Goal: Task Accomplishment & Management: Use online tool/utility

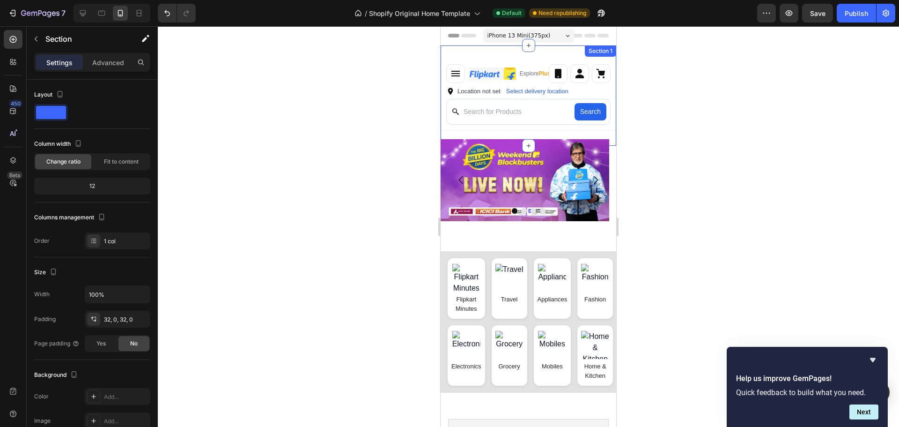
click at [543, 53] on div "Explore Plus ✨ Location not set Select delivery location Search Custom Code Sec…" at bounding box center [529, 95] width 176 height 100
click at [114, 62] on p "Advanced" at bounding box center [108, 63] width 32 height 10
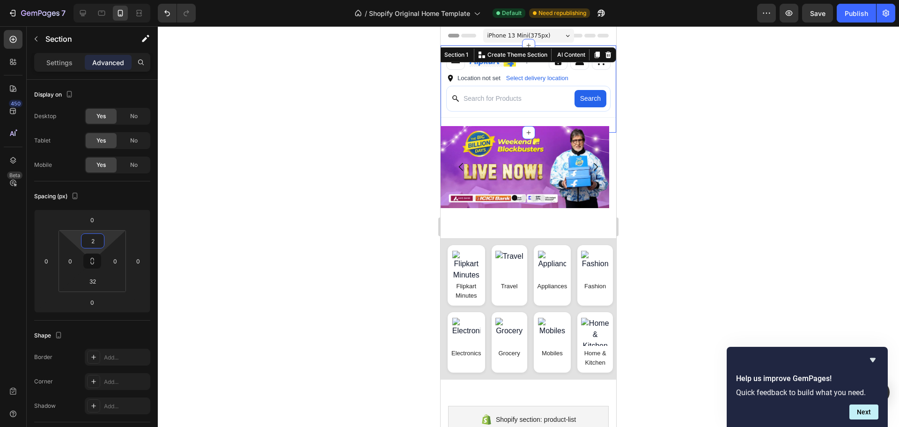
type input "0"
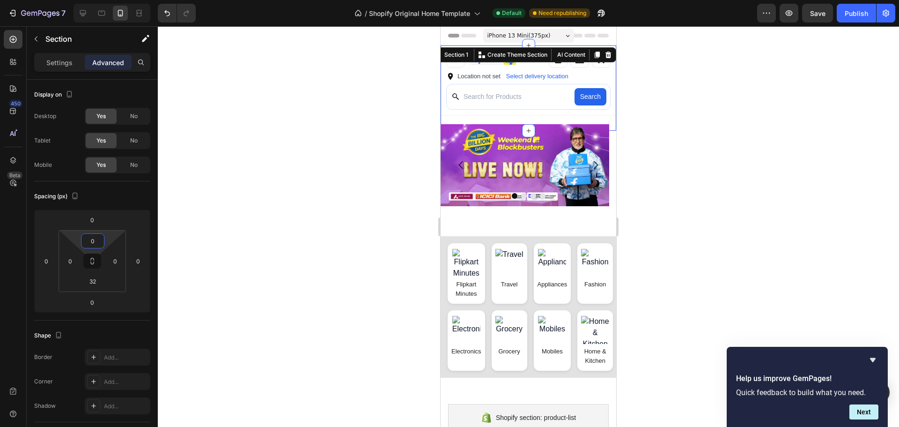
drag, startPoint x: 105, startPoint y: 248, endPoint x: 125, endPoint y: 253, distance: 20.1
click at [125, 0] on html "7 / Shopify Original Home Template Default Need republishing Preview Save Publi…" at bounding box center [449, 0] width 899 height 0
click at [388, 212] on div at bounding box center [529, 226] width 742 height 401
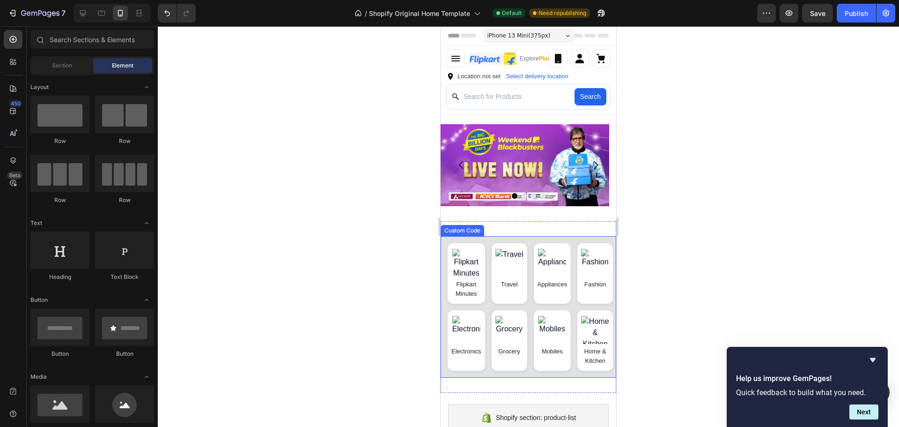
click at [532, 309] on div "Flipkart Minutes Travel Appliances Fashion Electronics Grocery Mobiles Home & K…" at bounding box center [529, 306] width 176 height 141
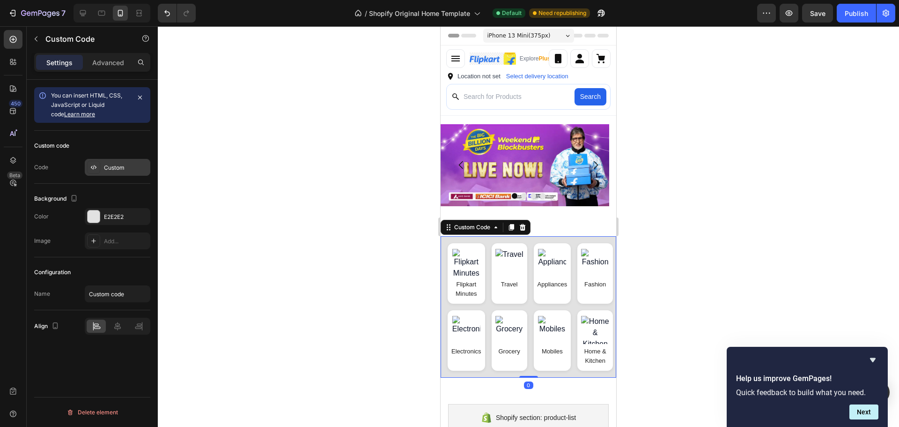
click at [122, 174] on div "Custom" at bounding box center [118, 167] width 66 height 17
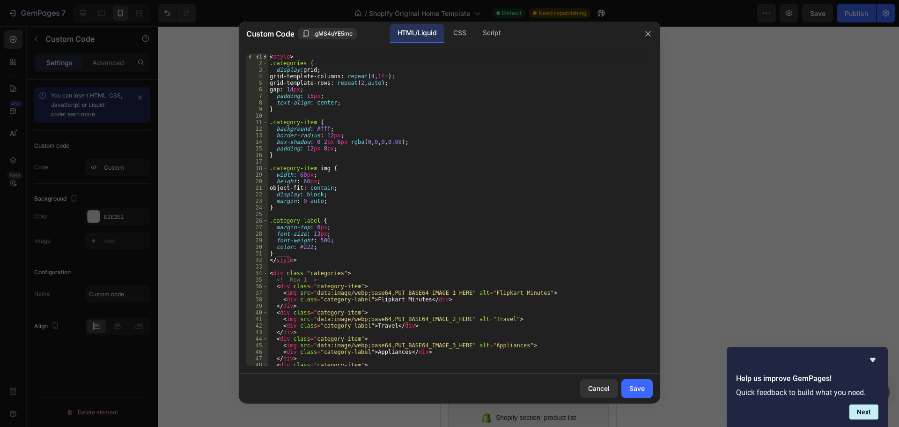
click at [527, 275] on div "< style > .categories { display : grid ; grid-template-columns : repeat ( 4 , 1…" at bounding box center [457, 216] width 378 height 326
type textarea "</div>"
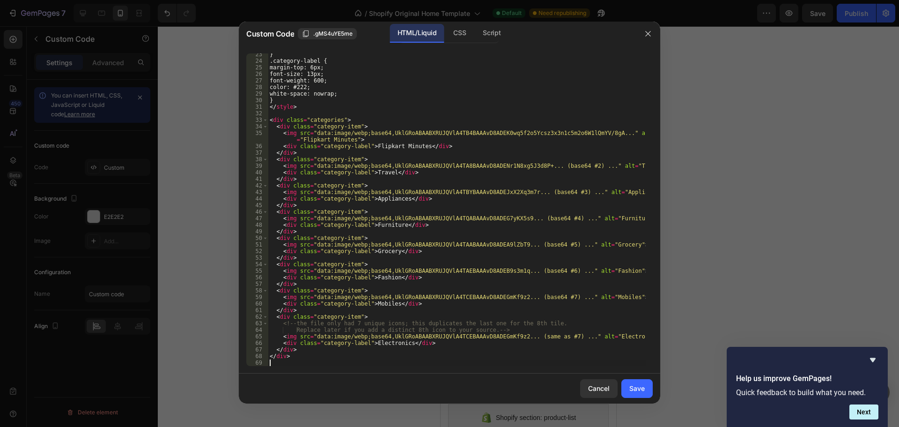
scroll to position [147, 0]
click at [636, 379] on button "Save" at bounding box center [637, 388] width 31 height 19
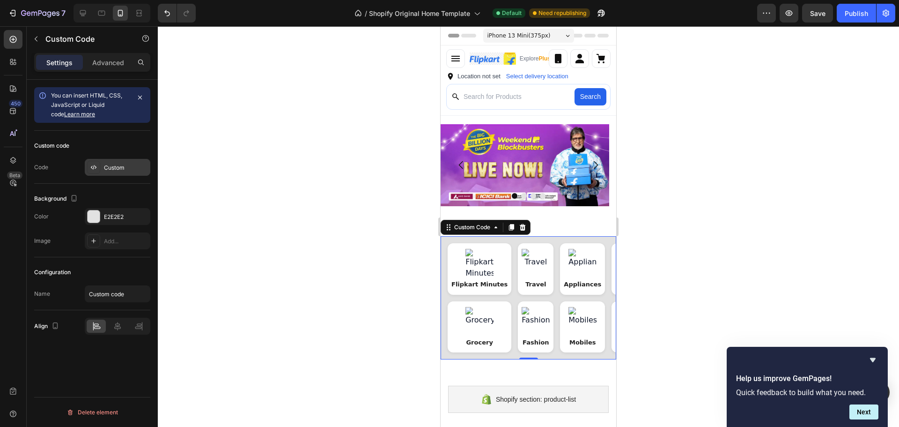
click at [140, 169] on div "Custom" at bounding box center [126, 167] width 44 height 8
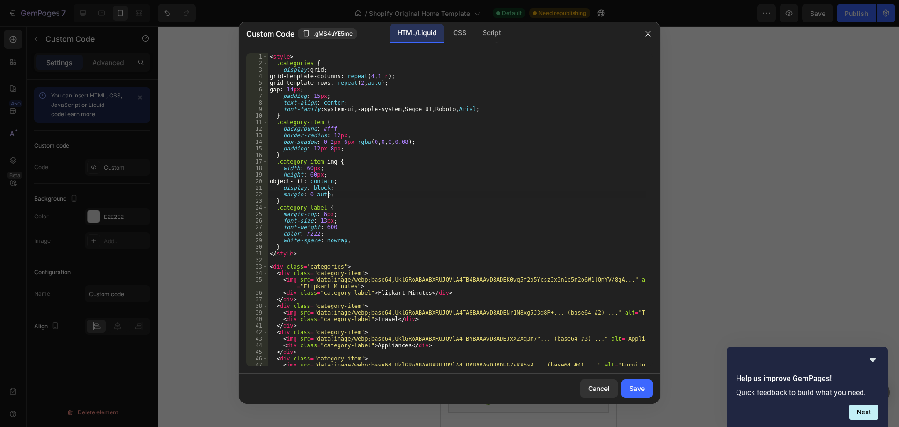
click at [524, 192] on div "< style > .categories { display : grid ; grid-template-columns : repeat ( 4 , 1…" at bounding box center [457, 216] width 378 height 326
type textarea "</div>"
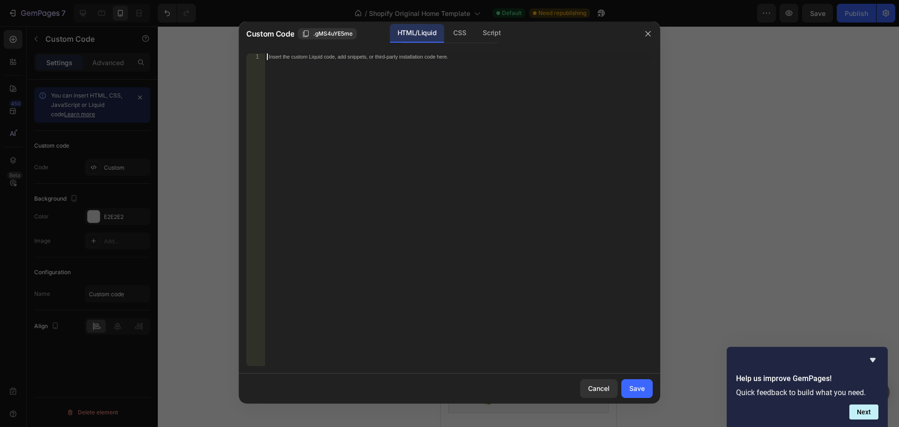
scroll to position [475, 0]
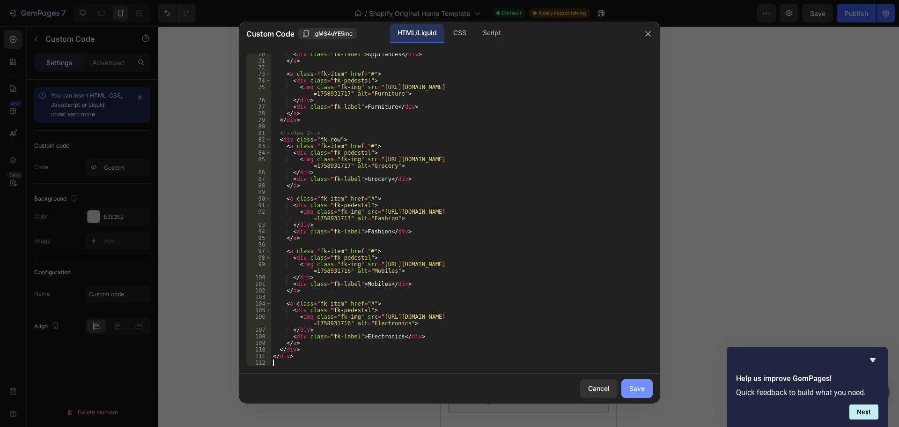
click at [628, 390] on button "Save" at bounding box center [637, 388] width 31 height 19
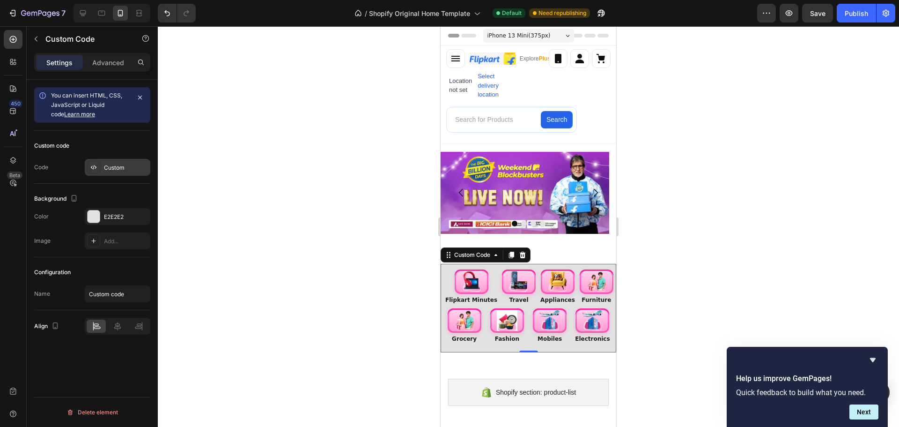
click at [123, 170] on div "Custom" at bounding box center [126, 167] width 44 height 8
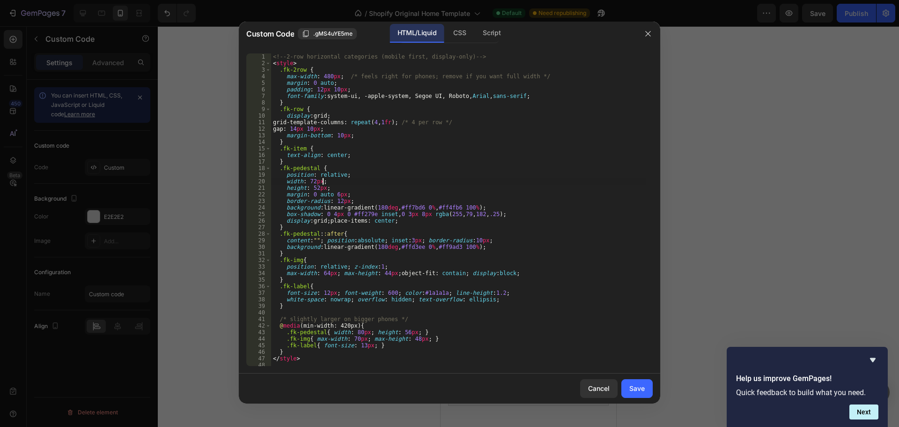
click at [460, 178] on div "<!-- 2-row horizontal categories (mobile first, display-only) --> < style > .fk…" at bounding box center [458, 216] width 375 height 326
type textarea "</div>"
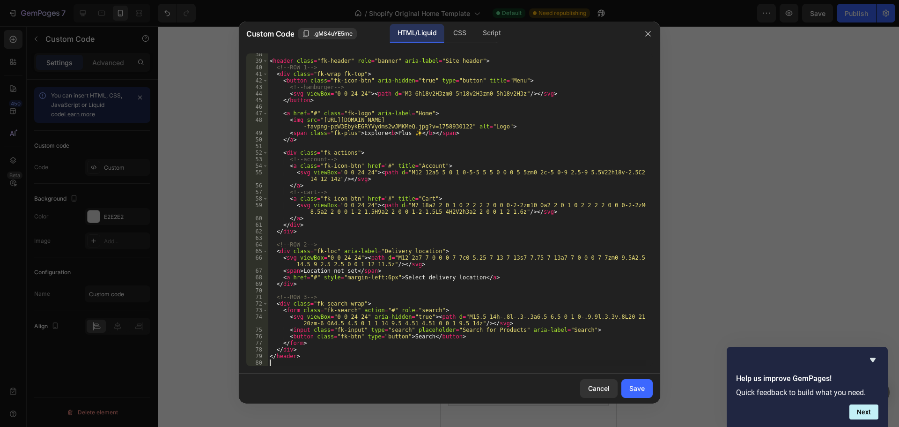
scroll to position [258, 0]
click at [632, 397] on button "Save" at bounding box center [637, 388] width 31 height 19
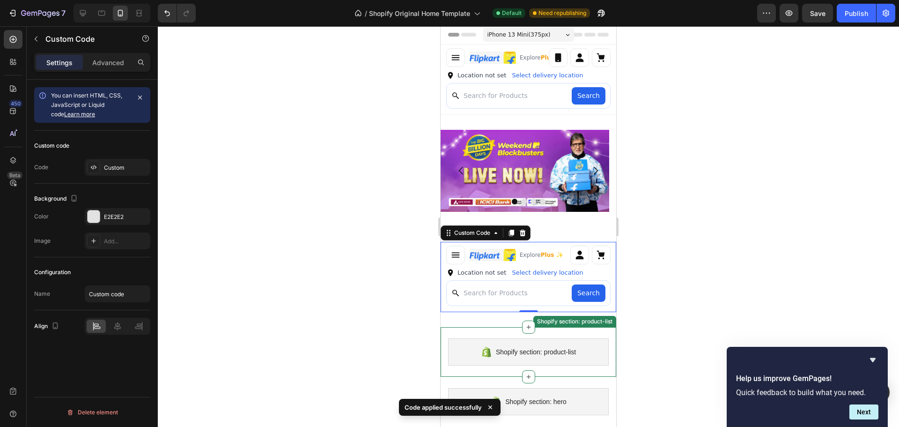
scroll to position [0, 0]
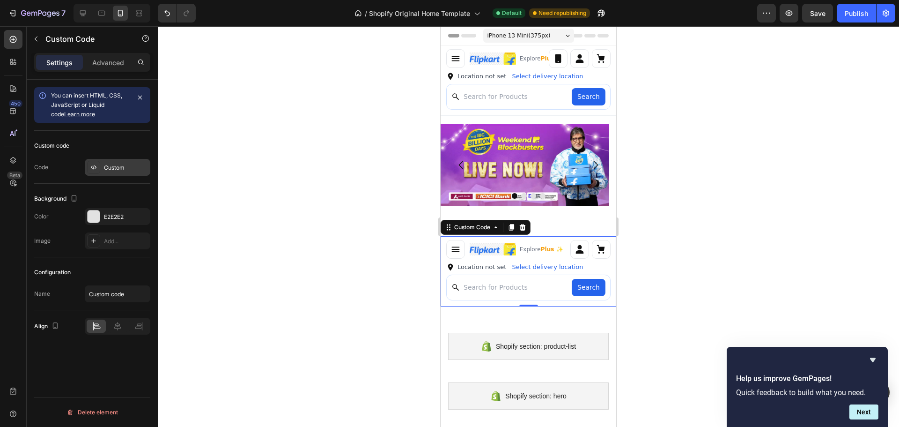
click at [121, 170] on div "Custom" at bounding box center [126, 167] width 44 height 8
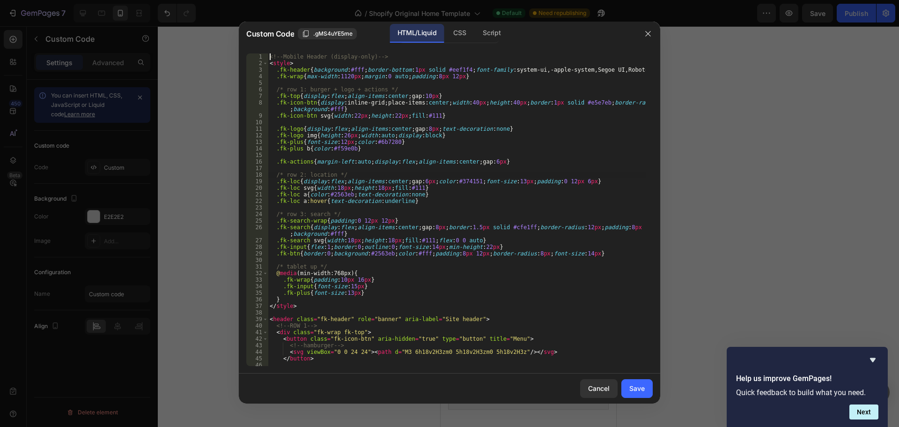
click at [364, 175] on div "<!-- Mobile Header (display-only) --> < style > .fk-header { background : #fff …" at bounding box center [457, 216] width 378 height 326
type textarea ".fk-search-wrap{padding:0 12px 12px}"
click at [417, 222] on div "<!-- Mobile Header (display-only) --> < style > .fk-header { background : #fff …" at bounding box center [457, 216] width 378 height 326
click at [609, 385] on div "Cancel" at bounding box center [599, 388] width 22 height 10
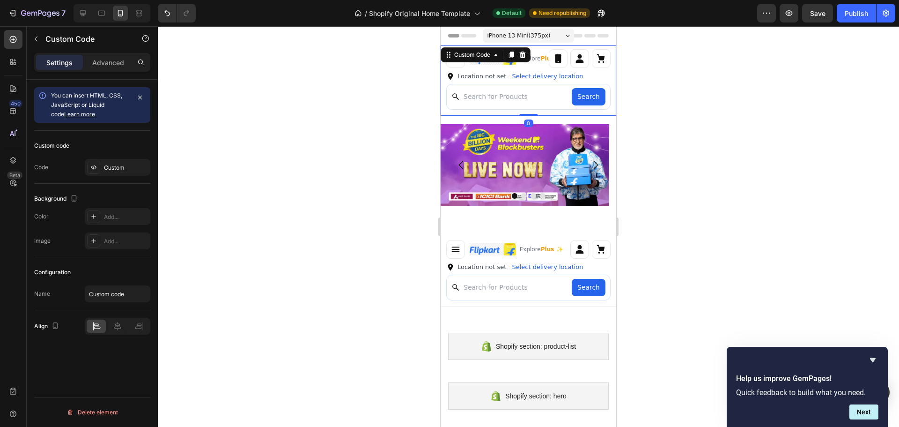
click at [533, 63] on span "Explore Plus ✨" at bounding box center [541, 58] width 42 height 8
click at [134, 158] on div "Custom code Code Custom" at bounding box center [92, 157] width 116 height 53
click at [125, 167] on div "Custom" at bounding box center [126, 167] width 44 height 8
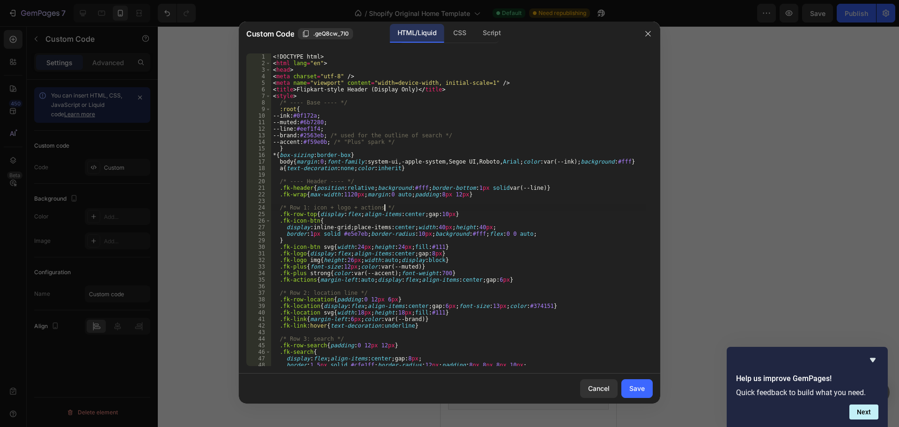
click at [406, 207] on div "<! DOCTYPE html > < html lang = "en" > < head > < meta charset = "utf-8" /> < m…" at bounding box center [458, 216] width 375 height 326
type textarea "</html>"
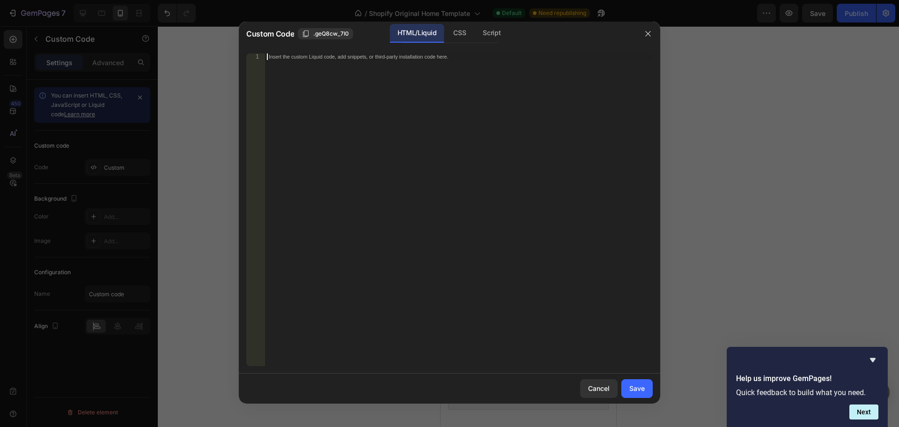
scroll to position [258, 0]
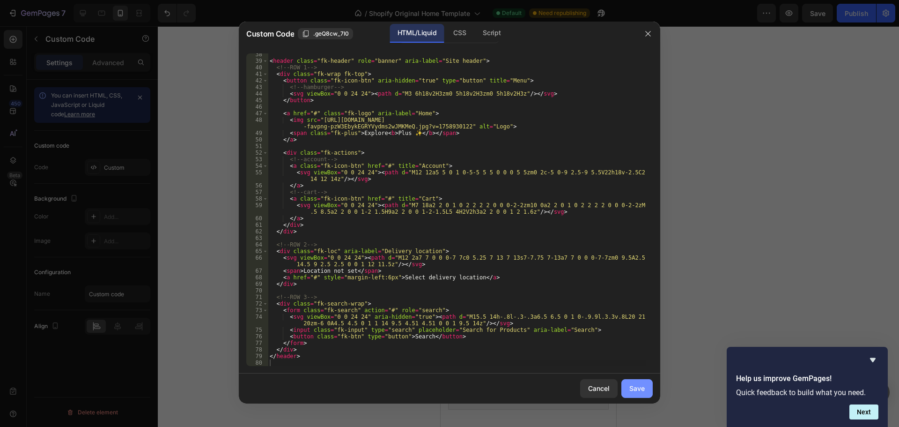
click at [634, 385] on div "Save" at bounding box center [637, 388] width 15 height 10
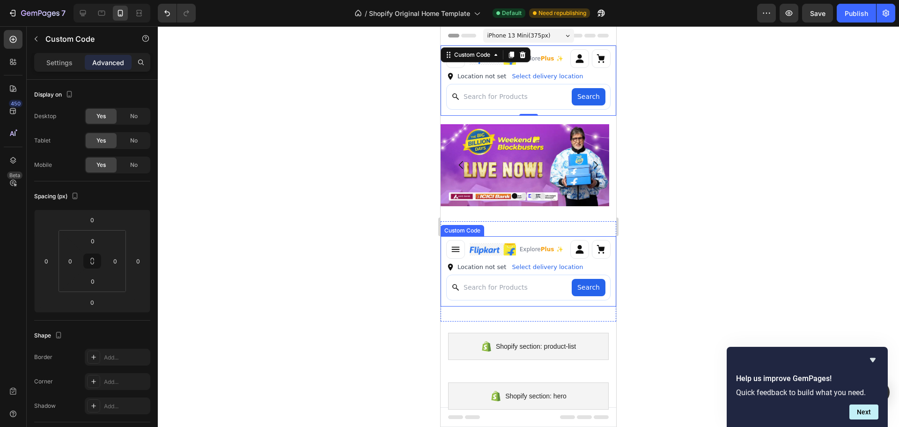
click at [532, 301] on div "Search" at bounding box center [529, 290] width 176 height 31
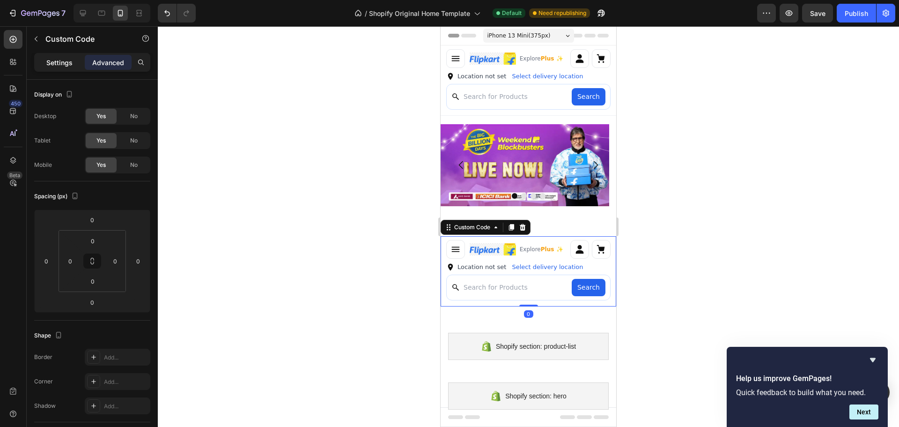
click at [65, 66] on p "Settings" at bounding box center [59, 63] width 26 height 10
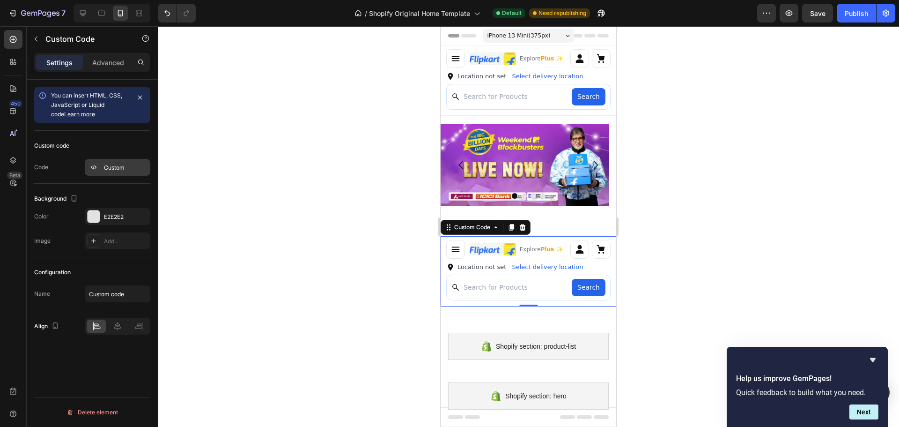
click at [130, 171] on div "Custom" at bounding box center [126, 167] width 44 height 8
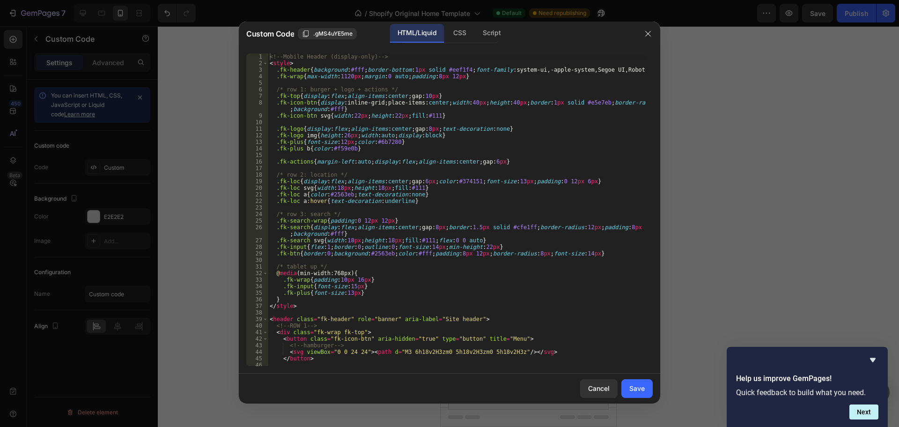
click at [417, 186] on div "<!-- Mobile Header (display-only) --> < style > .fk-header { background : #fff …" at bounding box center [457, 216] width 378 height 326
type textarea "</header>"
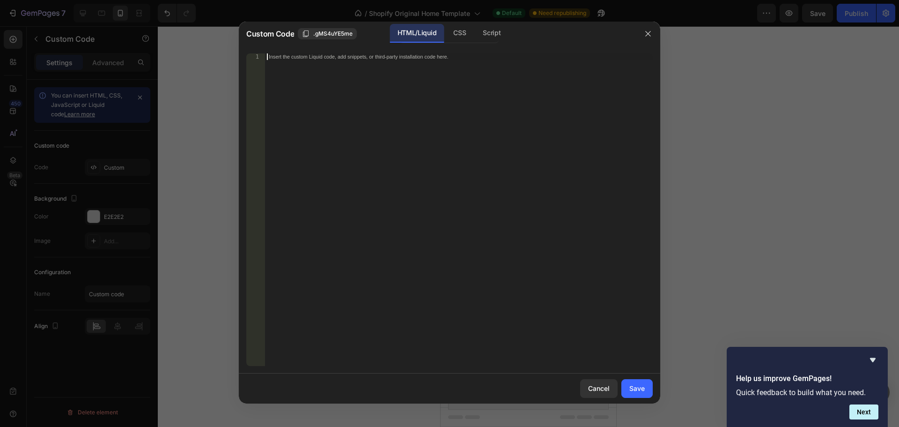
paste textarea
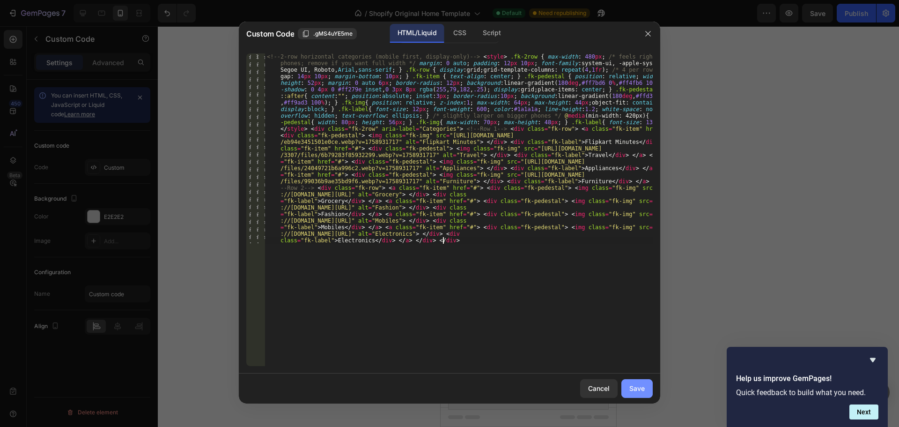
click at [639, 382] on button "Save" at bounding box center [637, 388] width 31 height 19
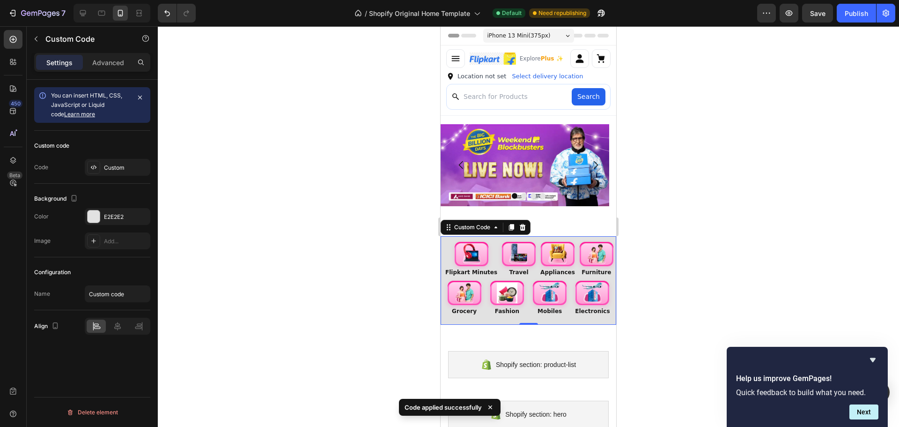
click at [562, 323] on div "Flipkart Minutes Travel Appliances Furniture Grocery Fashion Mobiles Electronics" at bounding box center [529, 280] width 176 height 89
click at [100, 59] on p "Advanced" at bounding box center [108, 63] width 32 height 10
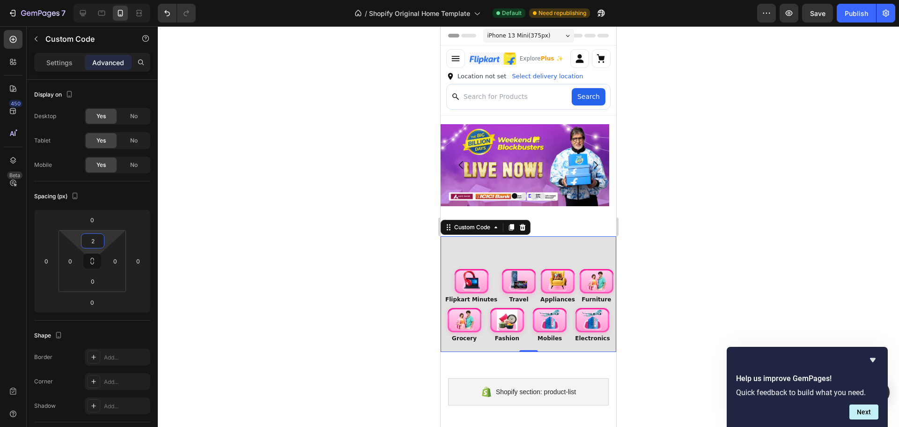
type input "0"
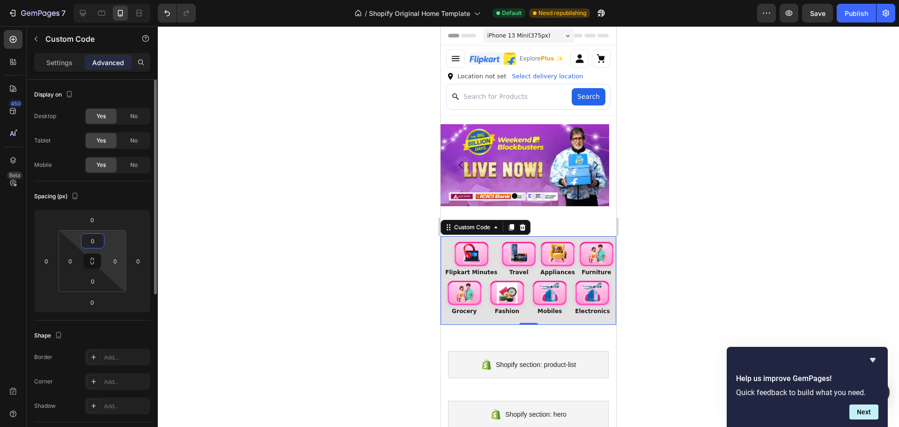
drag, startPoint x: 109, startPoint y: 244, endPoint x: 113, endPoint y: 250, distance: 7.2
click at [121, 0] on html "7 / Shopify Original Home Template Default Need republishing Preview Save Publi…" at bounding box center [449, 0] width 899 height 0
drag, startPoint x: 111, startPoint y: 239, endPoint x: 106, endPoint y: 241, distance: 5.5
click at [110, 0] on html "7 / Shopify Original Home Template Default Need republishing Preview Save Publi…" at bounding box center [449, 0] width 899 height 0
drag, startPoint x: 104, startPoint y: 243, endPoint x: 310, endPoint y: 227, distance: 206.3
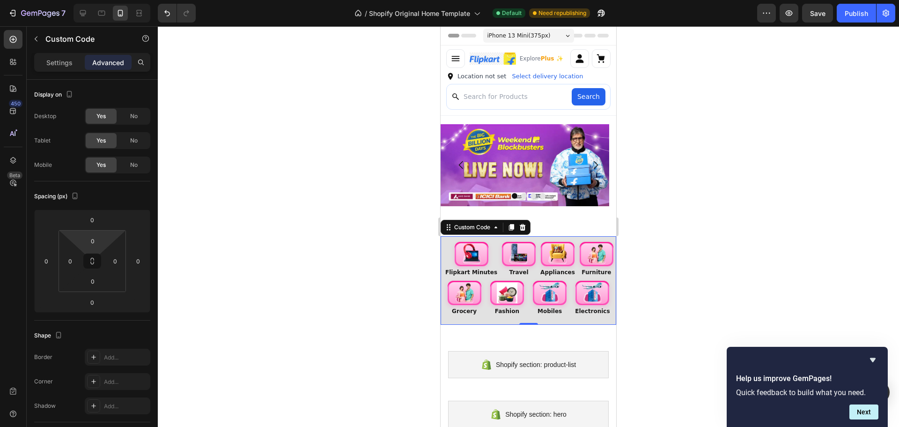
click at [103, 0] on html "7 / Shopify Original Home Template Default Need republishing Preview Save Publi…" at bounding box center [449, 0] width 899 height 0
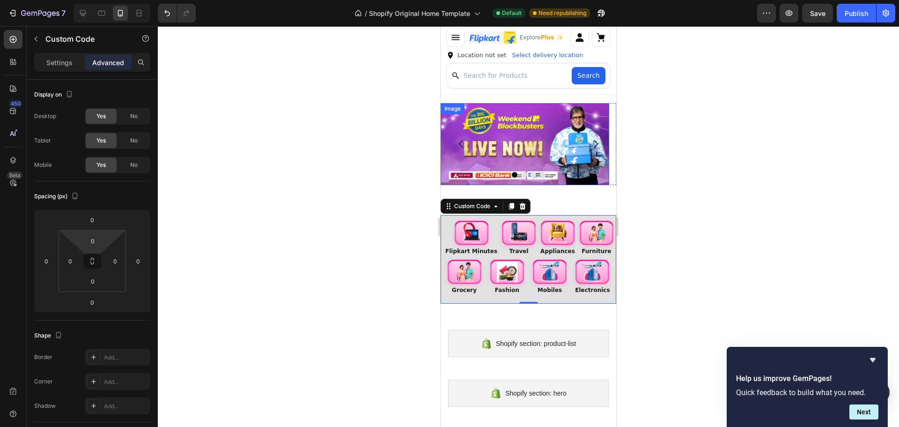
scroll to position [141, 0]
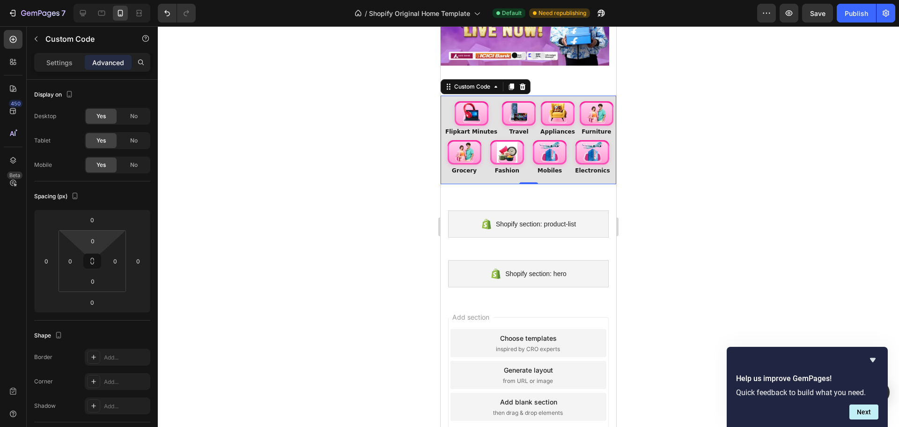
drag, startPoint x: 79, startPoint y: 245, endPoint x: 80, endPoint y: 264, distance: 18.3
click at [80, 0] on html "7 / Shopify Original Home Template Default Need republishing Preview Save Publi…" at bounding box center [449, 0] width 899 height 0
drag, startPoint x: 98, startPoint y: 249, endPoint x: 98, endPoint y: 237, distance: 12.6
click at [98, 0] on html "7 / Shopify Original Home Template Default Need republishing Preview Save Publi…" at bounding box center [449, 0] width 899 height 0
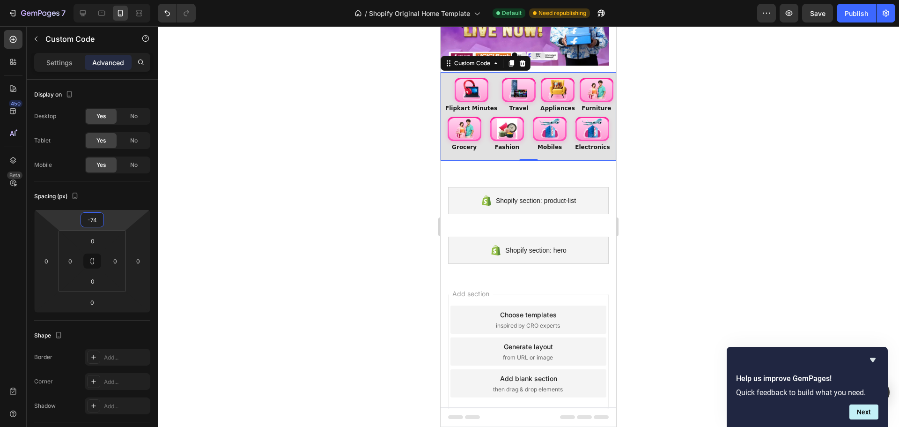
type input "-76"
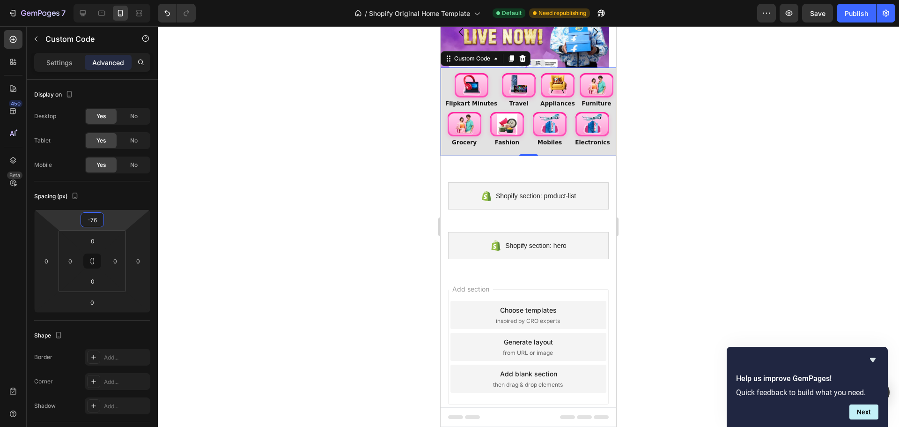
drag, startPoint x: 111, startPoint y: 224, endPoint x: 112, endPoint y: 242, distance: 17.9
click at [112, 0] on html "7 / Shopify Original Home Template Default Need republishing Preview Save Publi…" at bounding box center [449, 0] width 899 height 0
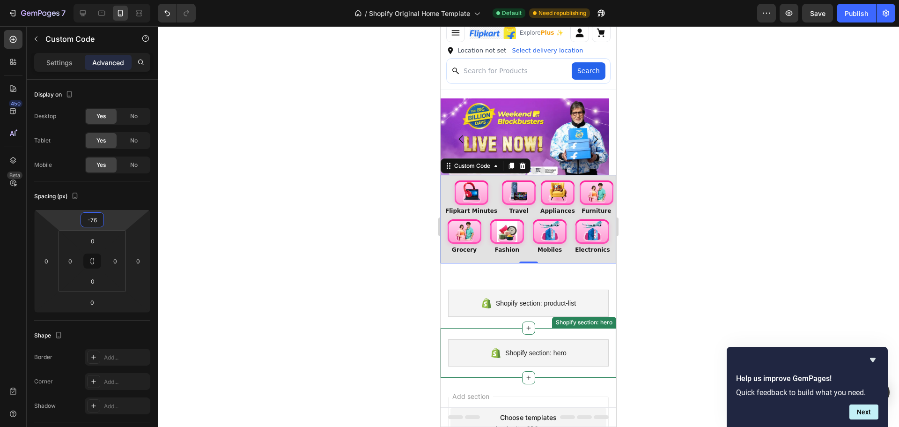
scroll to position [0, 0]
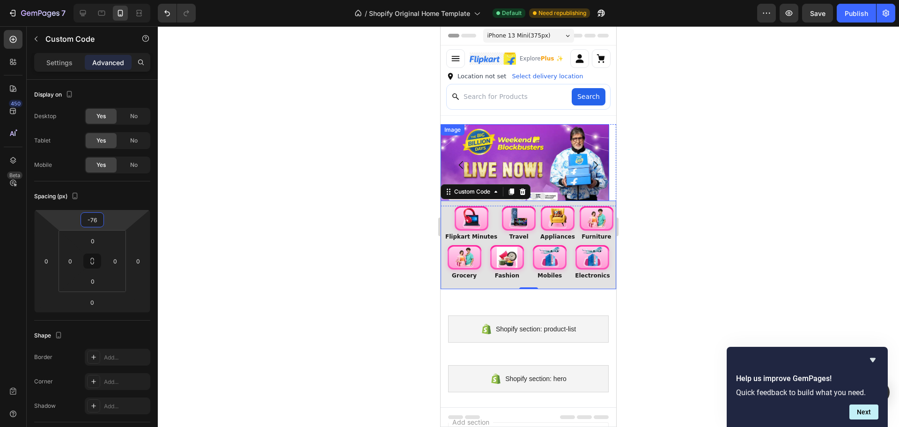
click at [561, 135] on img at bounding box center [525, 165] width 169 height 82
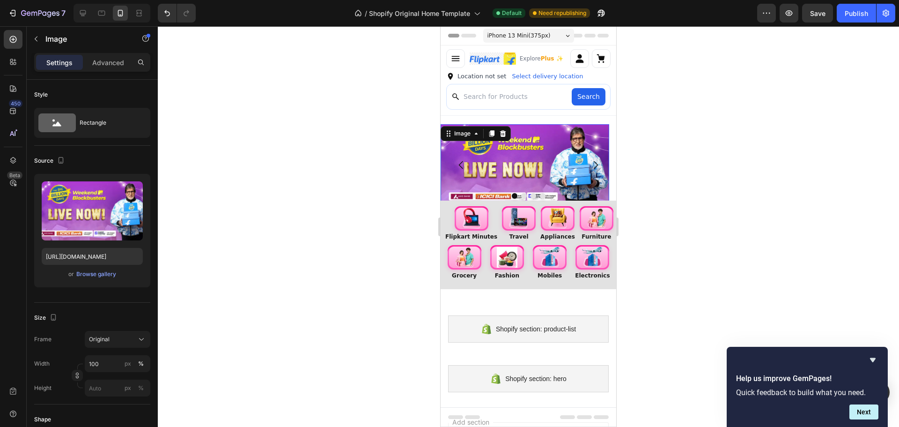
click at [116, 54] on div "Settings Advanced" at bounding box center [92, 62] width 116 height 19
click at [114, 62] on p "Advanced" at bounding box center [108, 63] width 32 height 10
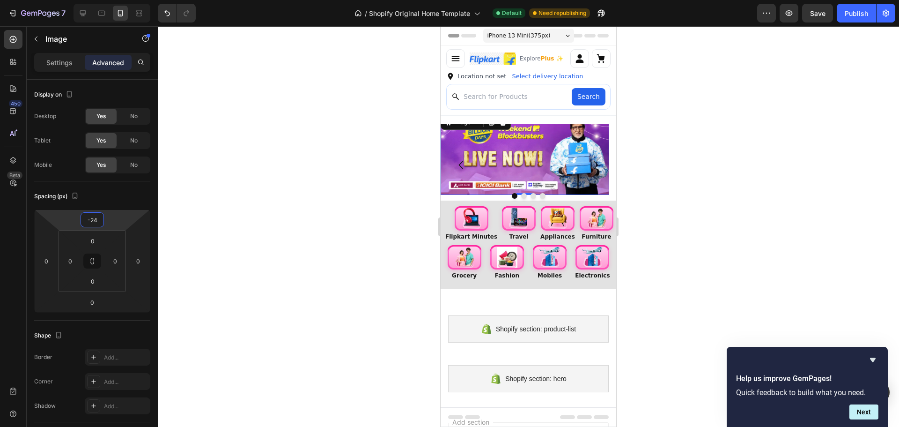
drag, startPoint x: 119, startPoint y: 223, endPoint x: 123, endPoint y: 229, distance: 6.8
click at [123, 0] on html "7 / Shopify Original Home Template Default Need republishing Preview Save Publi…" at bounding box center [449, 0] width 899 height 0
type input "0"
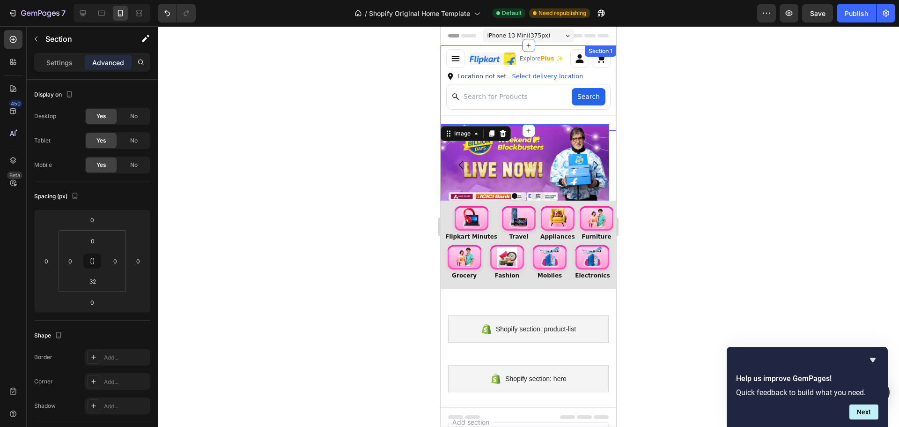
click at [590, 120] on div "Explore Plus ✨ Location not set Select delivery location Search Custom Code Sec…" at bounding box center [529, 87] width 176 height 85
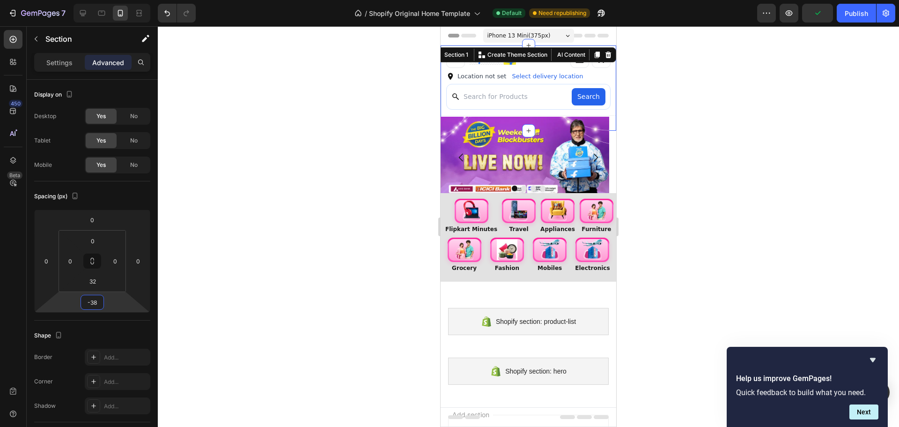
type input "-36"
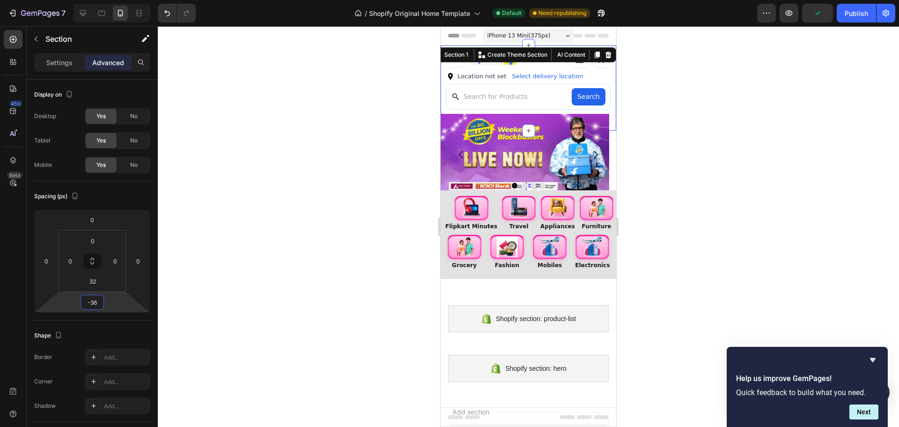
drag, startPoint x: 118, startPoint y: 302, endPoint x: 120, endPoint y: 310, distance: 8.9
click at [120, 0] on html "7 / Shopify Original Home Template Default Need republishing Preview Publish 45…" at bounding box center [449, 0] width 899 height 0
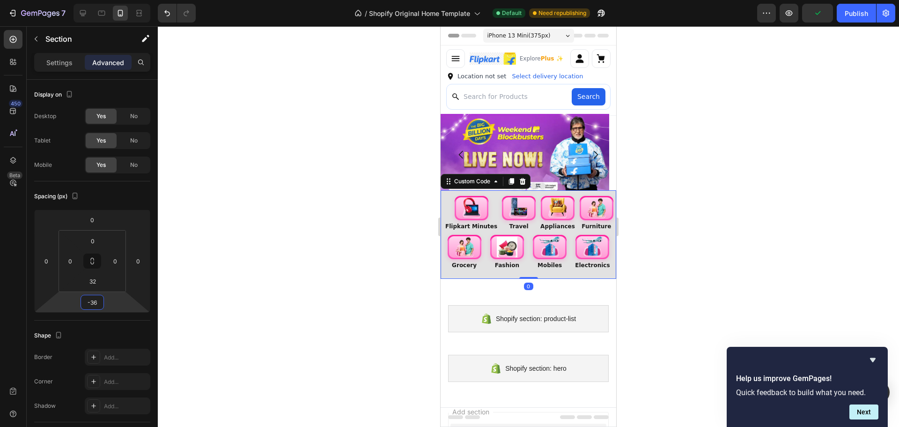
click at [572, 273] on div "Flipkart Minutes Travel Appliances Furniture Grocery Fashion Mobiles Electronics" at bounding box center [529, 234] width 176 height 89
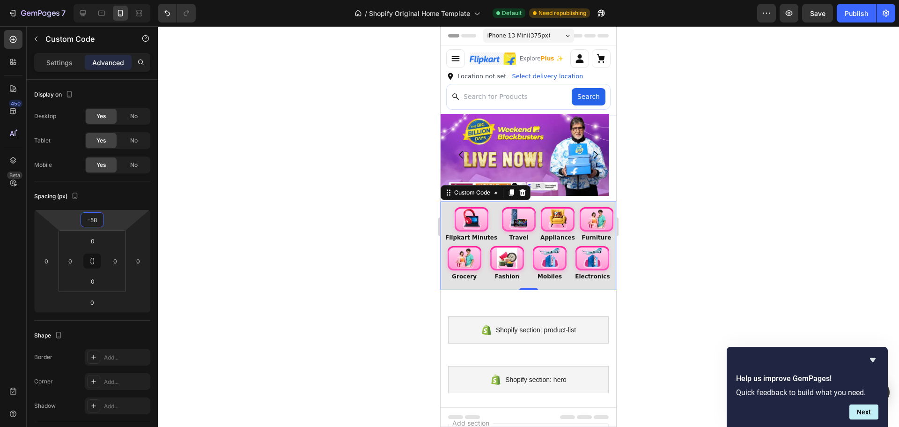
type input "-62"
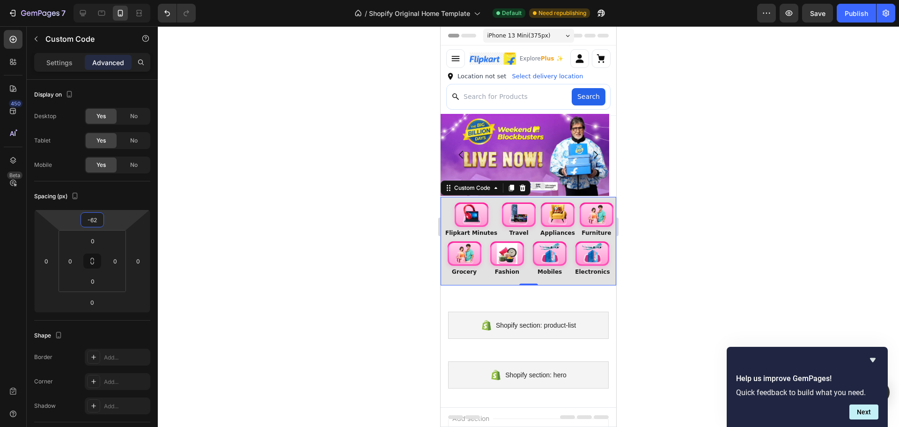
drag, startPoint x: 120, startPoint y: 224, endPoint x: 129, endPoint y: 221, distance: 9.5
click at [129, 0] on html "7 / Shopify Original Home Template Default Need republishing Preview Save Publi…" at bounding box center [449, 0] width 899 height 0
click at [568, 284] on div "Flipkart Minutes Travel Appliances Furniture Grocery Fashion Mobiles Electronics" at bounding box center [529, 241] width 176 height 89
click at [58, 59] on p "Settings" at bounding box center [59, 63] width 26 height 10
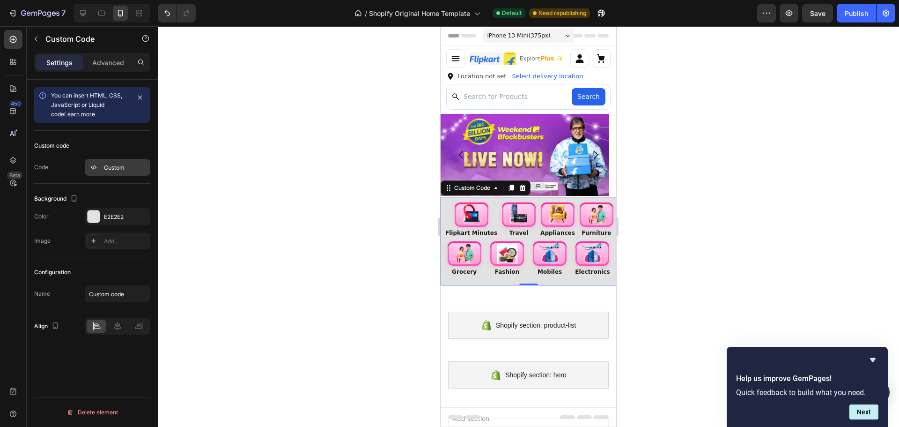
click at [117, 167] on div "Custom" at bounding box center [126, 167] width 44 height 8
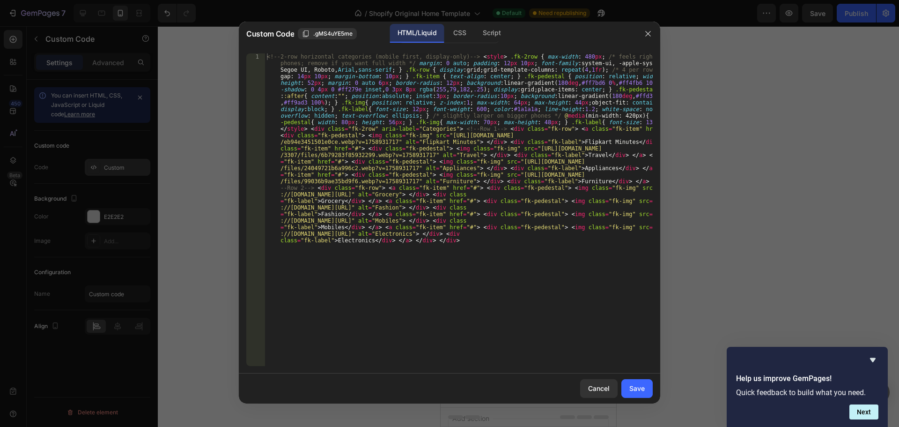
click at [438, 231] on div "<!-- 2-row horizontal categories (mobile first, display-only) --> < style > .fk…" at bounding box center [459, 399] width 388 height 693
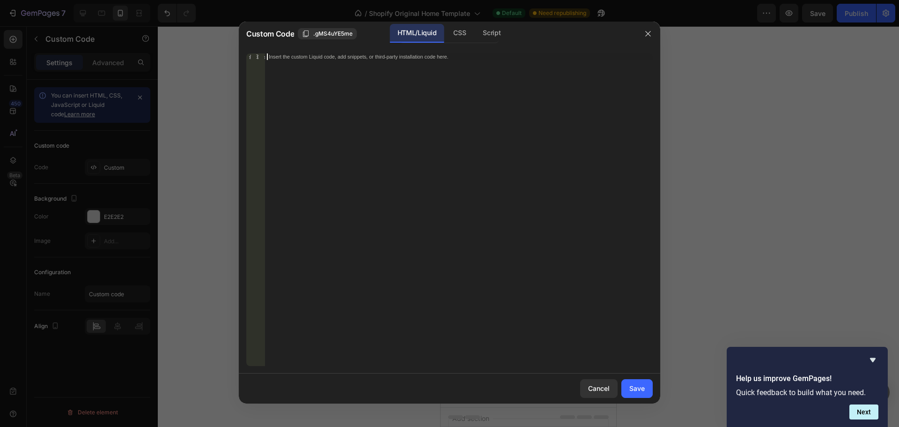
scroll to position [435, 0]
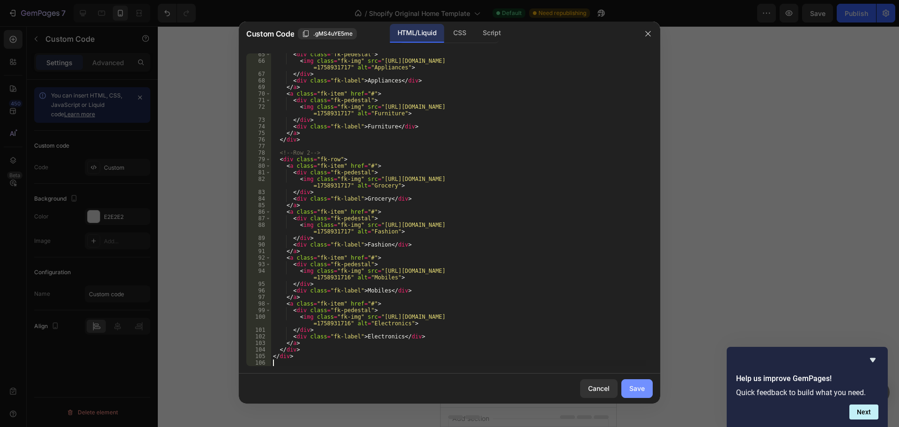
click at [645, 395] on button "Save" at bounding box center [637, 388] width 31 height 19
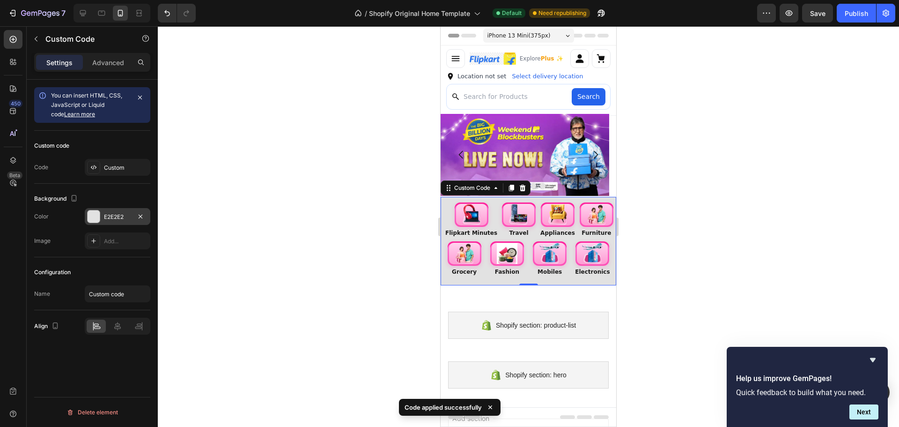
click at [94, 222] on div at bounding box center [94, 216] width 12 height 12
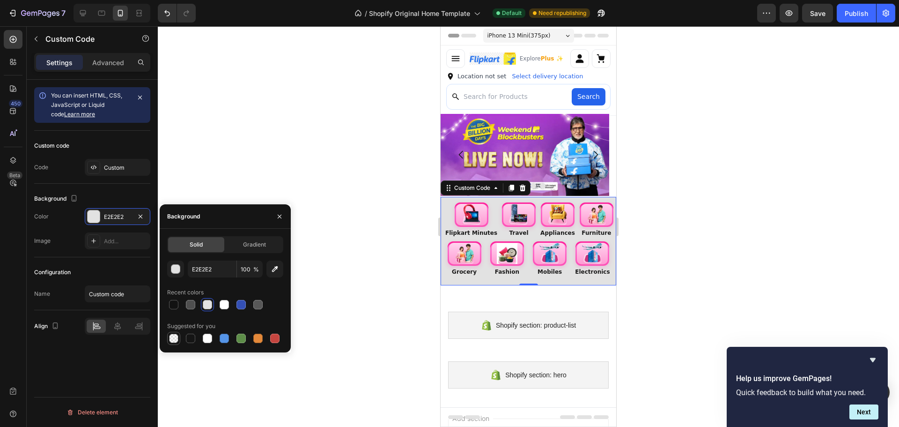
click at [173, 341] on div at bounding box center [173, 338] width 9 height 9
type input "000000"
type input "0"
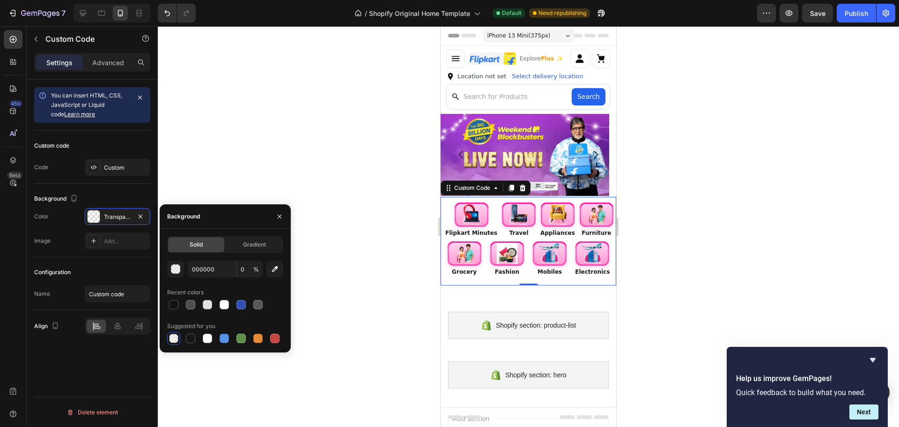
click at [299, 260] on div at bounding box center [529, 226] width 742 height 401
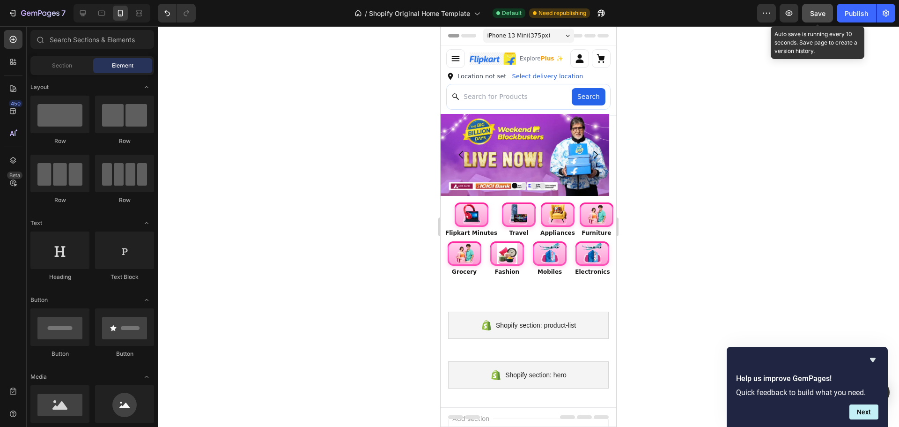
click at [825, 18] on button "Save" at bounding box center [818, 13] width 31 height 19
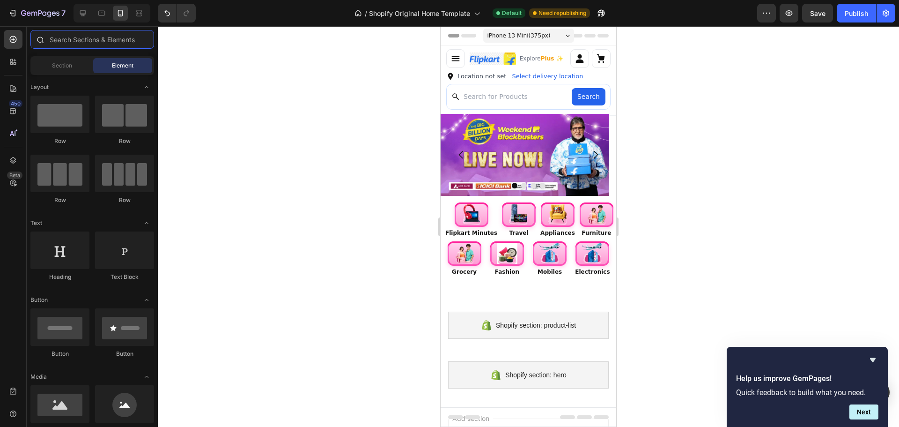
click at [57, 38] on input "text" at bounding box center [92, 39] width 124 height 19
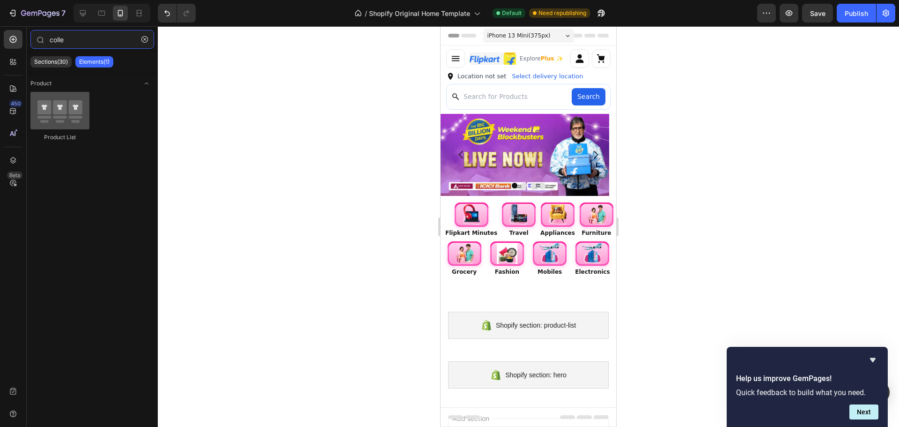
type input "colle"
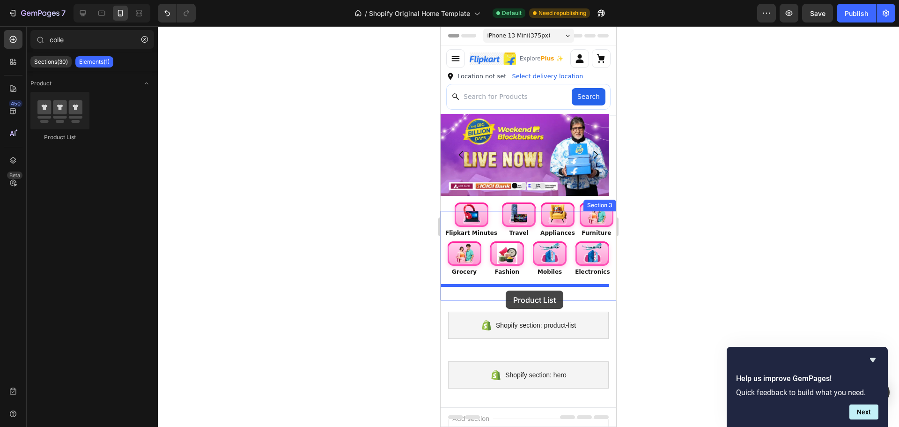
drag, startPoint x: 487, startPoint y: 133, endPoint x: 506, endPoint y: 290, distance: 159.0
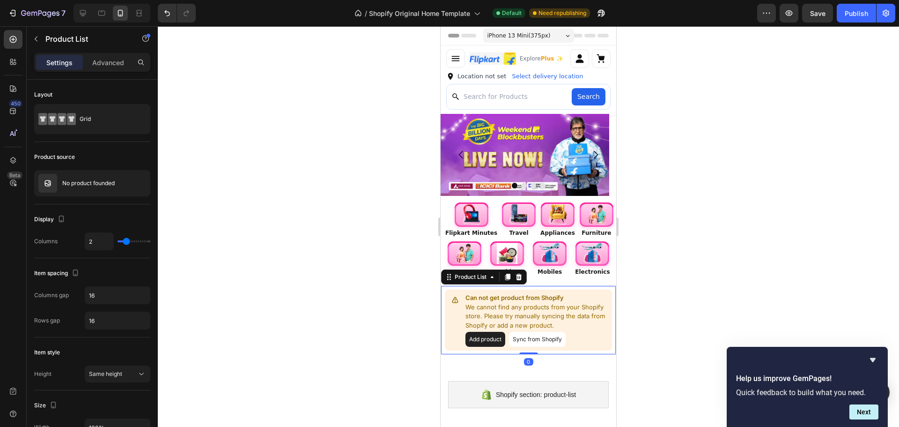
click at [568, 318] on p "We cannot find any products from your Shopify store. Please try manually syncin…" at bounding box center [537, 317] width 143 height 28
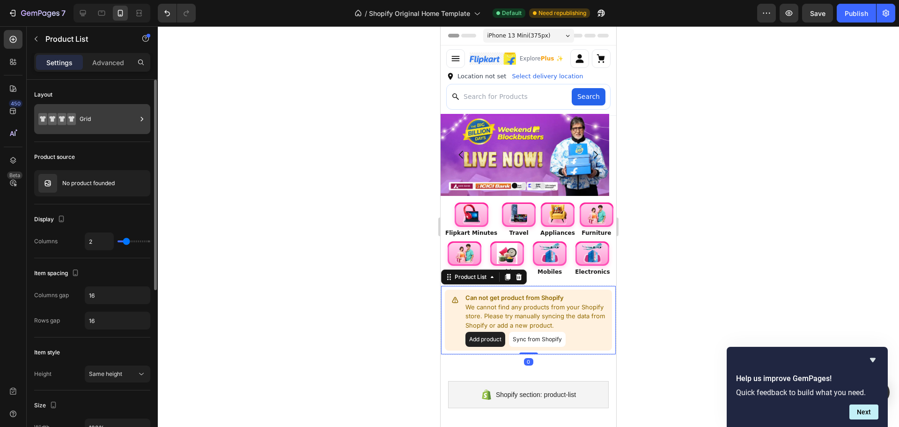
click at [104, 120] on div "Grid" at bounding box center [108, 119] width 57 height 22
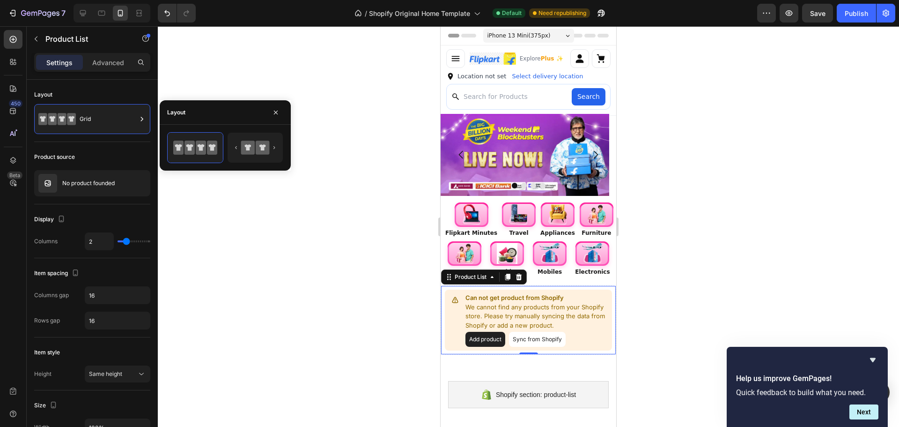
click at [598, 338] on div "Add product Sync from Shopify" at bounding box center [537, 339] width 143 height 15
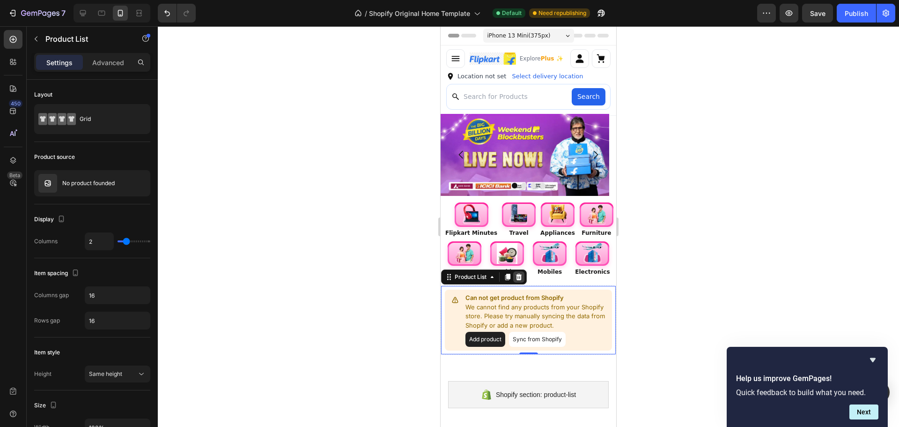
click at [520, 280] on icon at bounding box center [519, 277] width 6 height 7
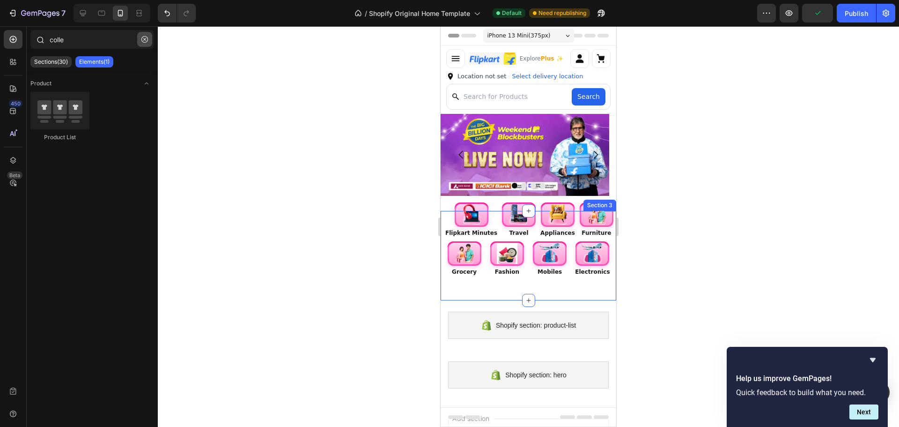
click at [139, 45] on button "button" at bounding box center [144, 39] width 15 height 15
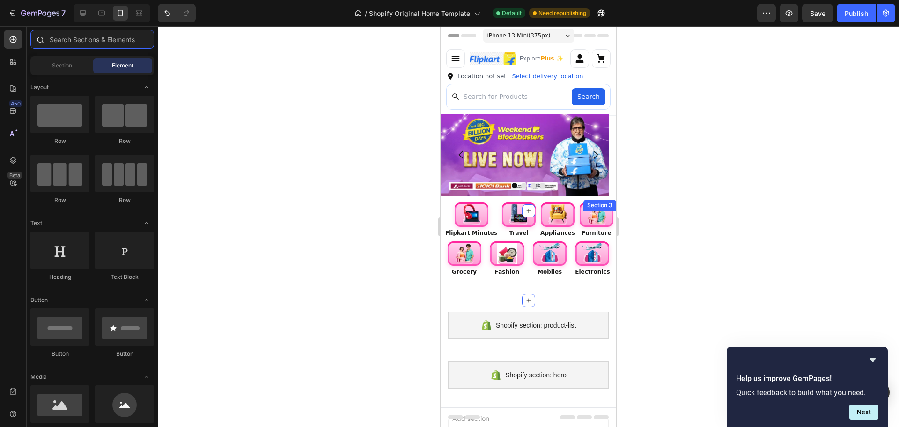
click at [76, 38] on input "text" at bounding box center [92, 39] width 124 height 19
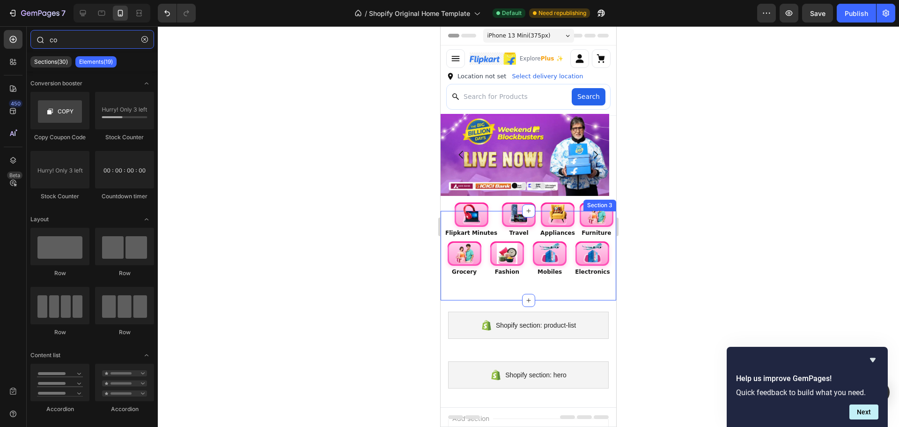
type input "c"
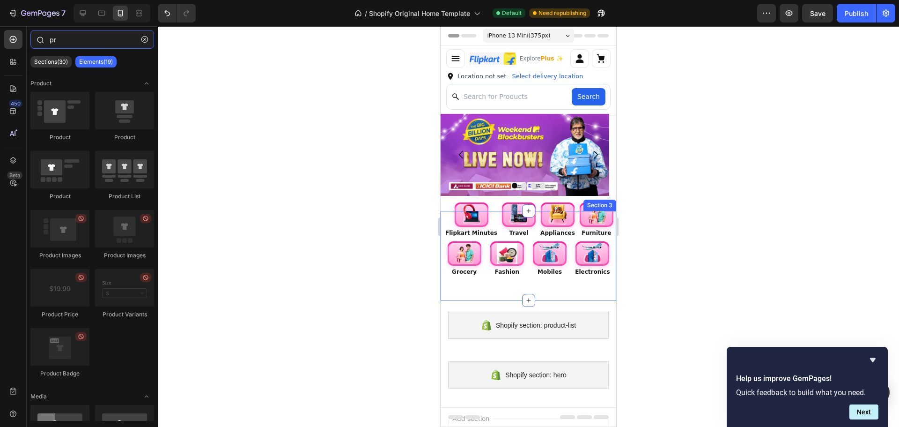
type input "p"
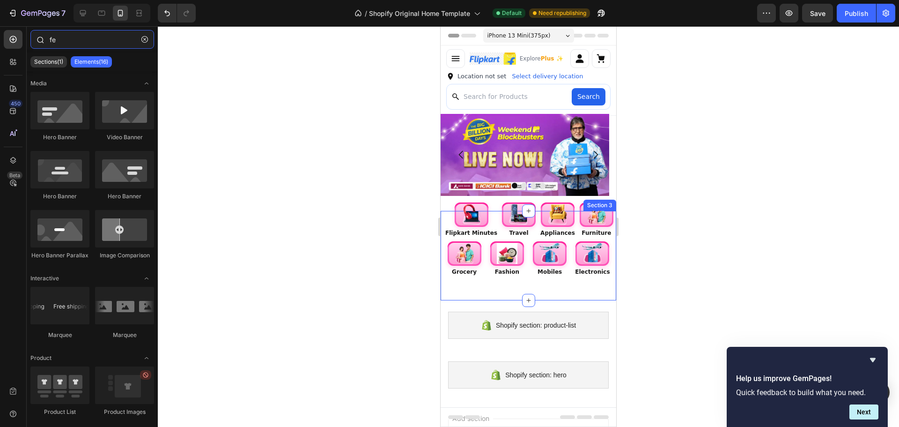
type input "f"
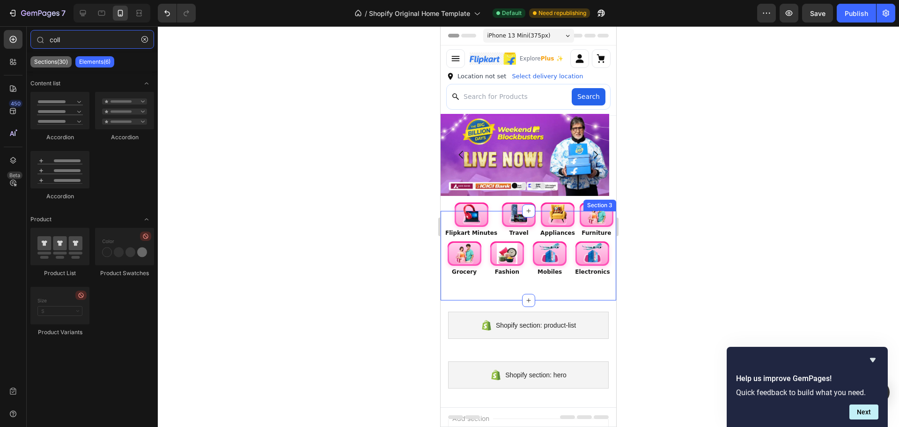
type input "coll"
click at [46, 65] on p "Sections(30)" at bounding box center [51, 61] width 34 height 7
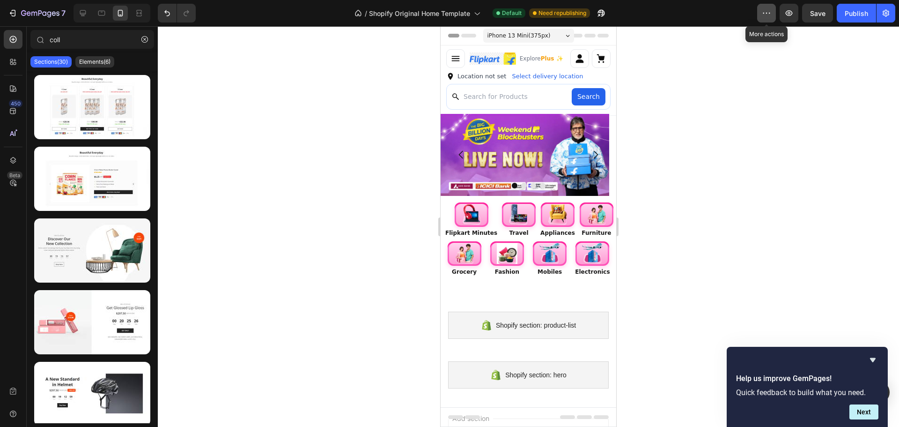
click at [758, 19] on button "button" at bounding box center [767, 13] width 19 height 19
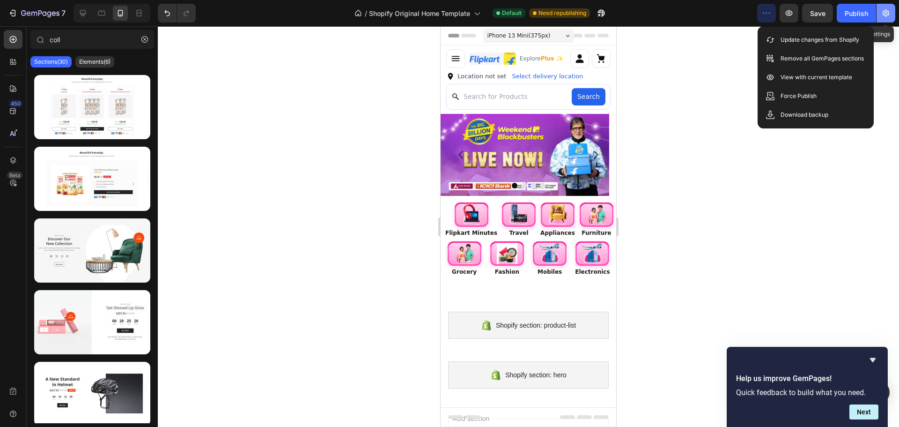
click at [889, 18] on button "button" at bounding box center [886, 13] width 19 height 19
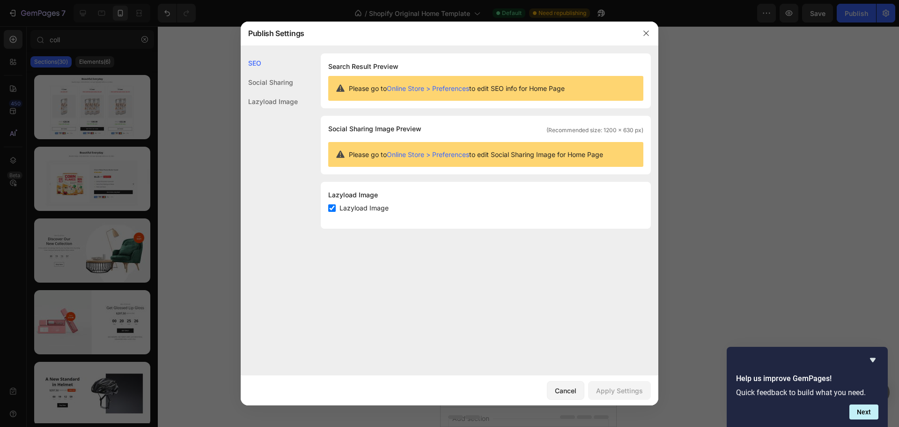
click at [278, 80] on div "Social Sharing" at bounding box center [269, 82] width 57 height 19
click at [282, 99] on div "Lazyload Image" at bounding box center [269, 101] width 57 height 19
click at [574, 393] on div "Cancel" at bounding box center [566, 391] width 22 height 10
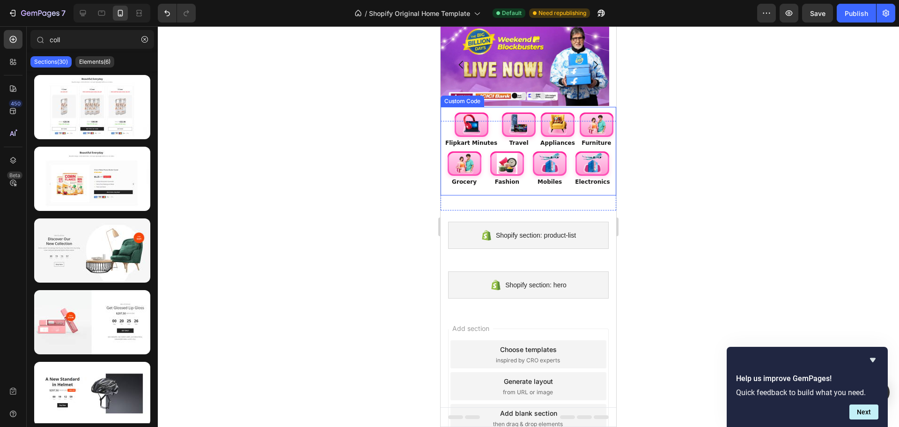
scroll to position [129, 0]
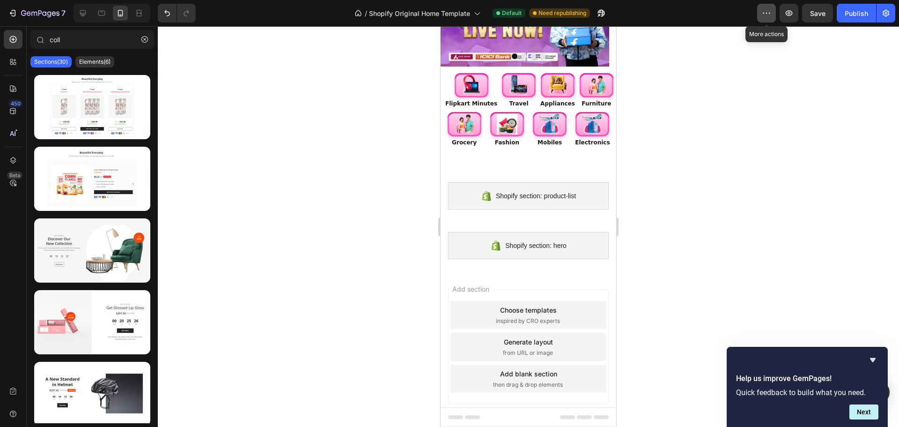
click at [763, 10] on icon "button" at bounding box center [766, 12] width 9 height 9
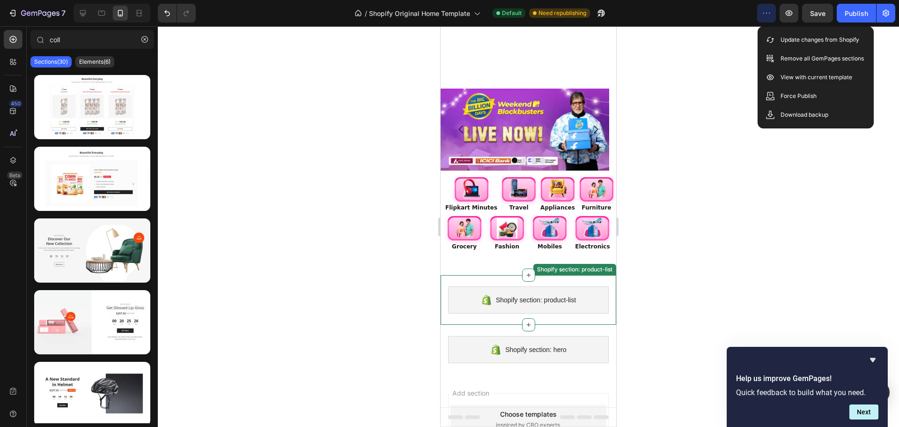
scroll to position [0, 0]
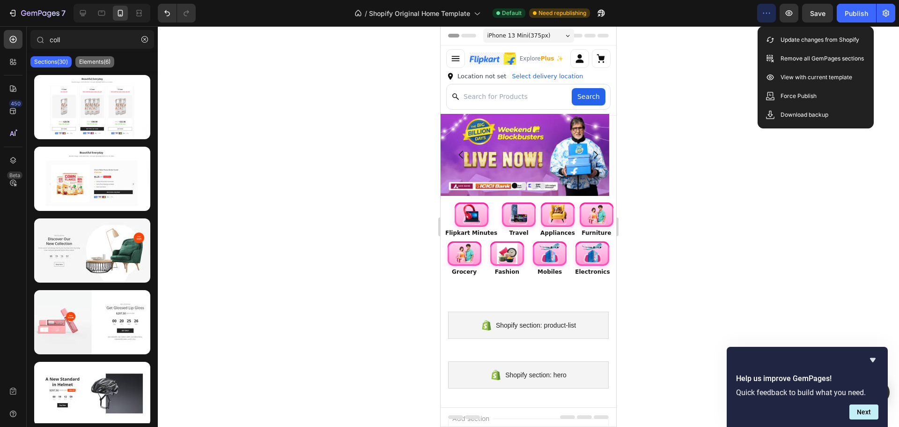
click at [96, 60] on p "Elements(6)" at bounding box center [94, 61] width 31 height 7
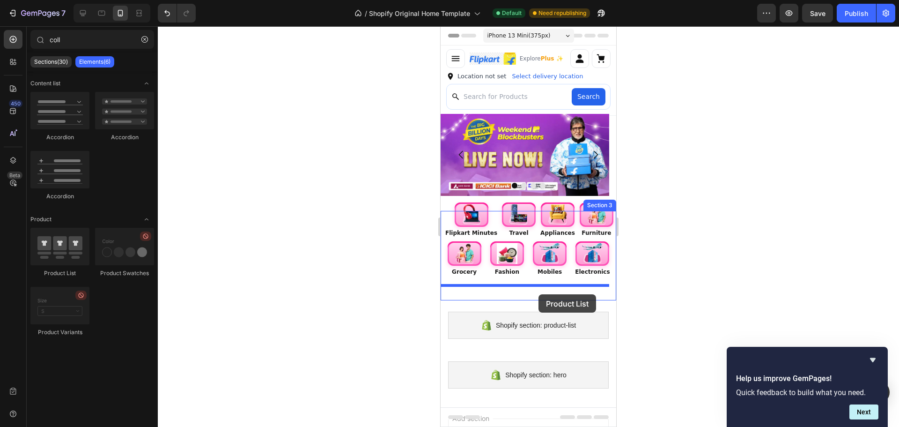
drag, startPoint x: 507, startPoint y: 289, endPoint x: 539, endPoint y: 294, distance: 31.8
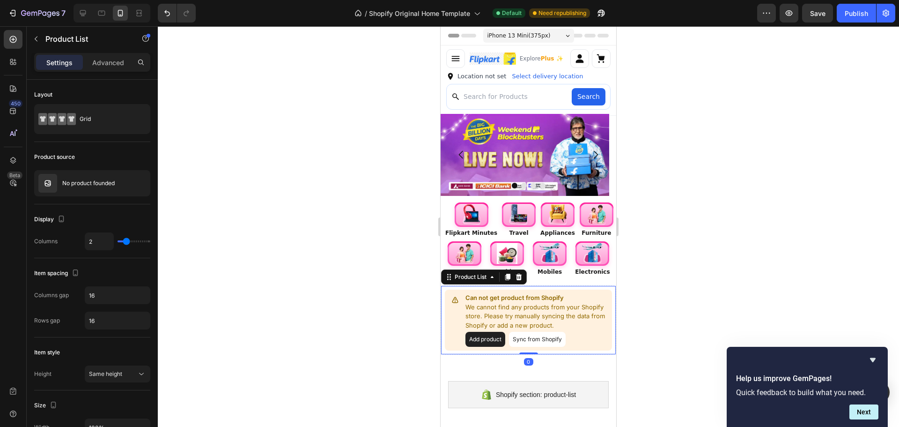
click at [487, 337] on button "Add product" at bounding box center [486, 339] width 40 height 15
click at [93, 189] on div "No product founded" at bounding box center [92, 183] width 116 height 26
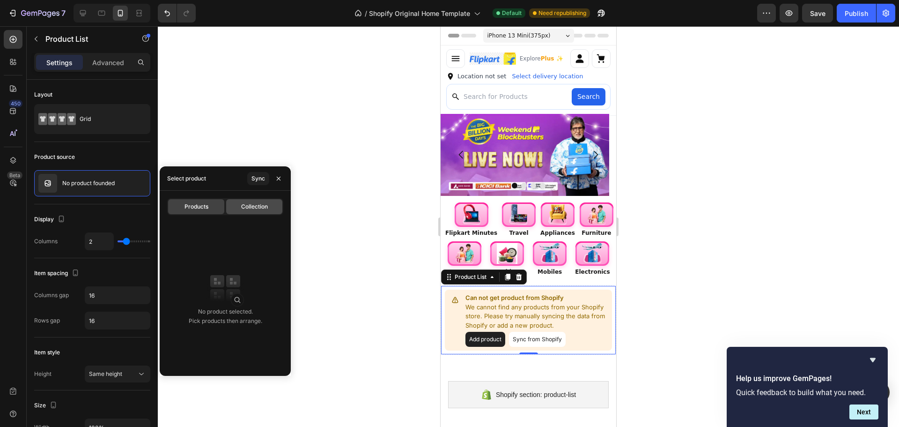
click at [247, 206] on span "Collection" at bounding box center [254, 206] width 27 height 8
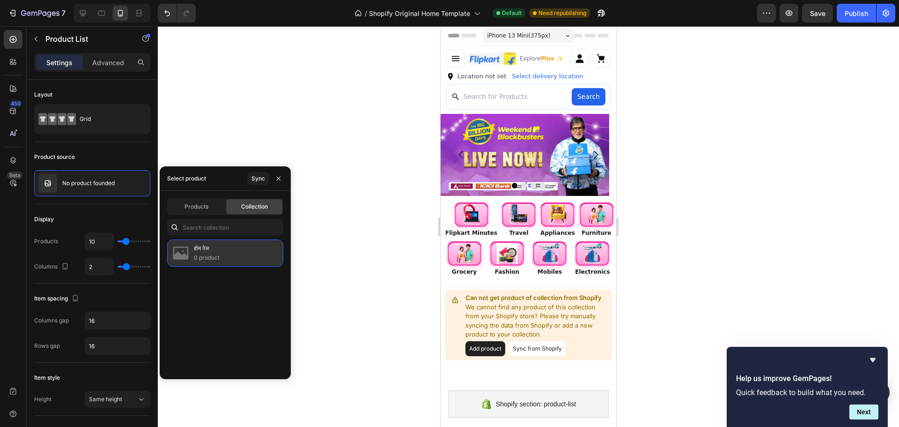
click at [232, 251] on div "होम पेज 0 product" at bounding box center [225, 252] width 116 height 27
click at [199, 202] on div "Products" at bounding box center [196, 206] width 56 height 15
type input "2"
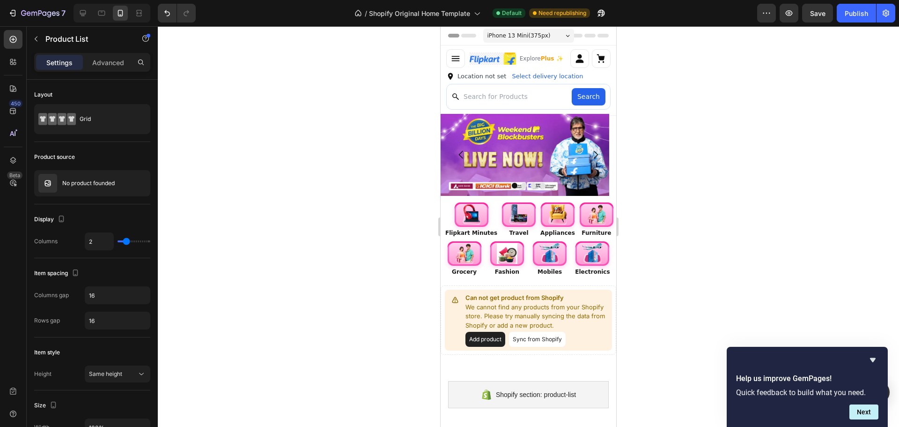
click at [365, 197] on div at bounding box center [529, 226] width 742 height 401
click at [536, 305] on p "We cannot find any products from your Shopify store. Please try manually syncin…" at bounding box center [537, 317] width 143 height 28
click at [523, 337] on button "Sync from Shopify" at bounding box center [537, 339] width 57 height 15
click at [491, 340] on button "Add product" at bounding box center [486, 339] width 40 height 15
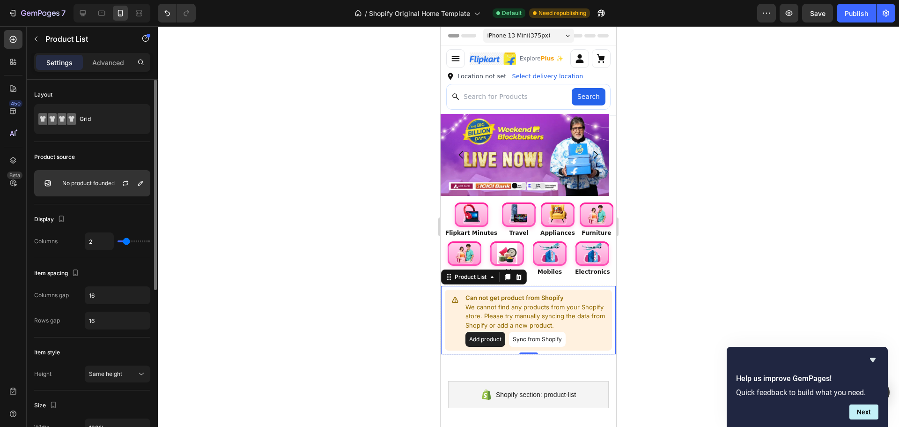
click at [91, 179] on div "No product founded" at bounding box center [92, 183] width 116 height 26
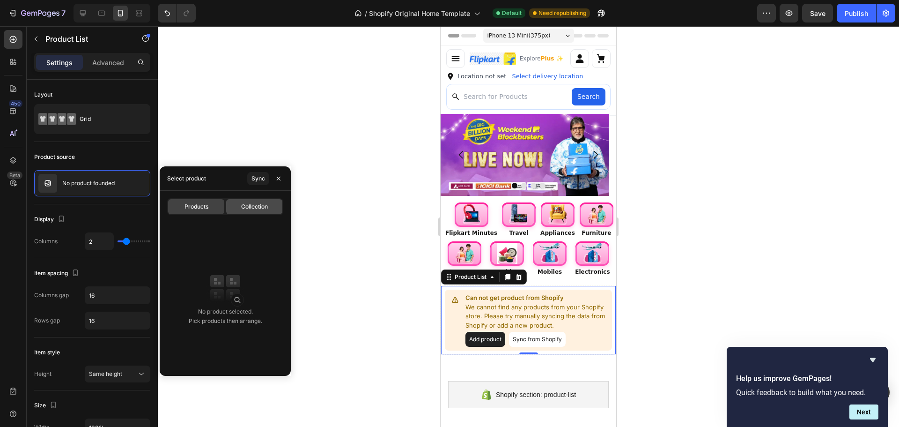
click at [248, 203] on span "Collection" at bounding box center [254, 206] width 27 height 8
type input "10"
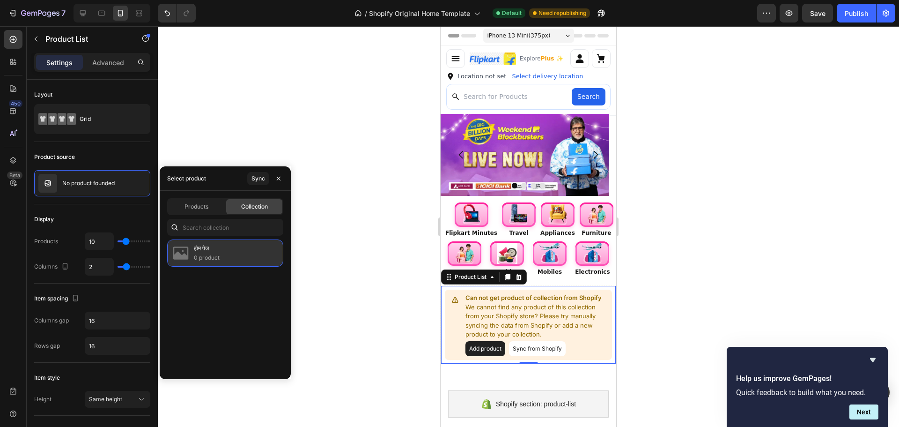
click at [224, 257] on div "होम पेज 0 product" at bounding box center [225, 252] width 116 height 27
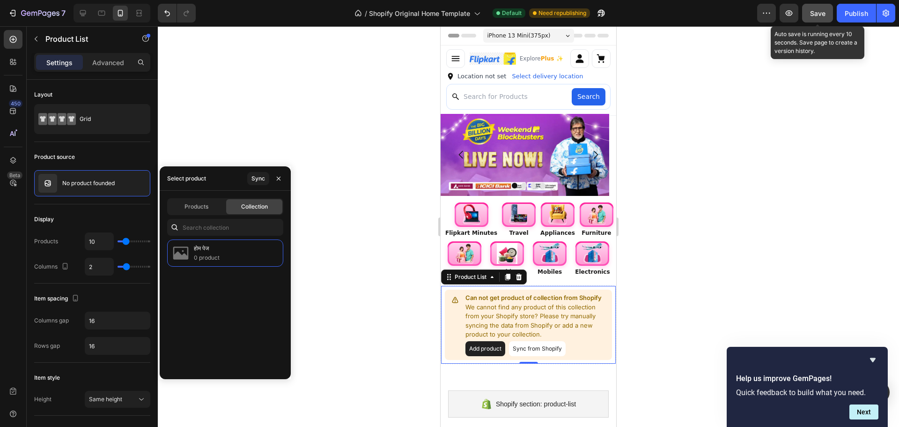
click at [817, 8] on button "Save" at bounding box center [818, 13] width 31 height 19
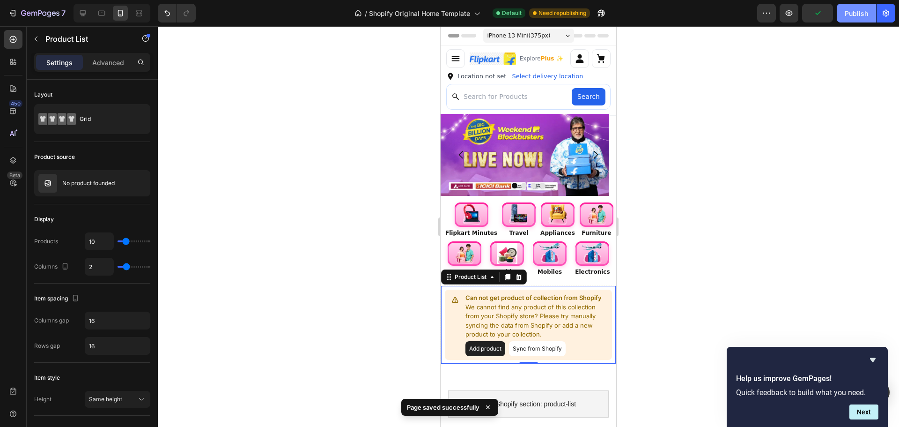
click at [854, 18] on div "Publish" at bounding box center [856, 13] width 23 height 10
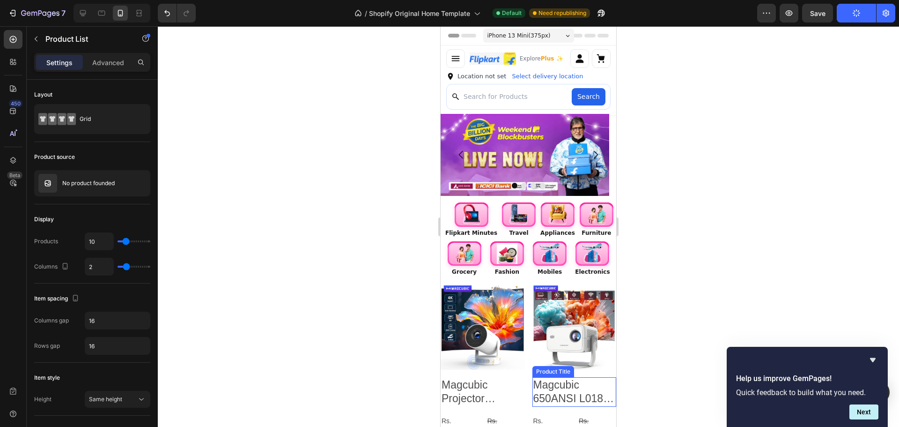
click at [557, 382] on h2 "Magcubic 650ANSI L018 4K Native Portable Projector 1080P Auto Focus Keystone Co…" at bounding box center [575, 392] width 84 height 30
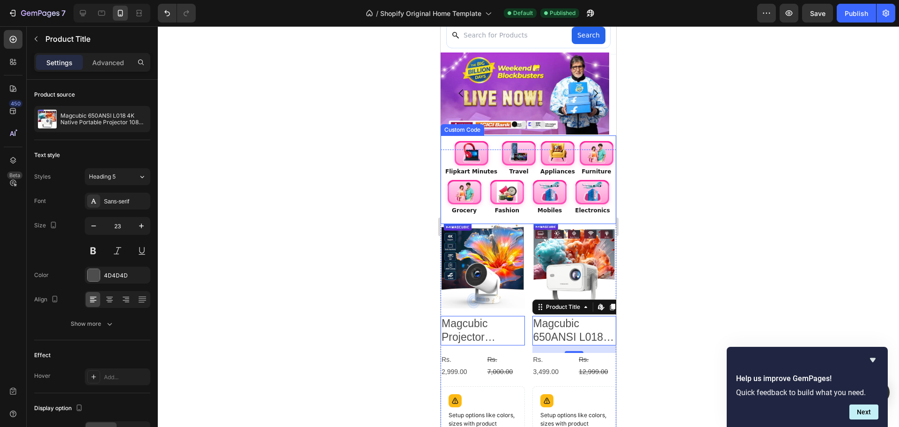
scroll to position [141, 0]
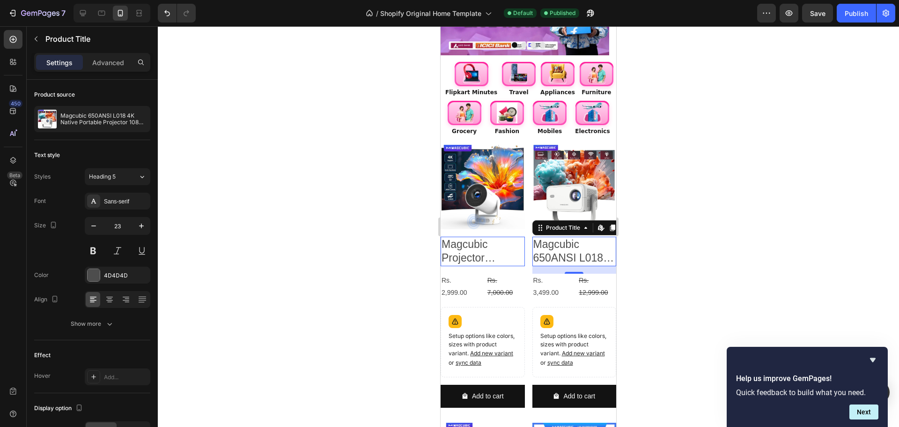
click at [491, 246] on h2 "Magcubic Projector Android 11 4K 1280*720P HY300 Pro + Dual Wifi 290ANSI 180°fl…" at bounding box center [483, 252] width 84 height 30
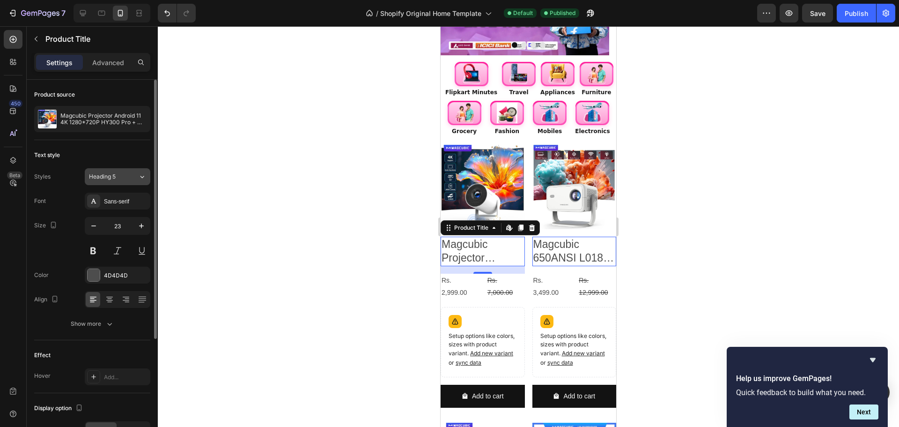
click at [111, 181] on button "Heading 5" at bounding box center [118, 176] width 66 height 17
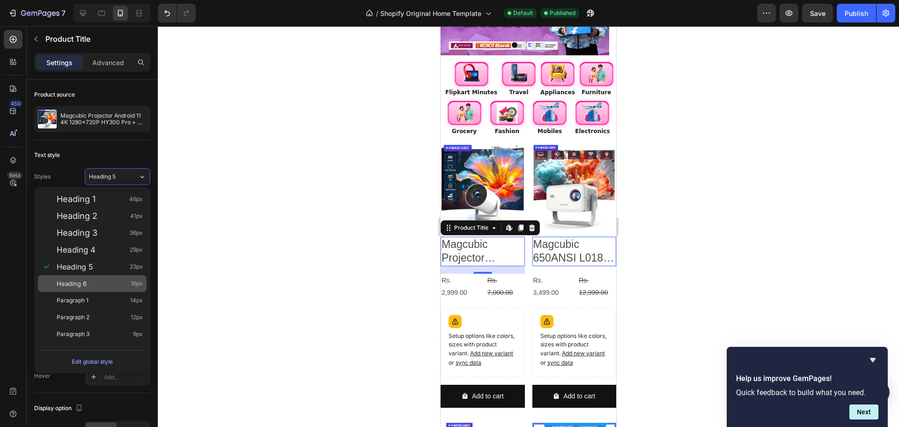
click at [86, 279] on span "Heading 6" at bounding box center [72, 283] width 30 height 9
type input "16"
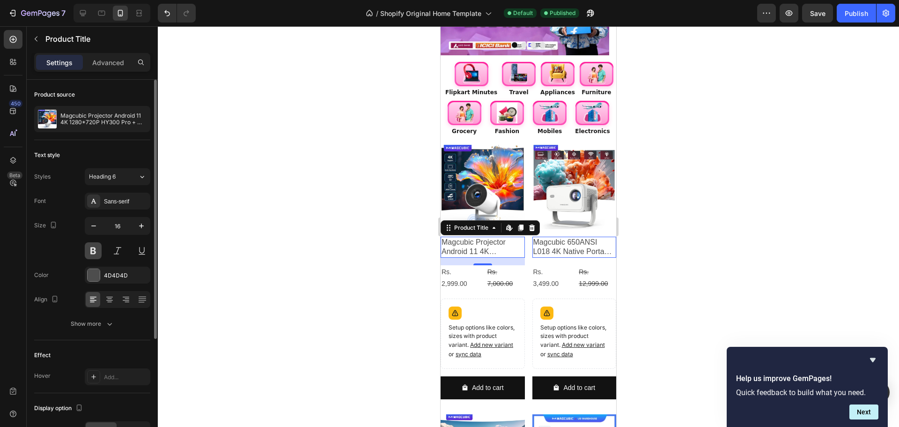
click at [98, 251] on button at bounding box center [93, 250] width 17 height 17
click at [117, 203] on div "Sans-serif" at bounding box center [126, 201] width 44 height 8
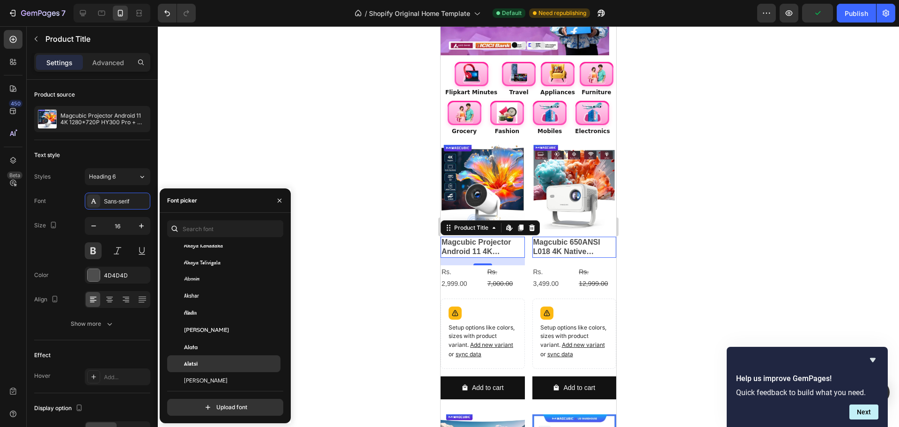
scroll to position [422, 0]
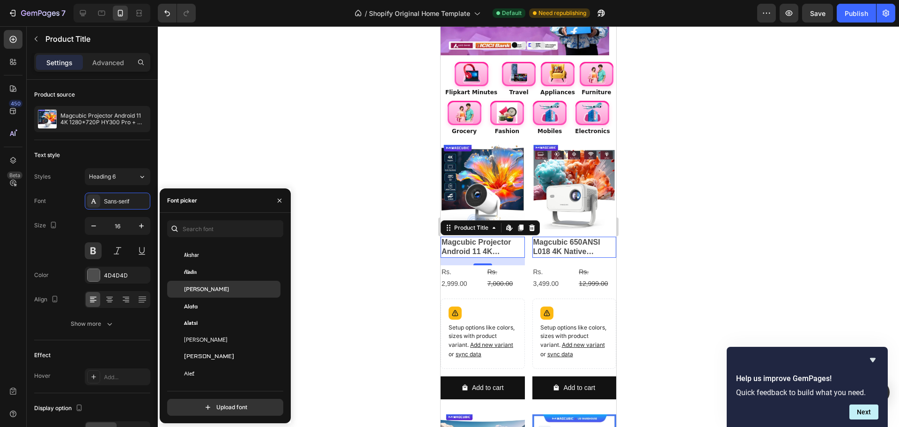
click at [236, 290] on div "[PERSON_NAME]" at bounding box center [231, 289] width 95 height 8
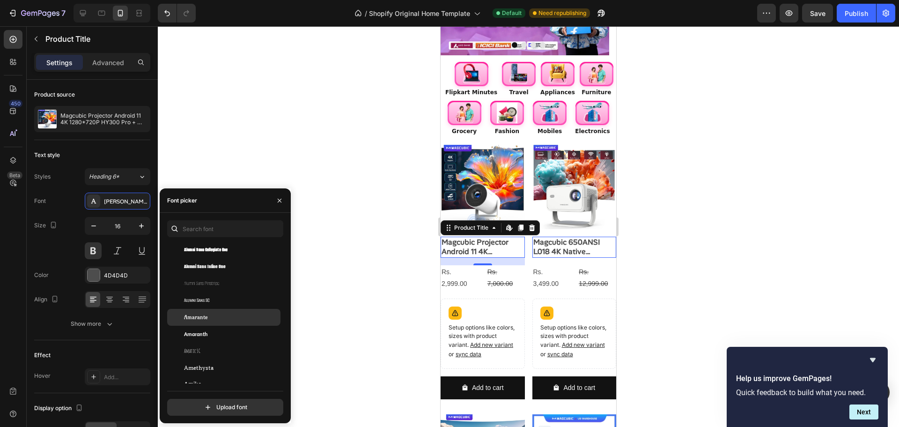
scroll to position [1124, 0]
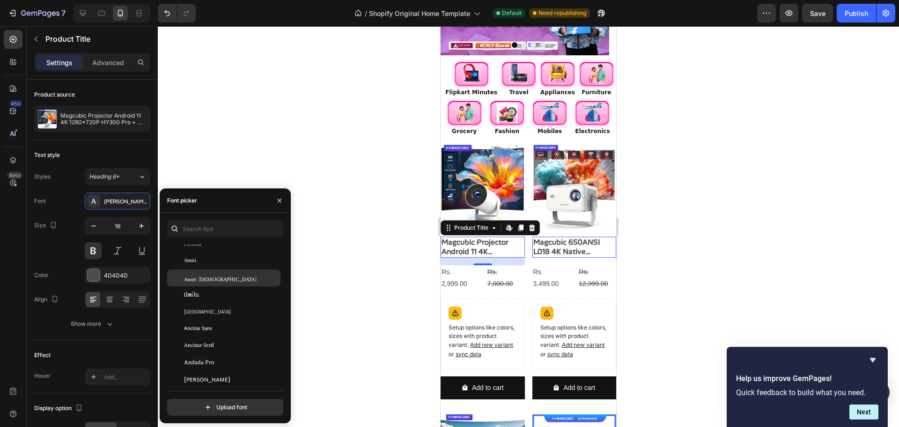
click at [231, 280] on div "Amiri [DEMOGRAPHIC_DATA]" at bounding box center [223, 277] width 113 height 17
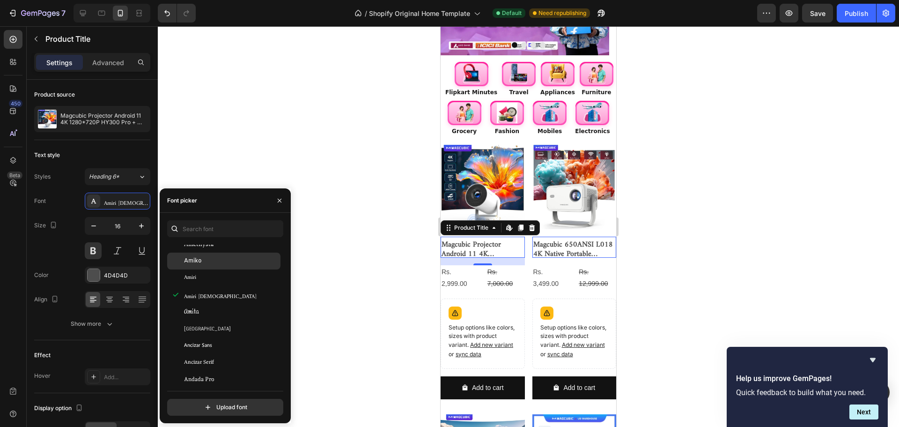
click at [226, 260] on div "Amiko" at bounding box center [231, 261] width 95 height 8
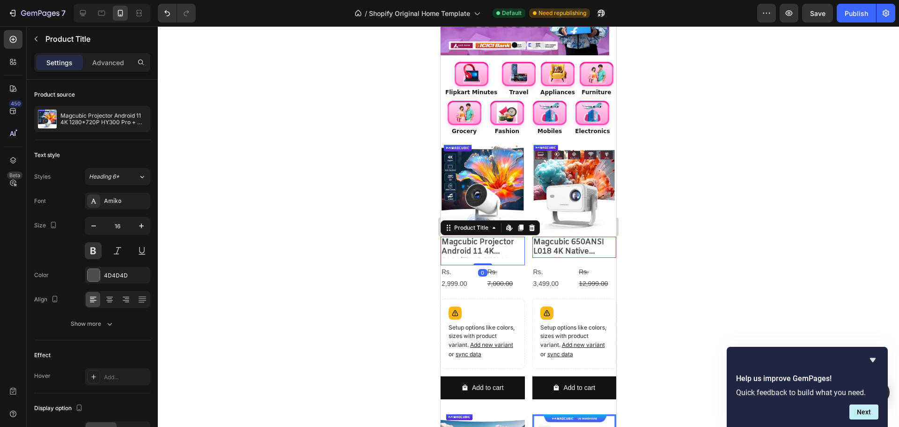
drag, startPoint x: 483, startPoint y: 260, endPoint x: 486, endPoint y: 250, distance: 11.0
click at [486, 250] on div "Magcubic Projector Android 11 4K 1280*720P HY300 Pro + Dual Wifi 290ANSI 180°fl…" at bounding box center [483, 251] width 84 height 29
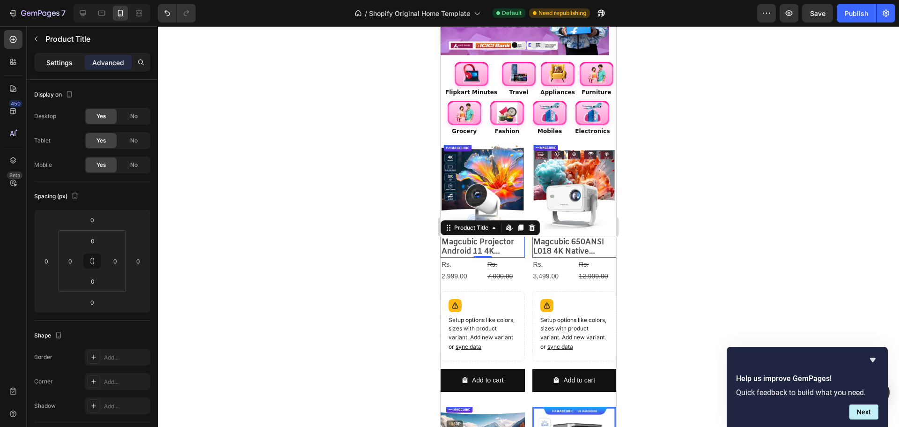
click at [48, 56] on div "Settings" at bounding box center [59, 62] width 47 height 15
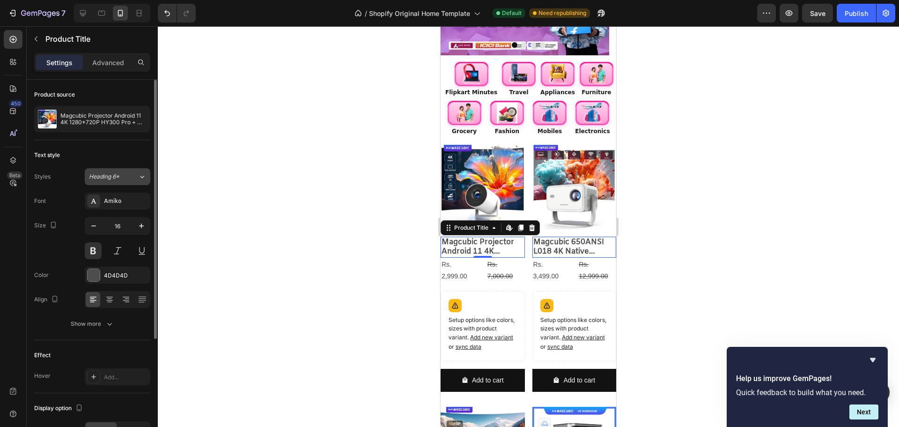
click at [108, 182] on button "Heading 6*" at bounding box center [118, 176] width 66 height 17
click at [129, 152] on div "Text style" at bounding box center [92, 155] width 116 height 15
click at [105, 193] on div "Amiko" at bounding box center [118, 201] width 66 height 17
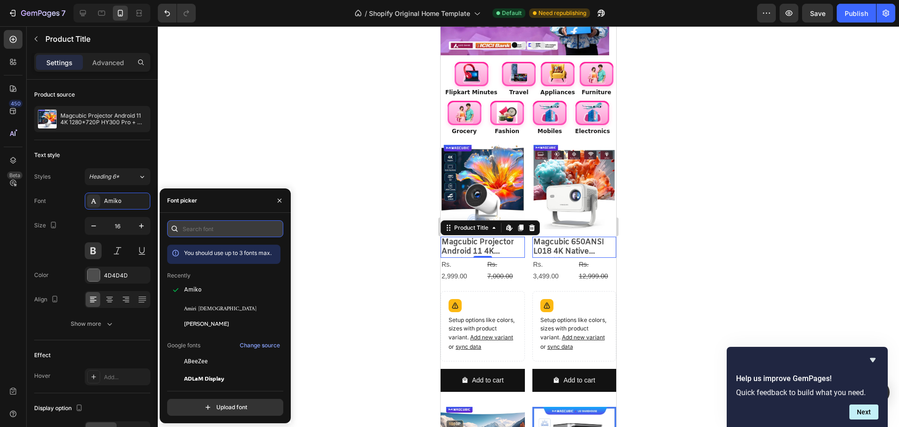
click at [206, 233] on input "text" at bounding box center [225, 228] width 116 height 17
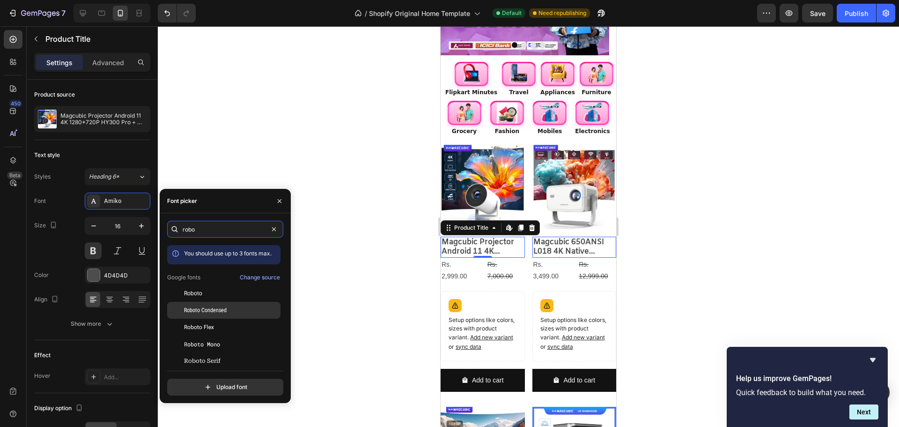
type input "robo"
click at [240, 300] on div "Roboto" at bounding box center [223, 293] width 113 height 17
click at [360, 180] on div at bounding box center [529, 226] width 742 height 401
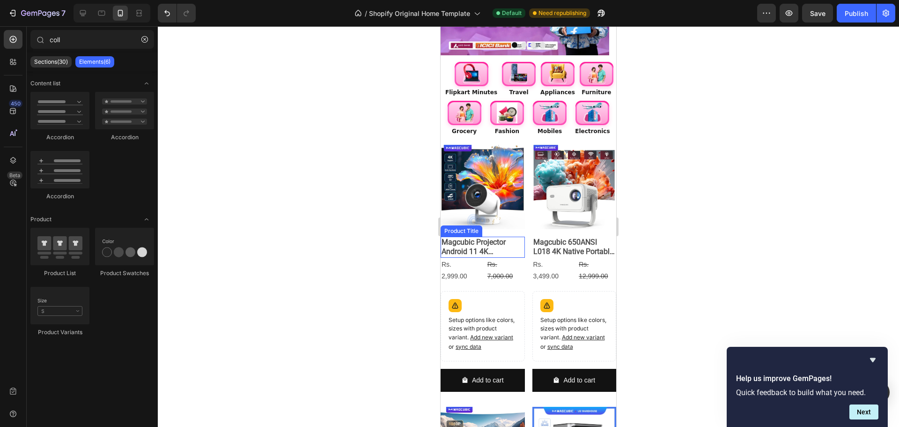
click at [464, 237] on h2 "Magcubic Projector Android 11 4K 1280*720P HY300 Pro + Dual Wifi 290ANSI 180°fl…" at bounding box center [483, 248] width 84 height 22
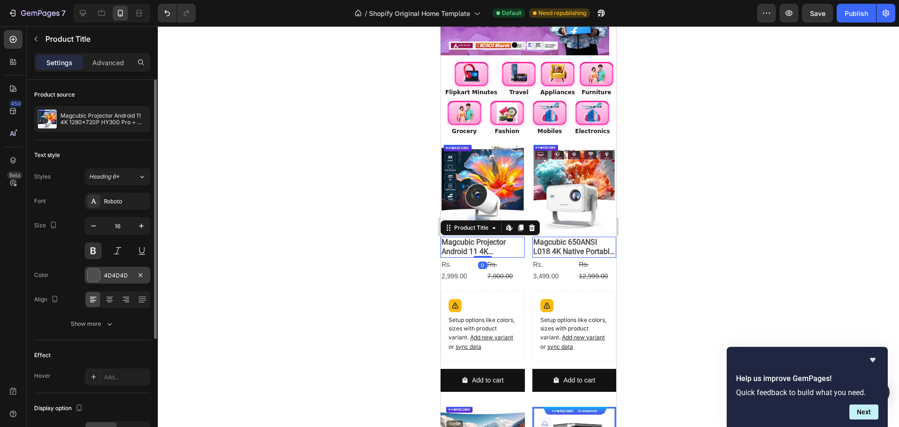
click at [96, 275] on div at bounding box center [94, 275] width 12 height 12
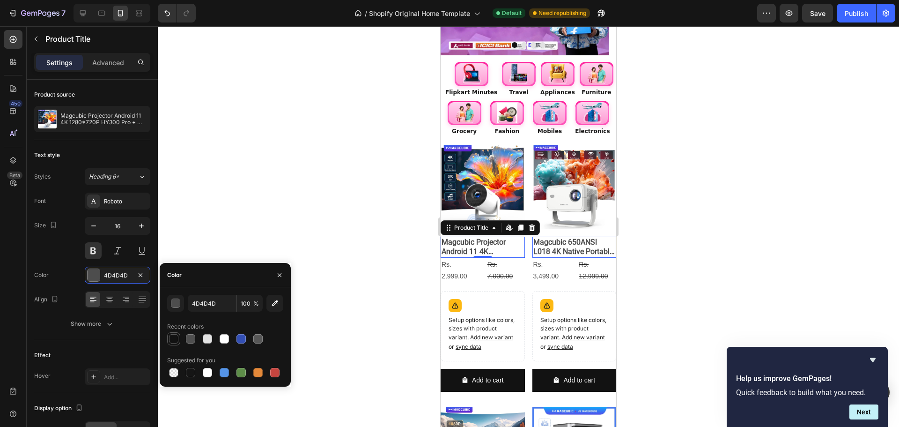
click at [172, 337] on div at bounding box center [173, 338] width 9 height 9
type input "121212"
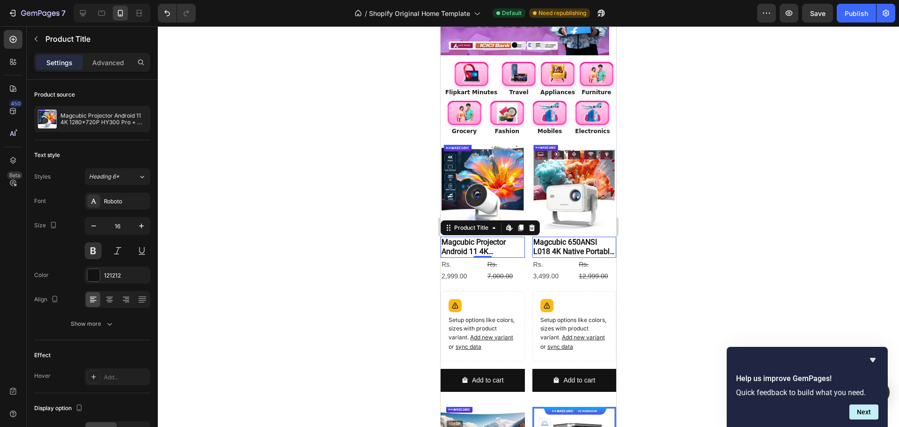
click at [248, 212] on div at bounding box center [529, 226] width 742 height 401
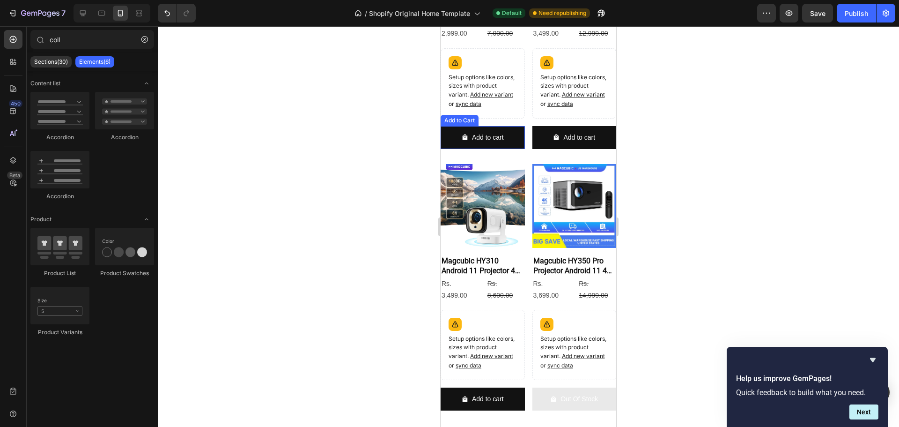
scroll to position [422, 0]
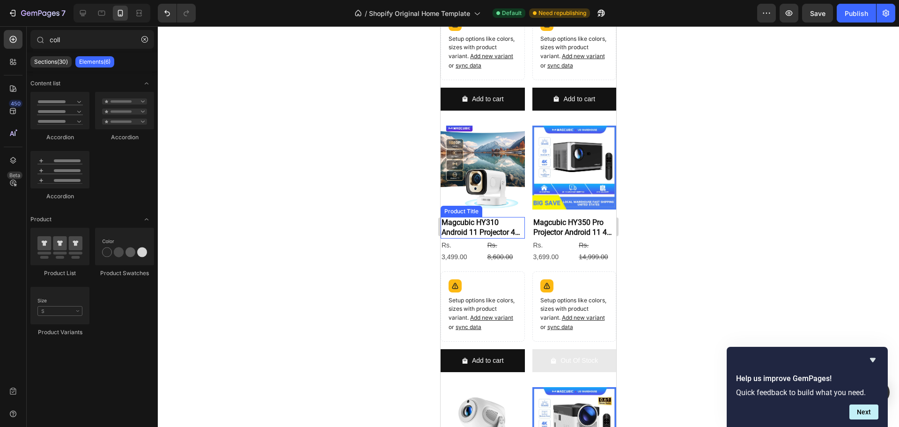
click at [482, 231] on h2 "Magcubic HY310 Android 11 Projector 4K Native 1080P Auto Focus Native 330ANSI D…" at bounding box center [483, 228] width 84 height 22
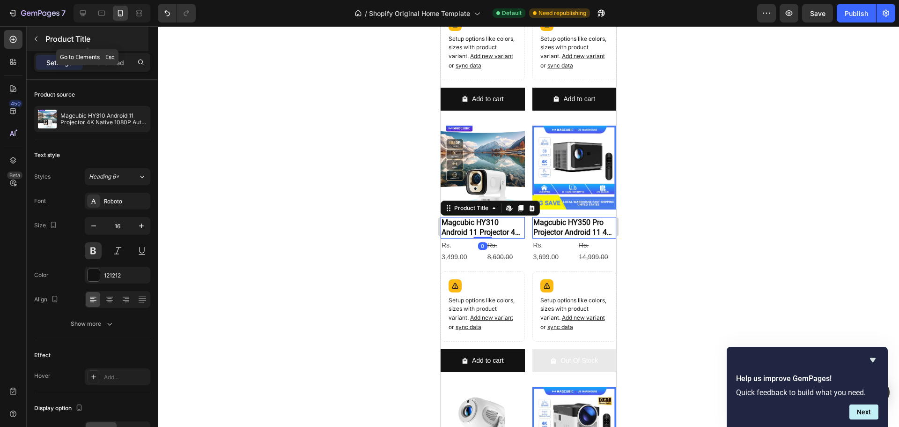
click at [43, 40] on button "button" at bounding box center [36, 38] width 15 height 15
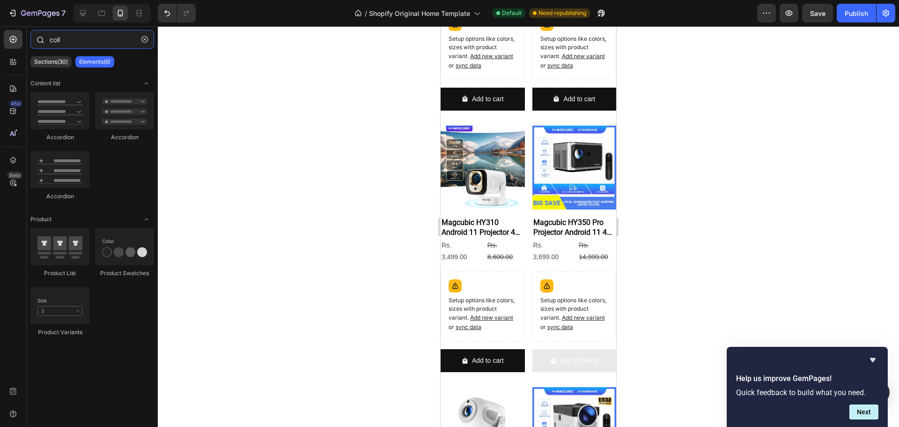
click at [90, 43] on input "coll" at bounding box center [92, 39] width 124 height 19
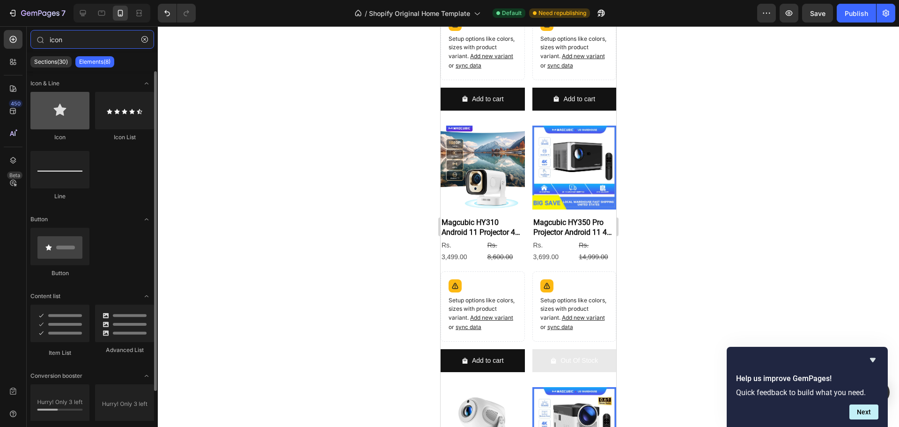
type input "icon"
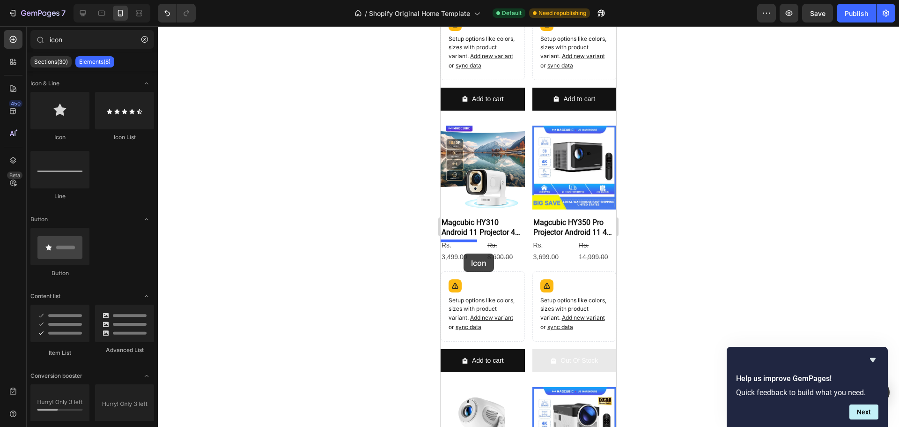
drag, startPoint x: 511, startPoint y: 147, endPoint x: 464, endPoint y: 253, distance: 116.8
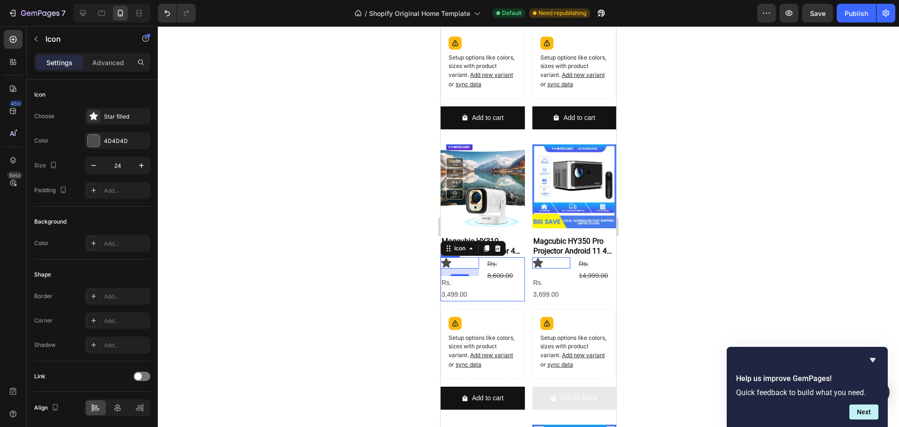
scroll to position [440, 0]
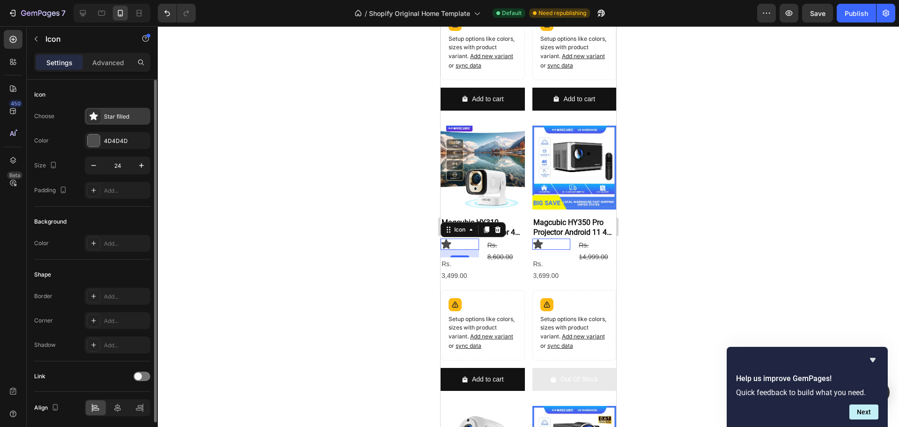
click at [119, 119] on div "Star filled" at bounding box center [126, 116] width 44 height 8
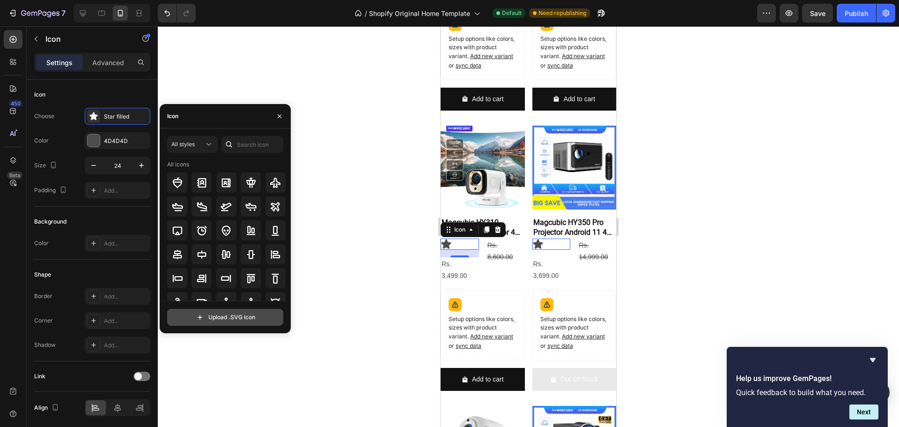
click at [245, 317] on input "file" at bounding box center [225, 317] width 115 height 16
click at [231, 320] on input "file" at bounding box center [225, 317] width 115 height 16
click at [262, 315] on input "file" at bounding box center [225, 317] width 115 height 16
type input "C:\fakepath\68264_fl.png-removebg-preview (1).svg"
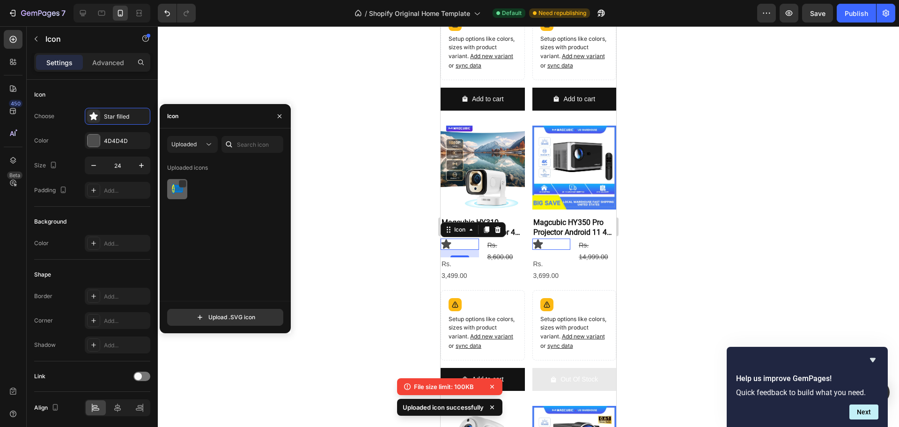
click at [178, 194] on img at bounding box center [177, 189] width 11 height 11
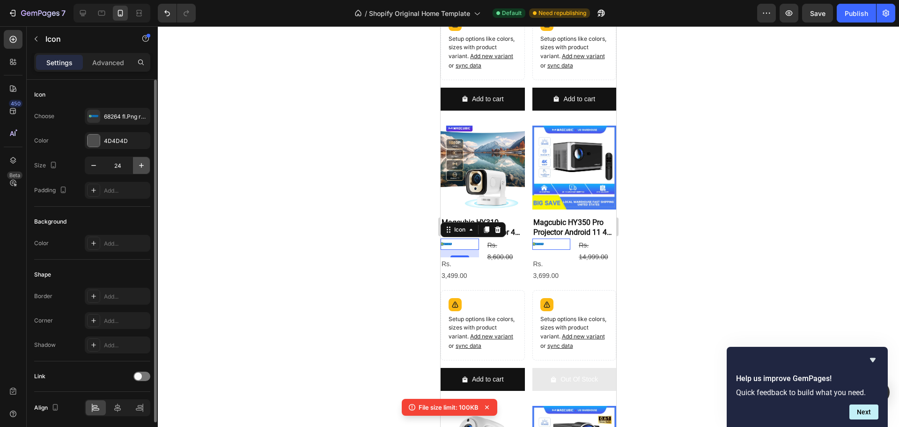
click at [140, 164] on icon "button" at bounding box center [141, 165] width 9 height 9
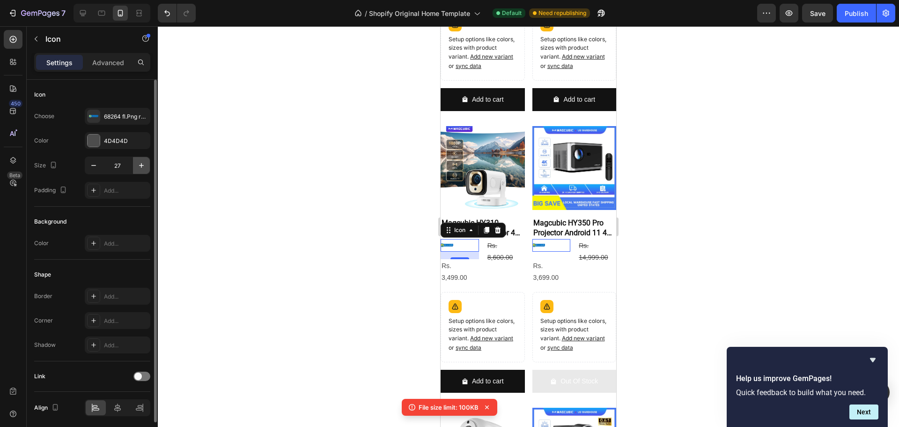
scroll to position [442, 0]
click at [140, 164] on icon "button" at bounding box center [141, 165] width 9 height 9
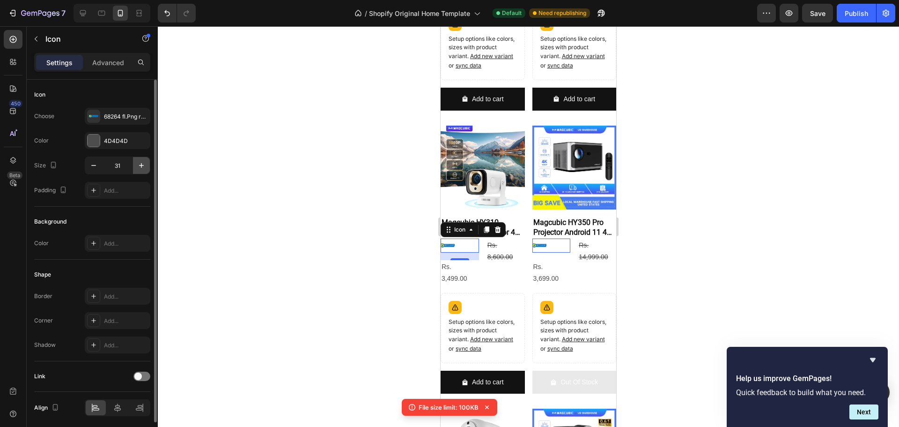
click at [141, 164] on icon "button" at bounding box center [141, 165] width 9 height 9
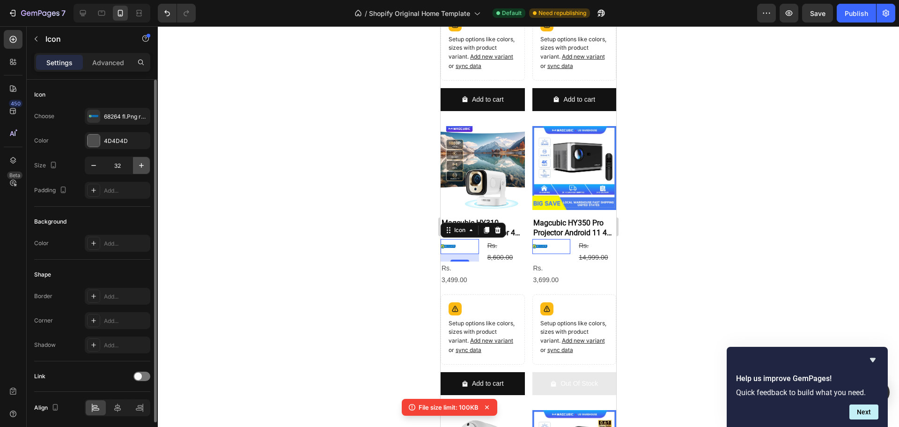
scroll to position [444, 0]
drag, startPoint x: 141, startPoint y: 164, endPoint x: 150, endPoint y: 156, distance: 12.3
click at [150, 156] on div "32" at bounding box center [118, 165] width 66 height 18
click at [147, 166] on button "button" at bounding box center [141, 165] width 17 height 17
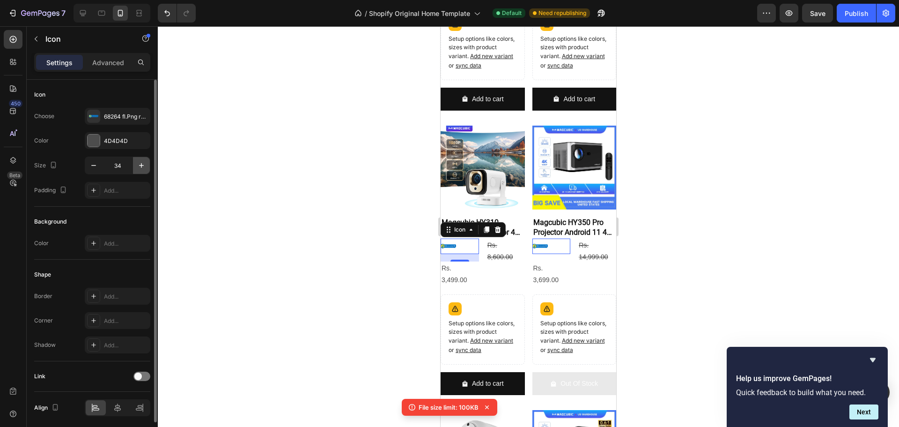
click at [148, 166] on button "button" at bounding box center [141, 165] width 17 height 17
click at [148, 164] on button "button" at bounding box center [141, 165] width 17 height 17
click at [149, 162] on button "button" at bounding box center [141, 165] width 17 height 17
click at [149, 163] on button "button" at bounding box center [141, 165] width 17 height 17
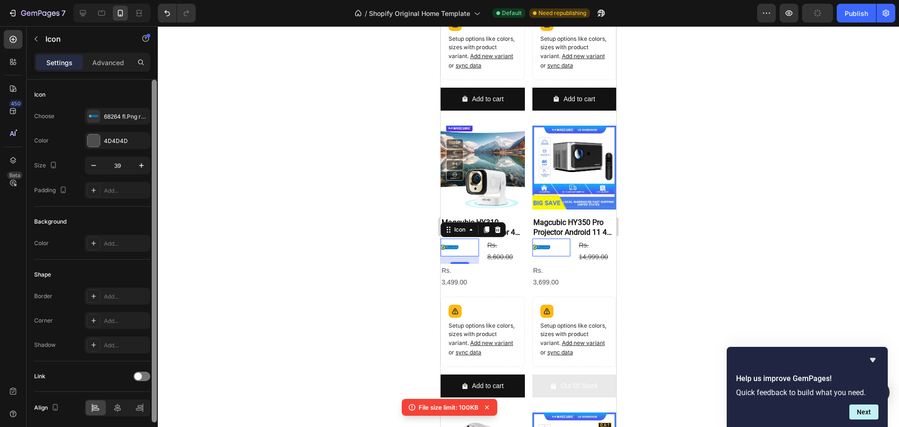
drag, startPoint x: 149, startPoint y: 163, endPoint x: 154, endPoint y: 157, distance: 7.3
click at [154, 157] on div "Icon Choose 68264 fl.Png removebg preview (1) Color 4D4D4D Size 39 Padding Add.…" at bounding box center [92, 267] width 131 height 374
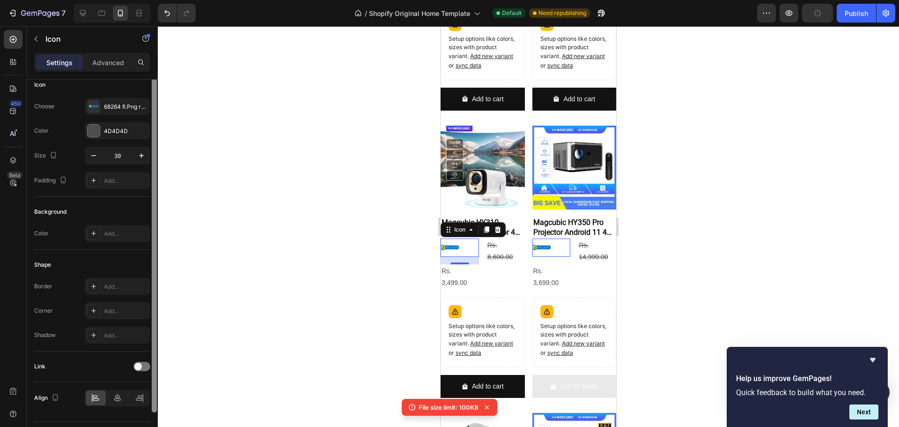
click at [151, 172] on div at bounding box center [154, 257] width 7 height 374
click at [139, 155] on icon "button" at bounding box center [141, 155] width 9 height 9
click at [140, 153] on icon "button" at bounding box center [141, 155] width 9 height 9
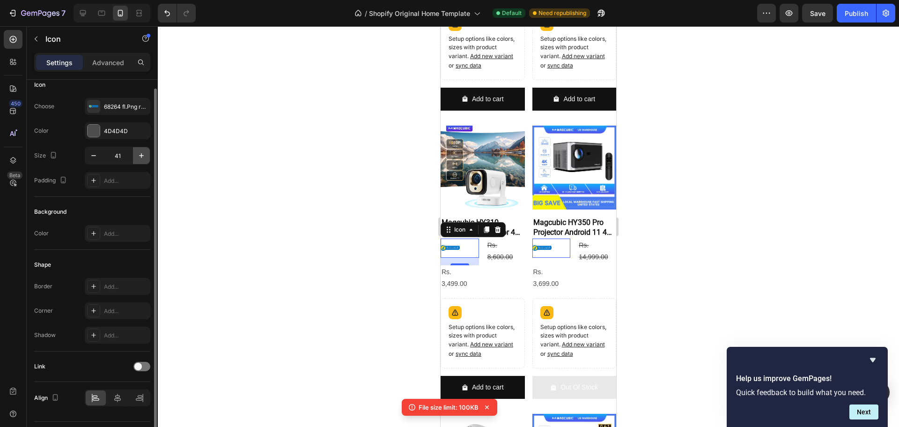
click at [143, 151] on icon "button" at bounding box center [141, 155] width 9 height 9
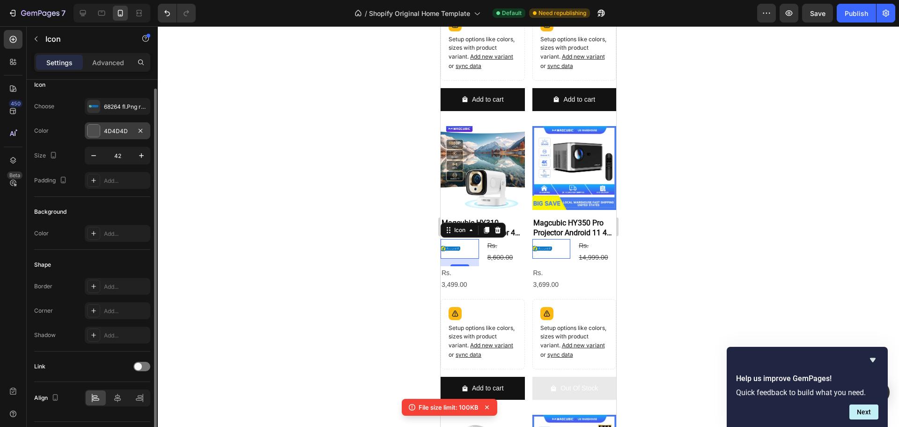
scroll to position [449, 0]
drag, startPoint x: 146, startPoint y: 150, endPoint x: 149, endPoint y: 137, distance: 14.0
click at [149, 137] on div "Choose 68264 fl.Png removebg preview (1) Color 4D4D4D Size 42 Padding Add..." at bounding box center [92, 143] width 116 height 91
click at [147, 156] on button "button" at bounding box center [141, 155] width 17 height 17
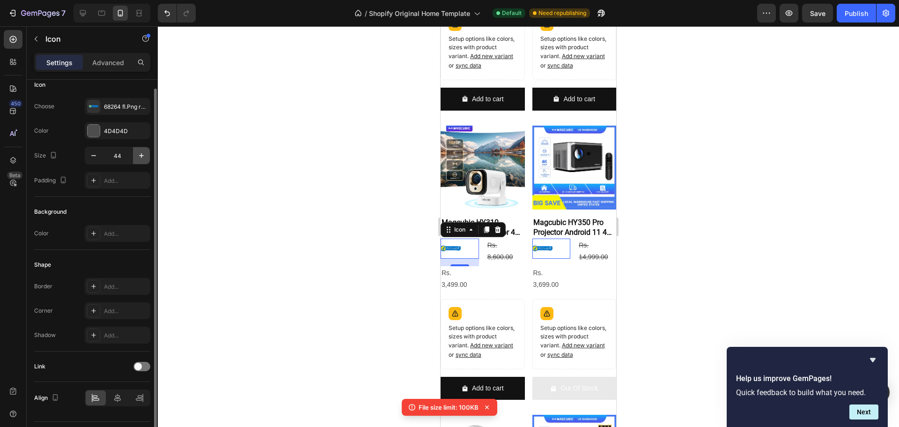
click at [147, 156] on button "button" at bounding box center [141, 155] width 17 height 17
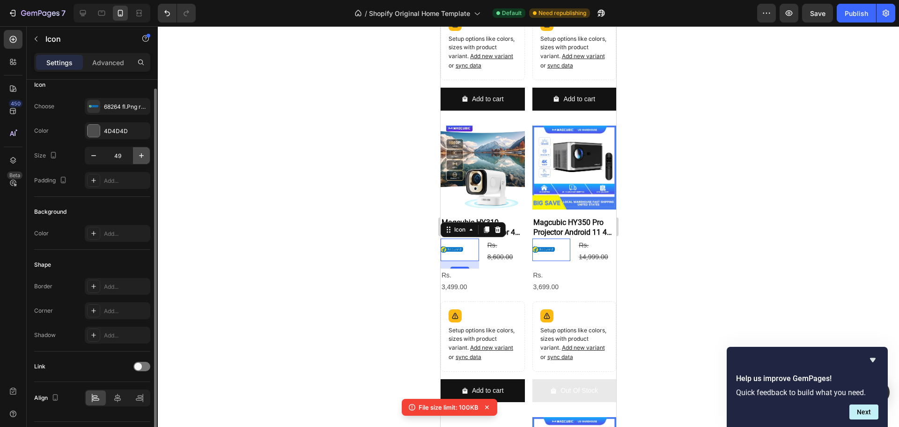
click at [147, 156] on button "button" at bounding box center [141, 155] width 17 height 17
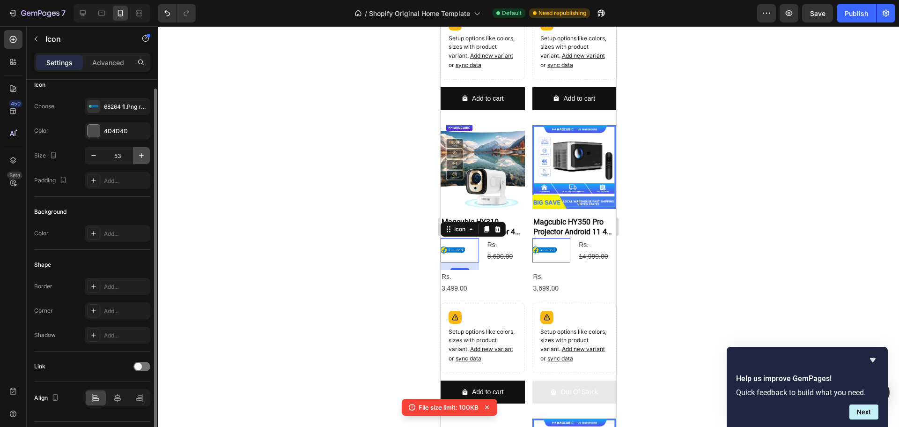
click at [147, 156] on button "button" at bounding box center [141, 155] width 17 height 17
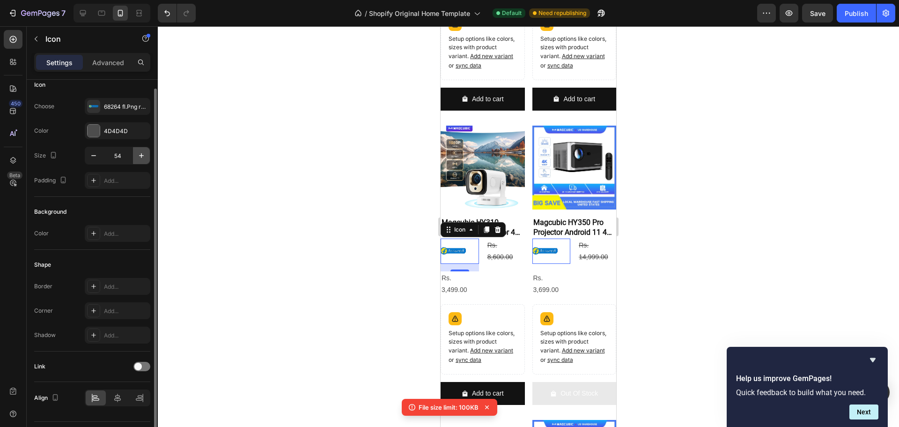
click at [147, 156] on button "button" at bounding box center [141, 155] width 17 height 17
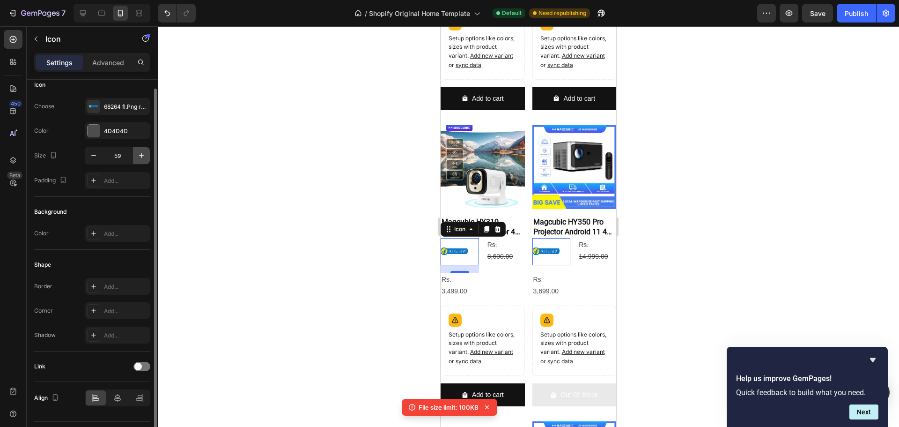
click at [147, 154] on button "button" at bounding box center [141, 155] width 17 height 17
click at [147, 151] on button "button" at bounding box center [141, 155] width 17 height 17
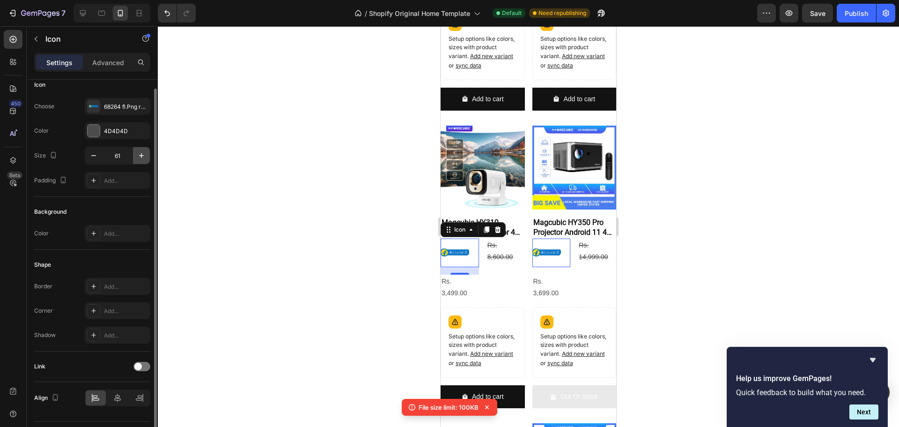
click at [147, 151] on button "button" at bounding box center [141, 155] width 17 height 17
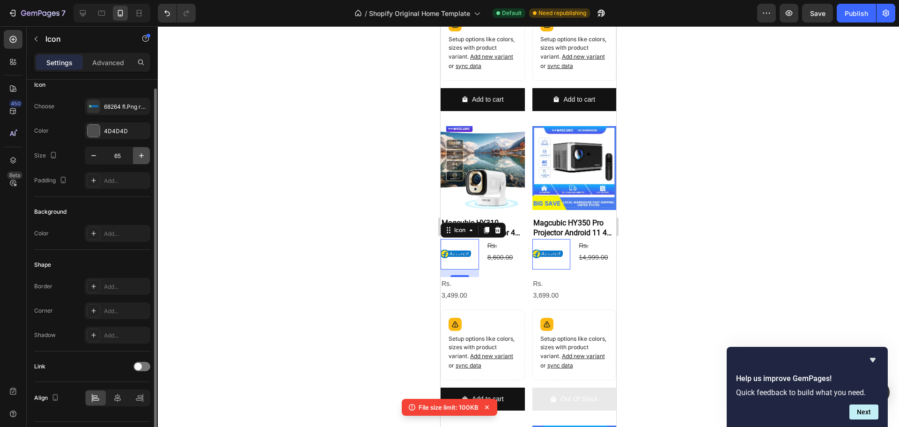
click at [147, 151] on button "button" at bounding box center [141, 155] width 17 height 17
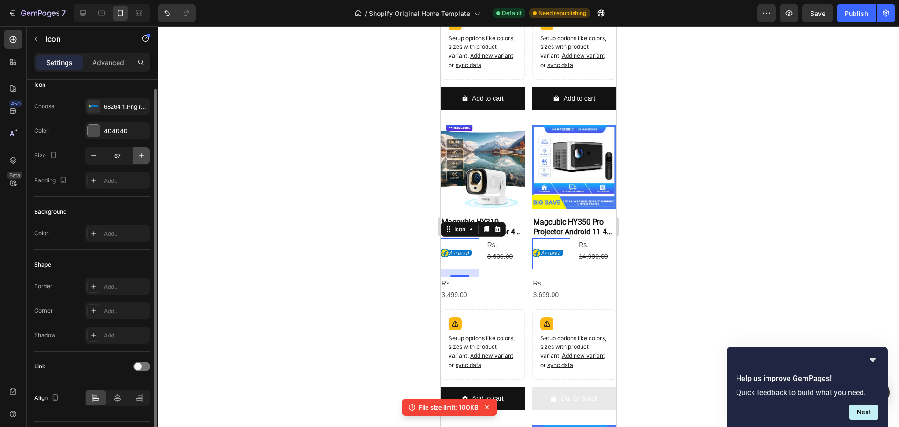
click at [147, 151] on button "button" at bounding box center [141, 155] width 17 height 17
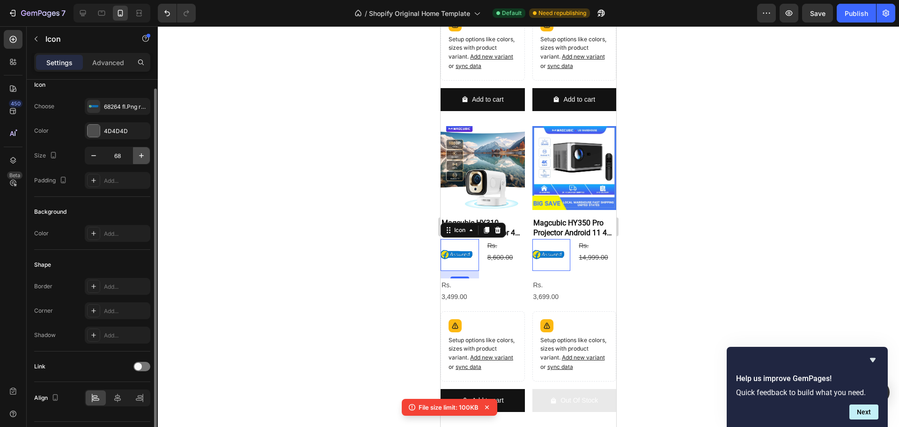
click at [147, 151] on button "button" at bounding box center [141, 155] width 17 height 17
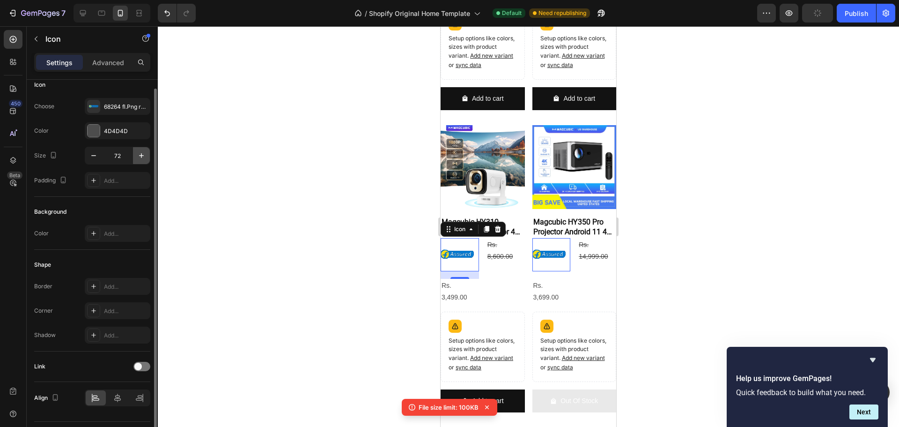
click at [147, 151] on button "button" at bounding box center [141, 155] width 17 height 17
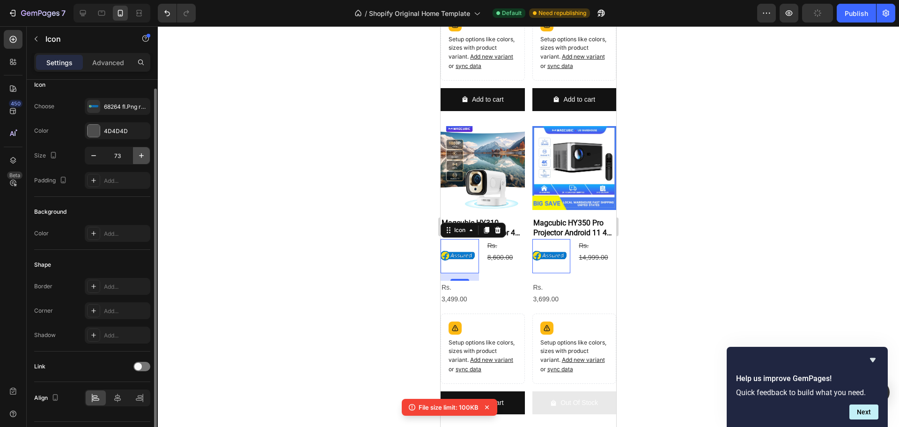
click at [147, 151] on button "button" at bounding box center [141, 155] width 17 height 17
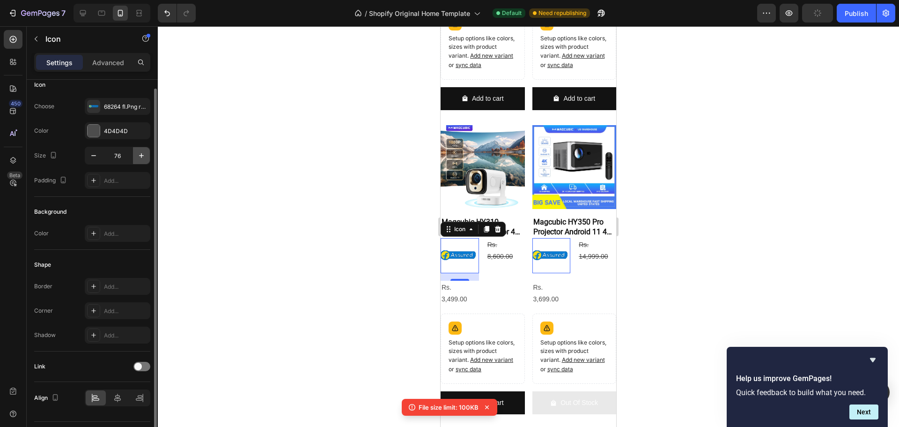
click at [147, 151] on button "button" at bounding box center [141, 155] width 17 height 17
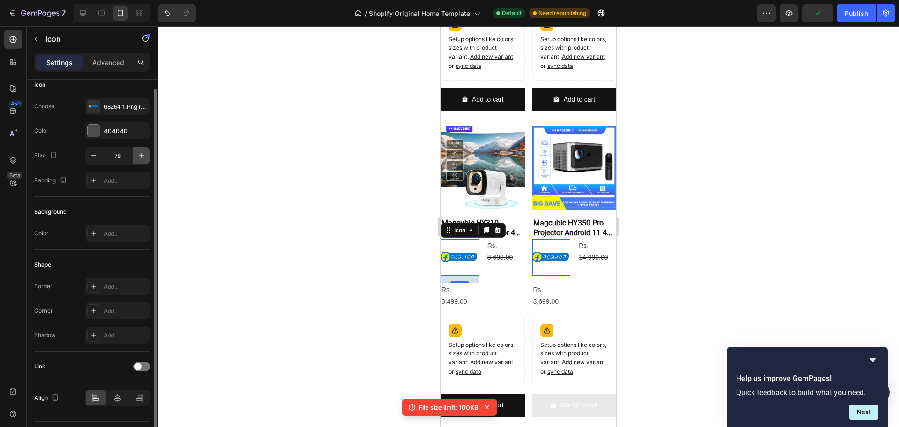
click at [148, 148] on button "button" at bounding box center [141, 155] width 17 height 17
drag, startPoint x: 148, startPoint y: 148, endPoint x: 149, endPoint y: 141, distance: 7.3
click at [149, 146] on div "Choose 68264 fl.Png removebg preview (1) Color 4D4D4D Size 79 Padding Add..." at bounding box center [92, 143] width 116 height 91
click at [149, 141] on div "Choose 68264 fl.Png removebg preview (1) Color 4D4D4D Size 79 Padding Add..." at bounding box center [92, 143] width 116 height 91
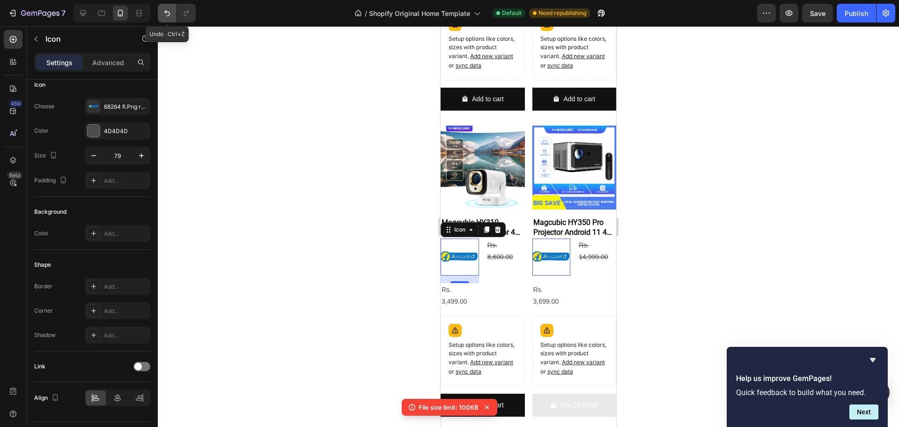
click at [174, 14] on button "Undo/Redo" at bounding box center [167, 13] width 19 height 19
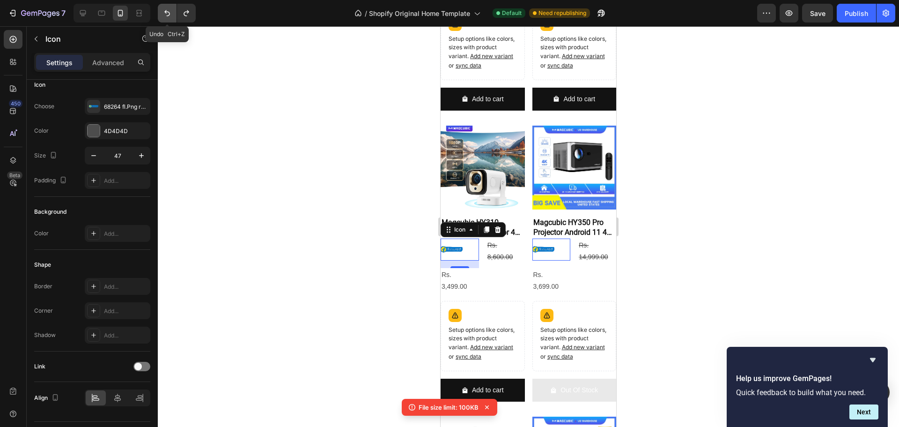
click at [174, 14] on button "Undo/Redo" at bounding box center [167, 13] width 19 height 19
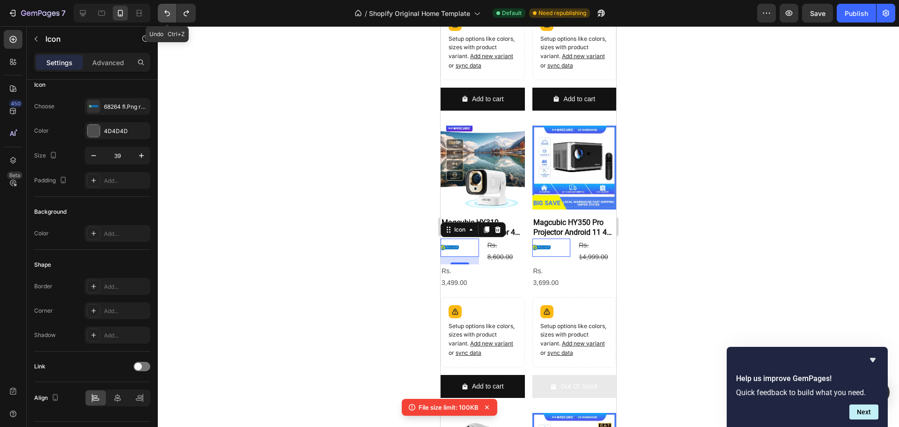
click at [174, 14] on button "Undo/Redo" at bounding box center [167, 13] width 19 height 19
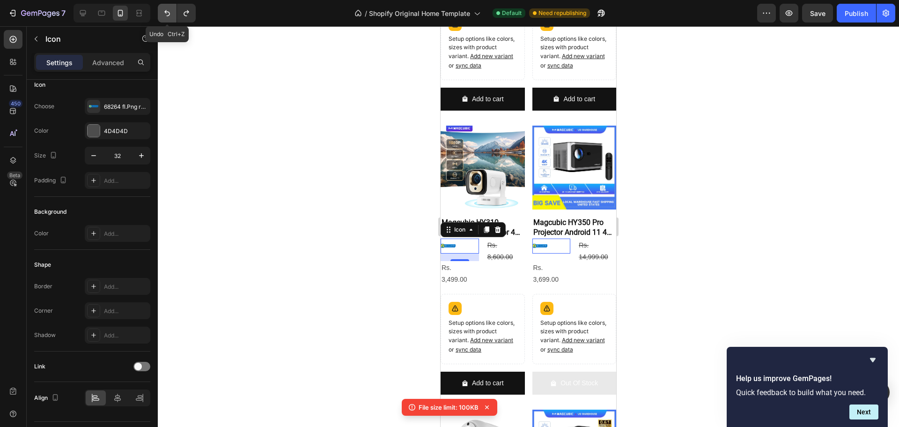
click at [174, 14] on button "Undo/Redo" at bounding box center [167, 13] width 19 height 19
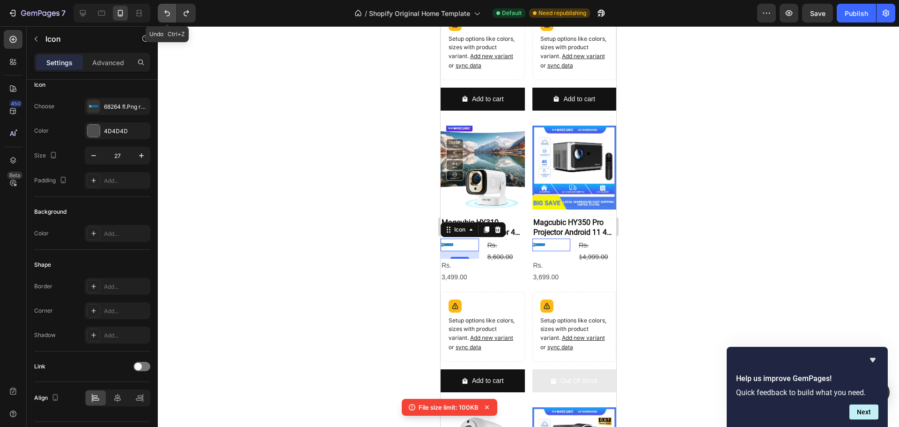
click at [174, 14] on button "Undo/Redo" at bounding box center [167, 13] width 19 height 19
type input "24"
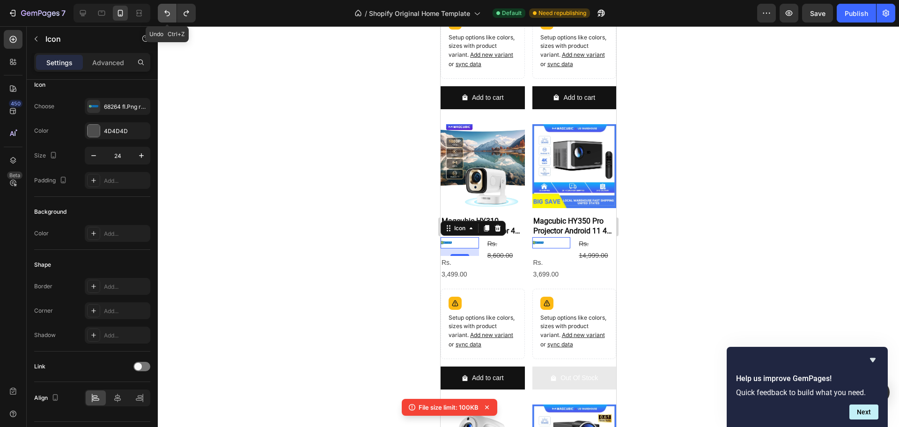
scroll to position [440, 0]
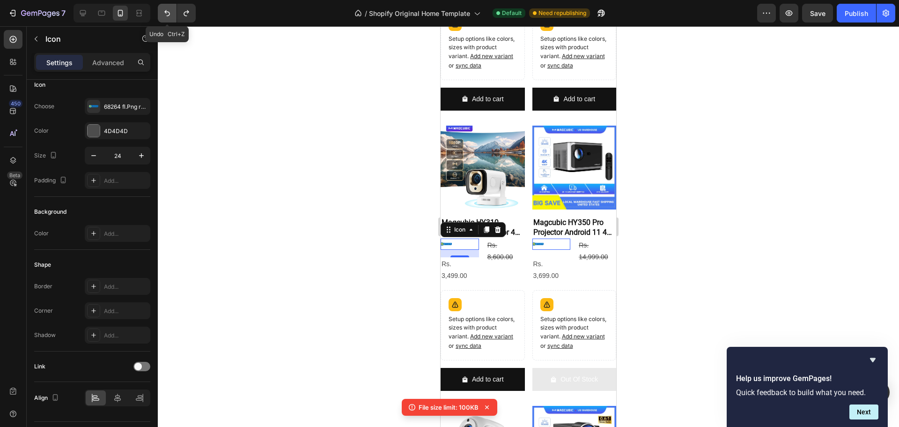
click at [174, 14] on button "Undo/Redo" at bounding box center [167, 13] width 19 height 19
drag, startPoint x: 463, startPoint y: 259, endPoint x: 464, endPoint y: 253, distance: 6.7
click at [464, 251] on div at bounding box center [460, 249] width 19 height 3
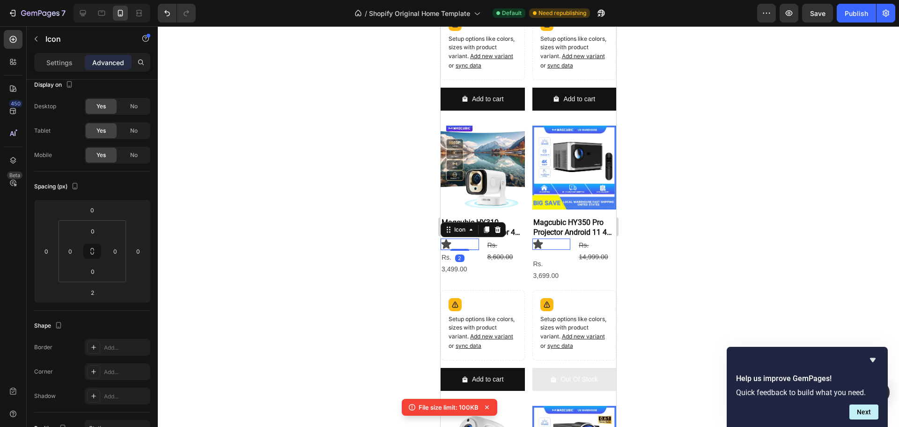
scroll to position [434, 0]
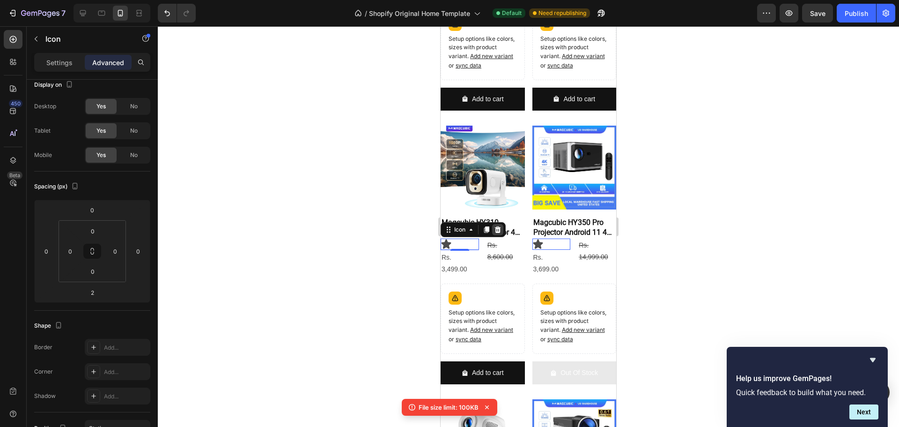
click at [496, 230] on icon at bounding box center [497, 229] width 7 height 7
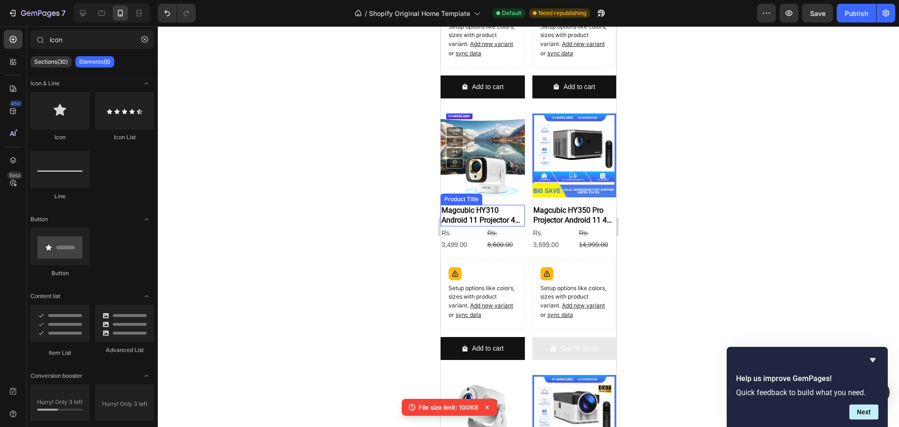
scroll to position [422, 0]
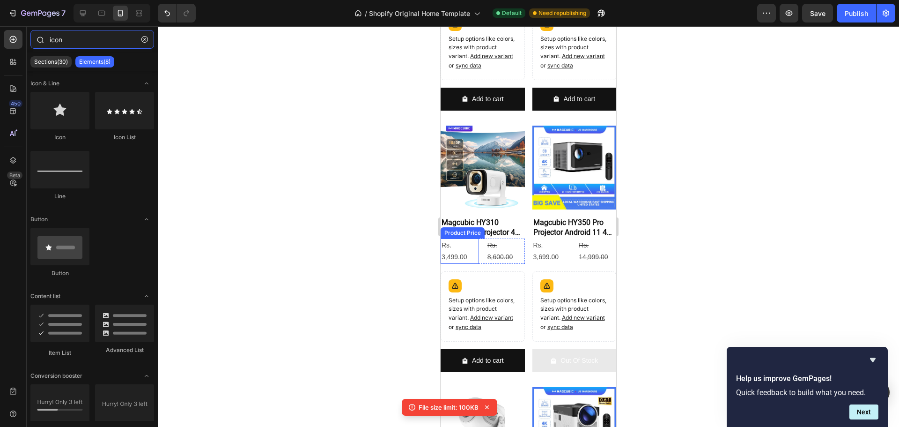
click at [73, 36] on input "icon" at bounding box center [92, 39] width 124 height 19
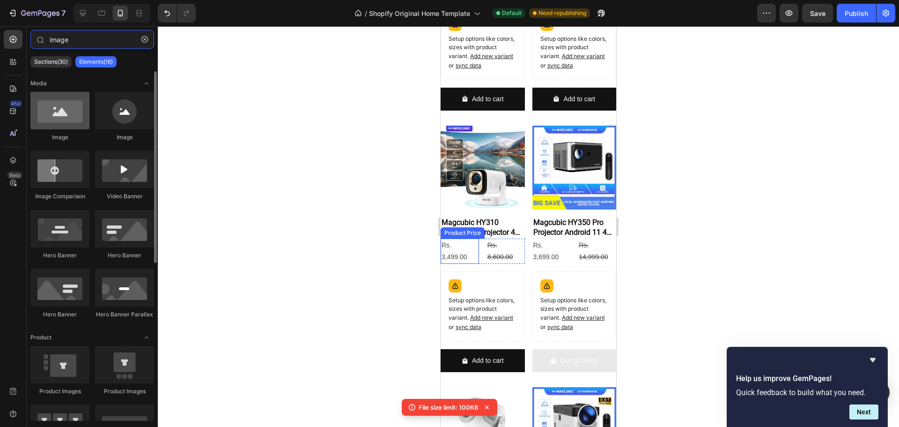
type input "image"
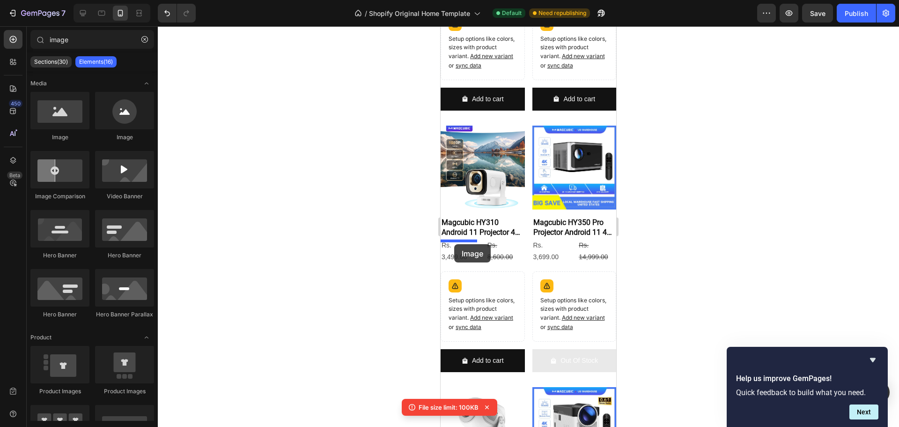
drag, startPoint x: 503, startPoint y: 139, endPoint x: 454, endPoint y: 244, distance: 115.7
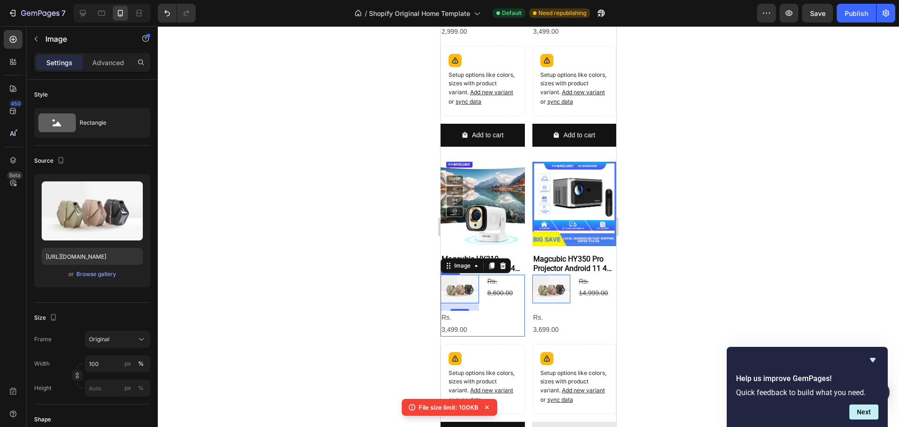
scroll to position [457, 0]
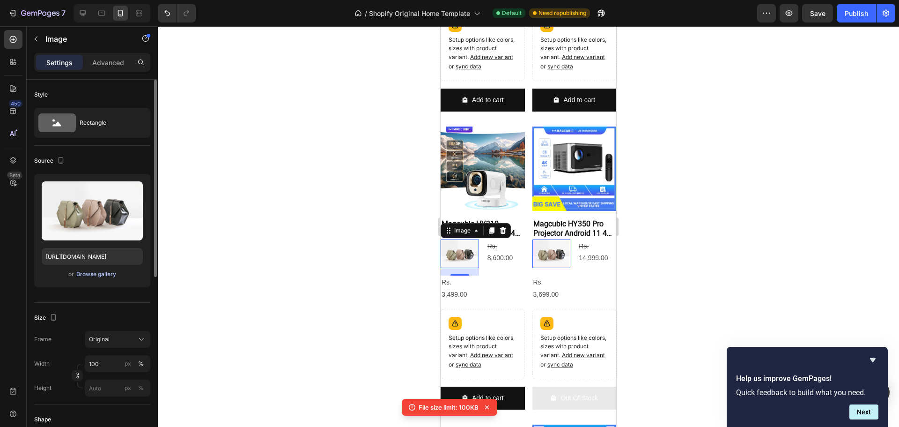
click at [103, 274] on div "Browse gallery" at bounding box center [96, 274] width 40 height 8
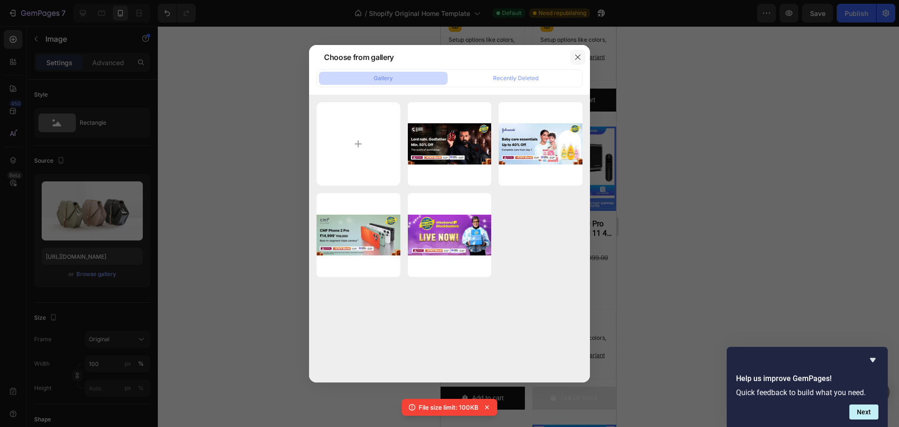
drag, startPoint x: 581, startPoint y: 56, endPoint x: 572, endPoint y: 60, distance: 9.8
click at [581, 56] on icon "button" at bounding box center [577, 56] width 7 height 7
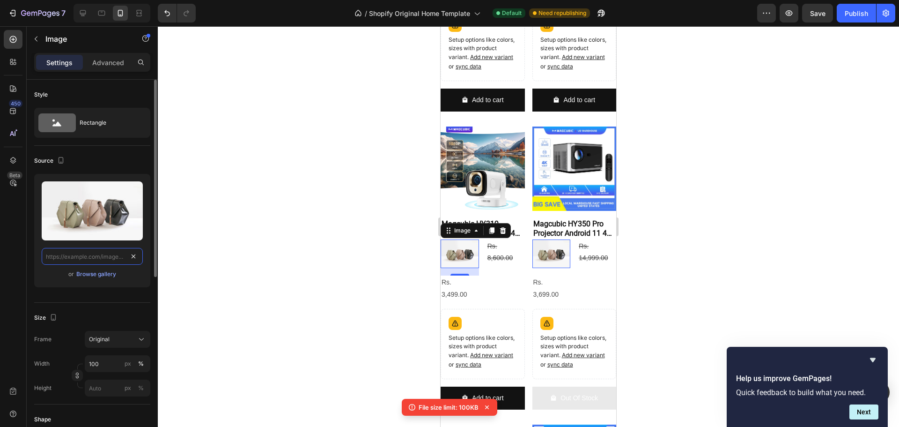
scroll to position [466, 0]
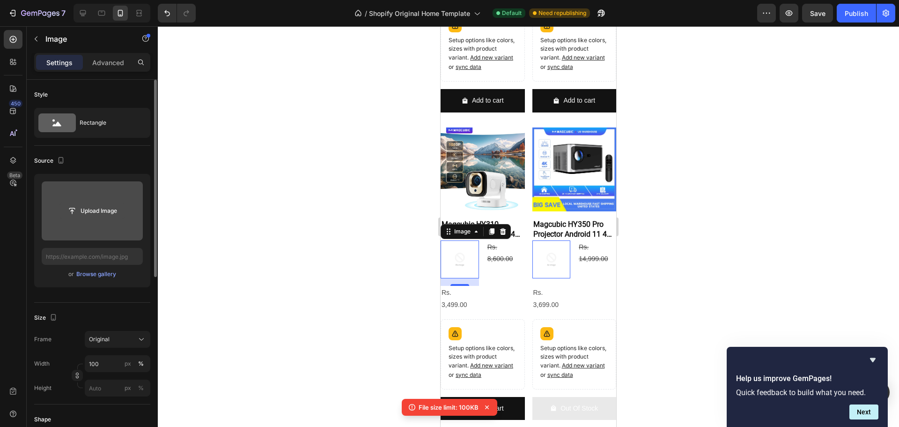
click at [106, 217] on input "file" at bounding box center [92, 211] width 65 height 16
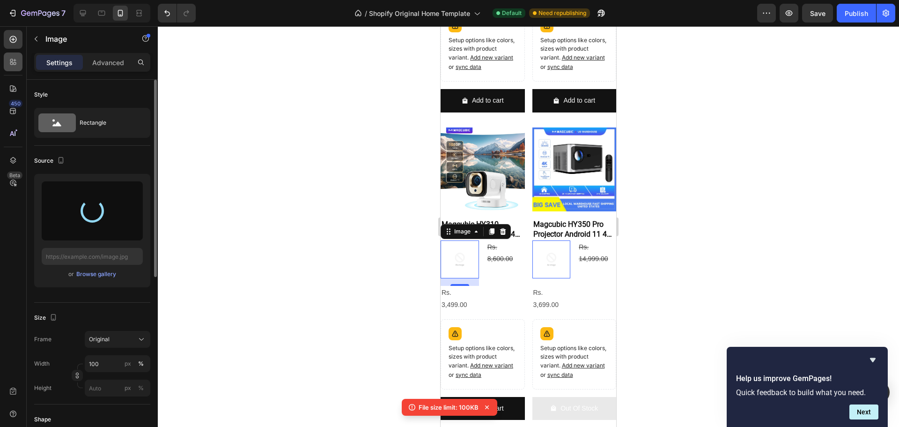
type input "[URL][DOMAIN_NAME]"
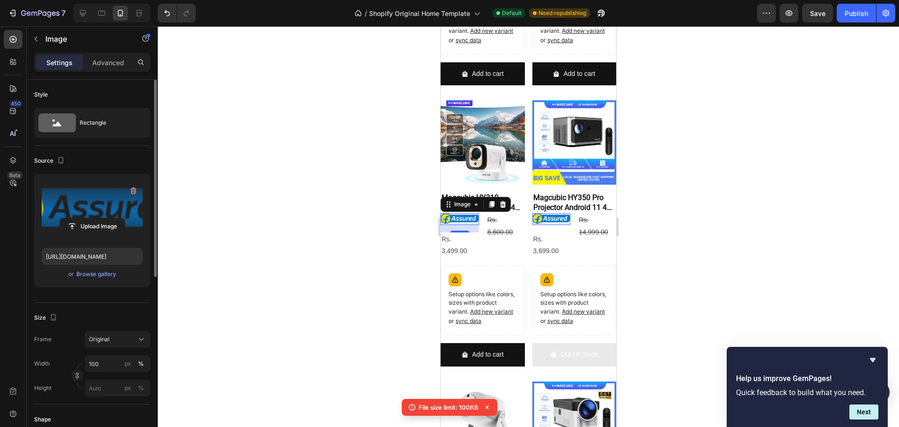
scroll to position [440, 0]
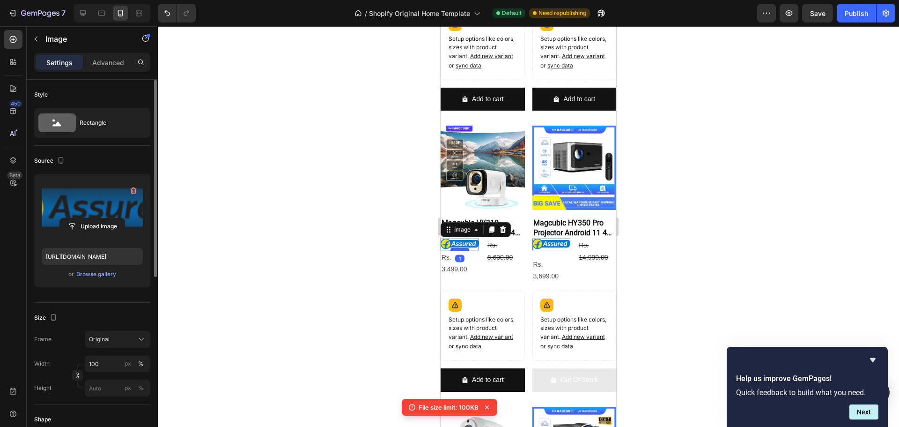
drag, startPoint x: 465, startPoint y: 258, endPoint x: 465, endPoint y: 251, distance: 7.0
click at [465, 251] on div at bounding box center [460, 249] width 19 height 3
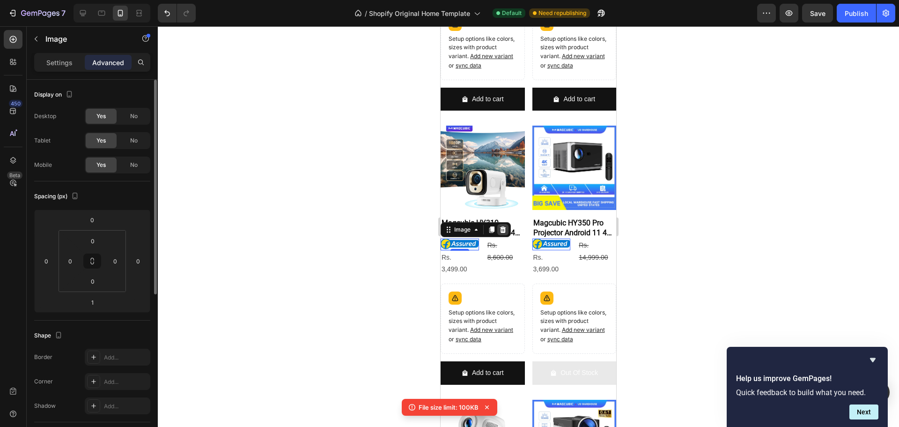
click at [499, 233] on icon at bounding box center [502, 229] width 7 height 7
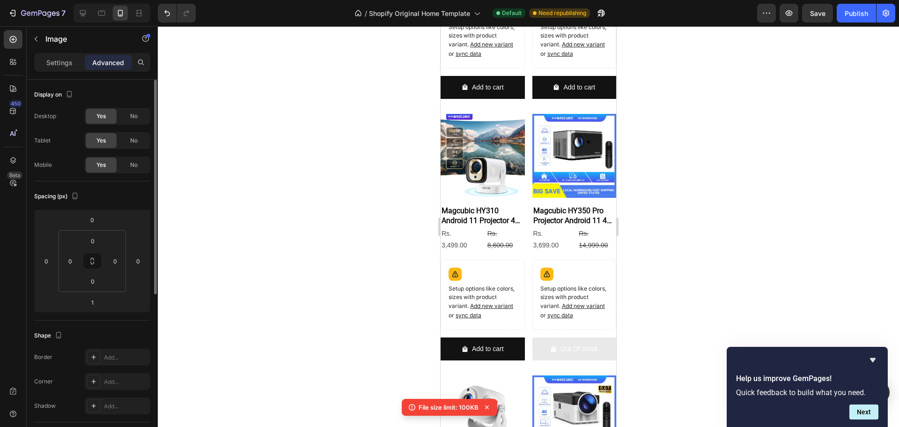
scroll to position [422, 0]
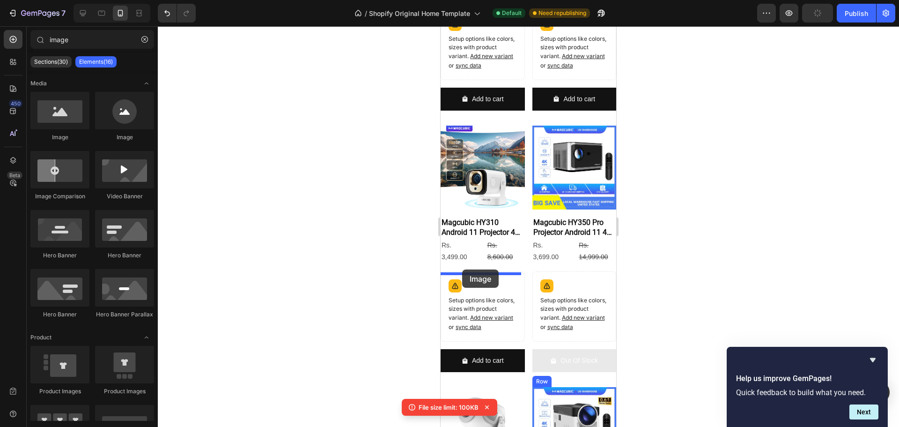
drag, startPoint x: 516, startPoint y: 147, endPoint x: 462, endPoint y: 269, distance: 134.0
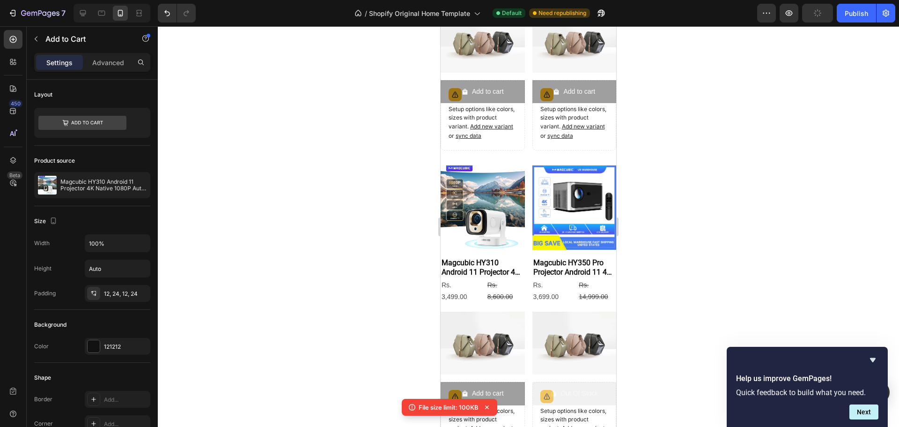
scroll to position [490, 0]
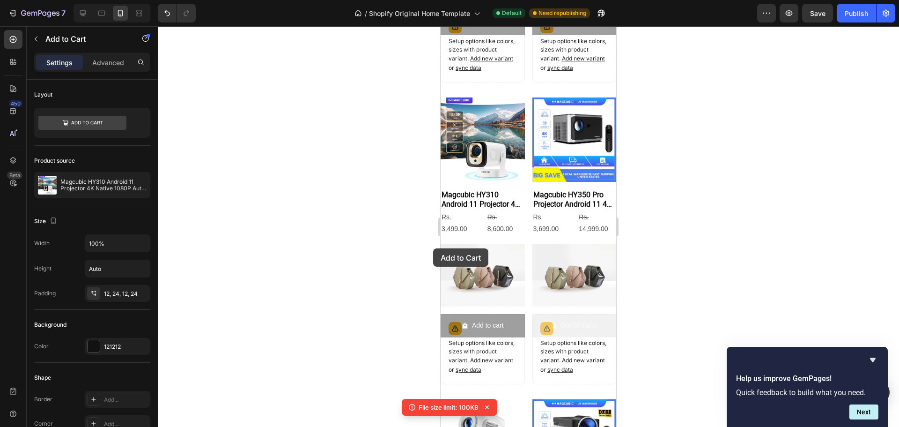
drag, startPoint x: 464, startPoint y: 266, endPoint x: 430, endPoint y: 247, distance: 38.8
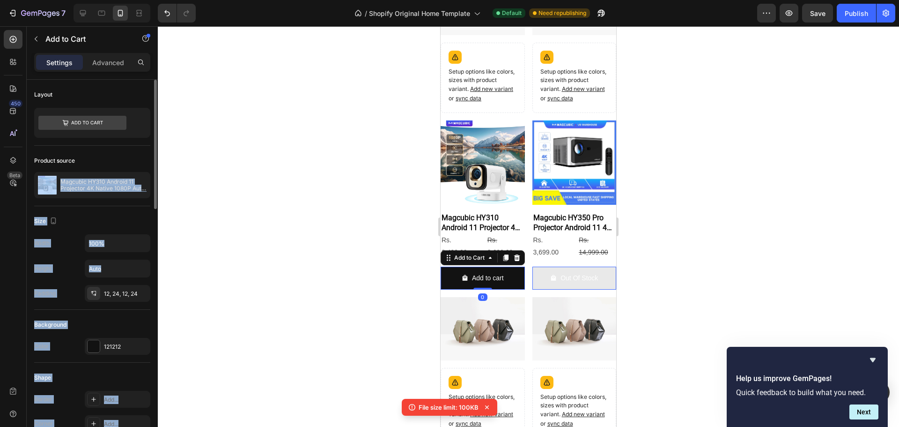
drag, startPoint x: 256, startPoint y: 209, endPoint x: 96, endPoint y: 156, distance: 168.4
click at [96, 0] on div "7 / Shopify Original Home Template Default Need republishing Preview Save Publi…" at bounding box center [449, 0] width 899 height 0
click at [297, 157] on div at bounding box center [529, 226] width 742 height 401
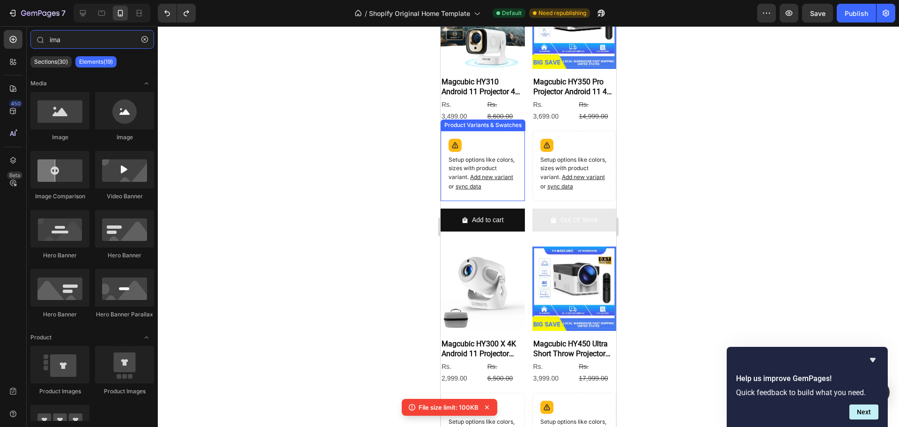
scroll to position [422, 0]
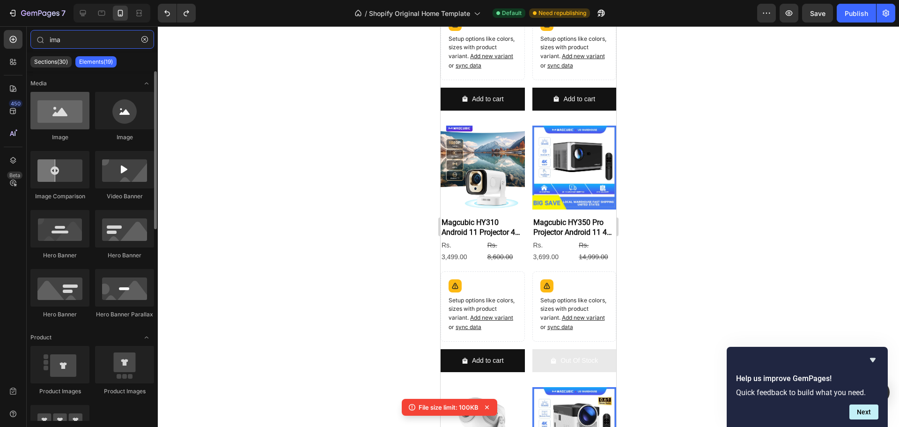
type input "ima"
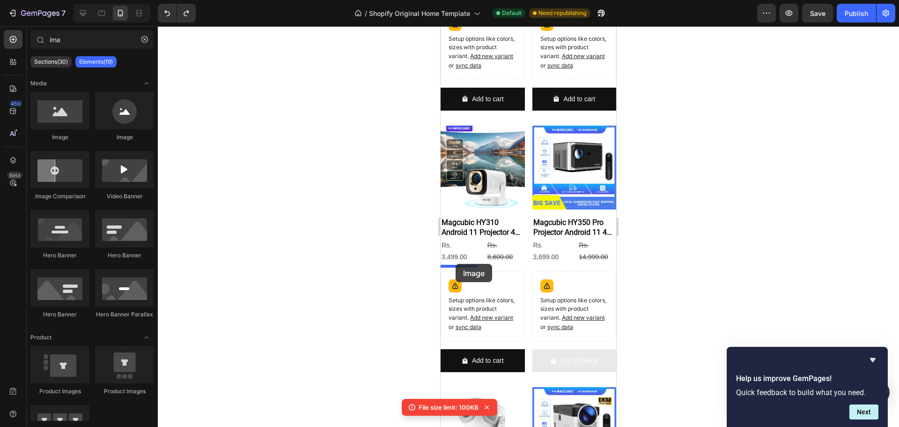
drag, startPoint x: 517, startPoint y: 142, endPoint x: 456, endPoint y: 264, distance: 135.8
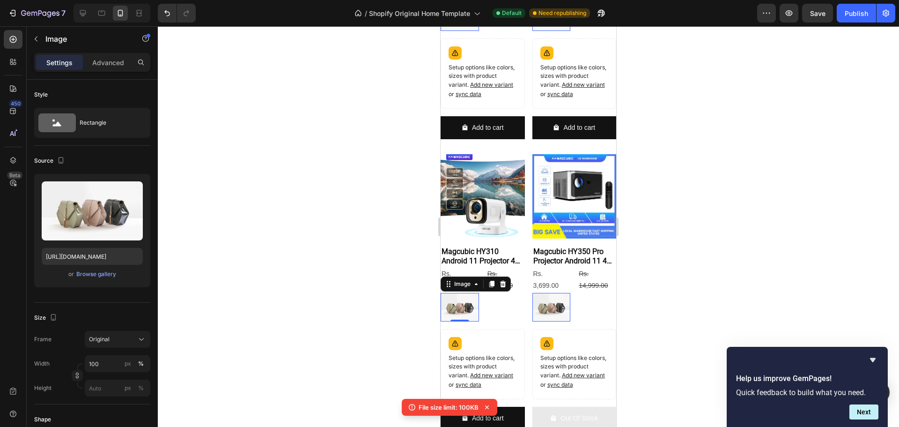
scroll to position [449, 0]
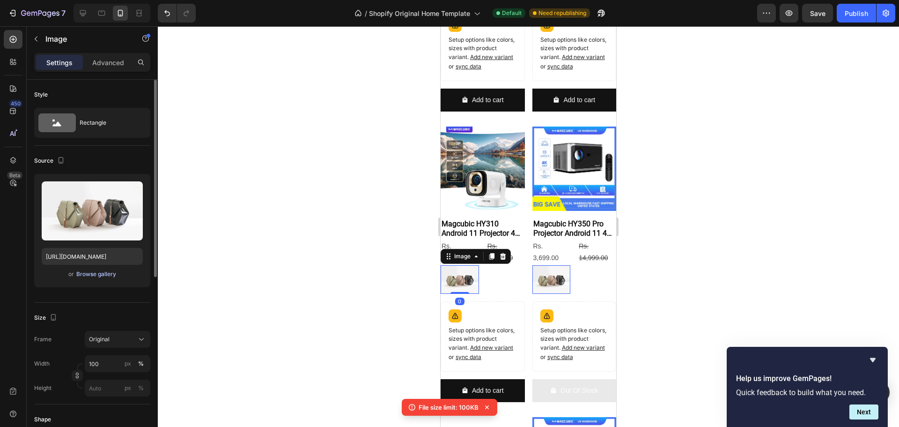
click at [97, 275] on div "Browse gallery" at bounding box center [96, 274] width 40 height 8
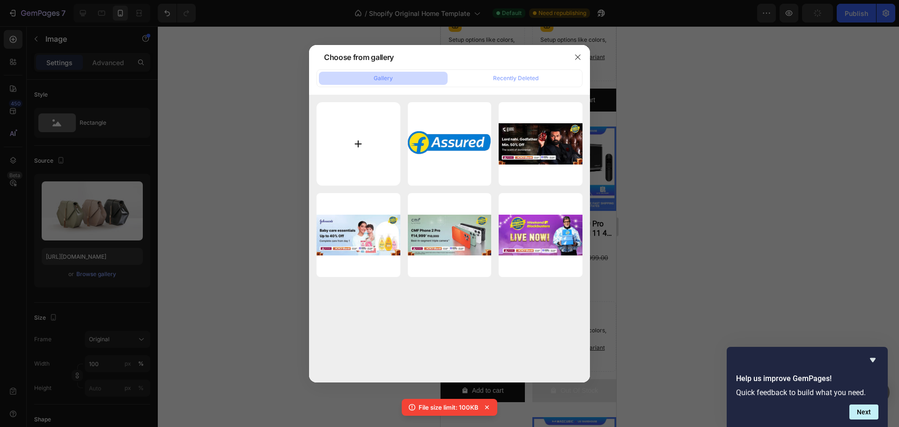
click at [366, 139] on input "file" at bounding box center [359, 144] width 84 height 84
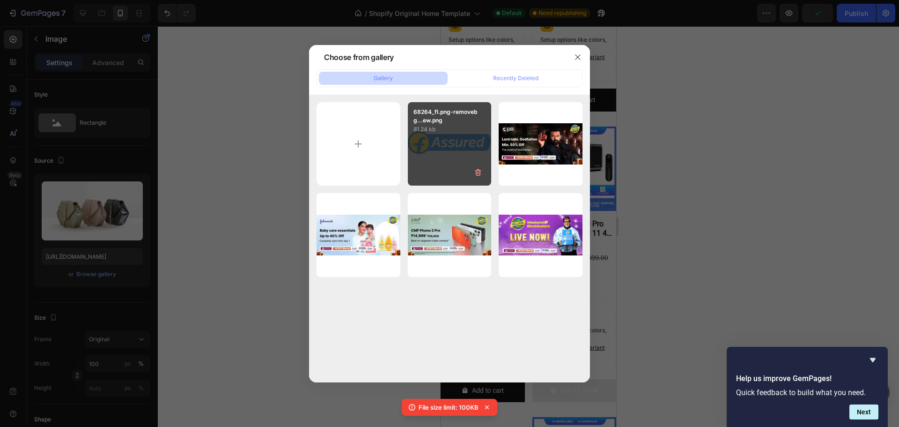
click at [470, 148] on div "68264_fl.png-removebg...ew.png 81.24 kb" at bounding box center [450, 144] width 84 height 84
type input "[URL][DOMAIN_NAME]"
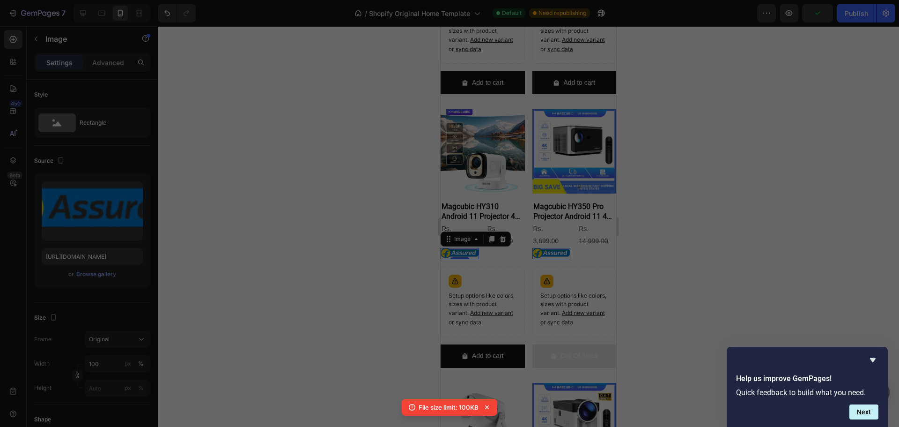
scroll to position [433, 0]
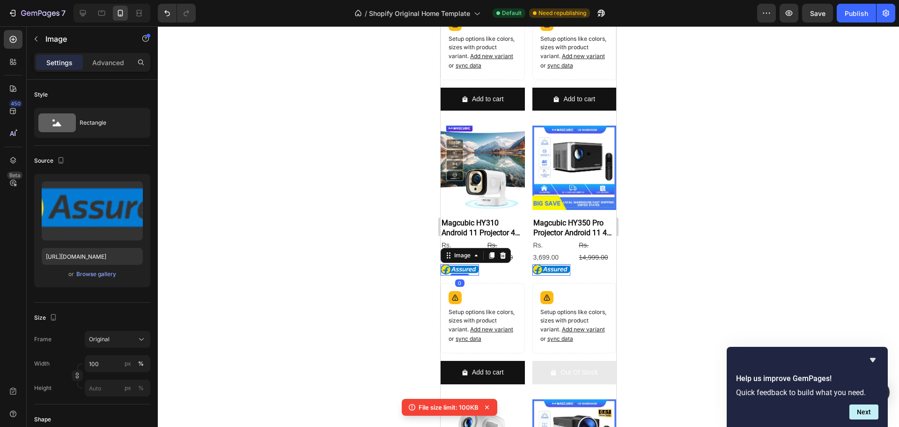
drag, startPoint x: 465, startPoint y: 276, endPoint x: 470, endPoint y: 272, distance: 6.0
click at [470, 272] on div "Image 0" at bounding box center [460, 270] width 38 height 12
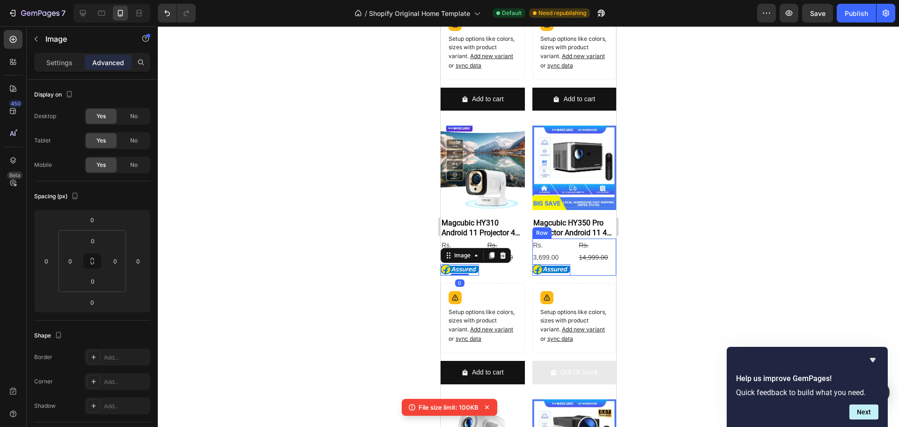
click at [692, 272] on div at bounding box center [529, 226] width 742 height 401
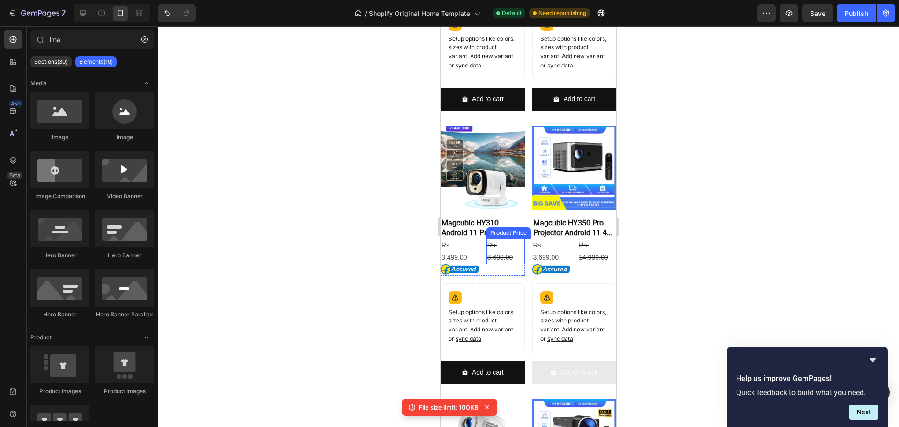
click at [487, 250] on div "Rs. 8,600.00" at bounding box center [506, 250] width 38 height 25
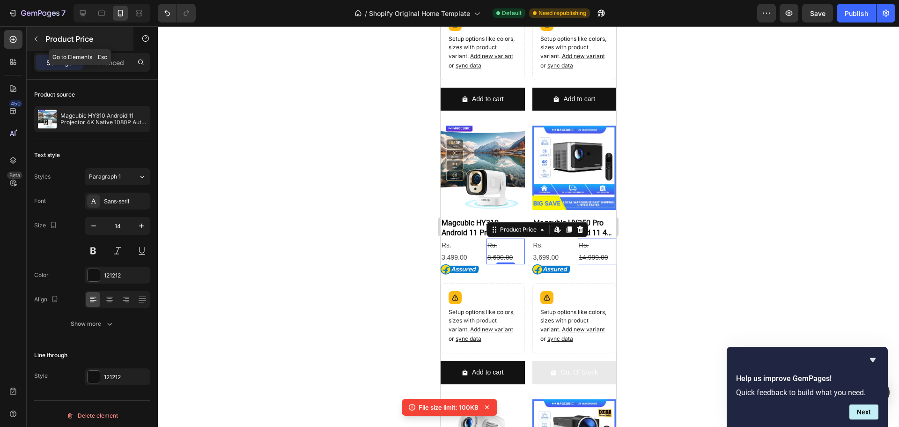
click at [51, 39] on p "Product Price" at bounding box center [85, 38] width 80 height 11
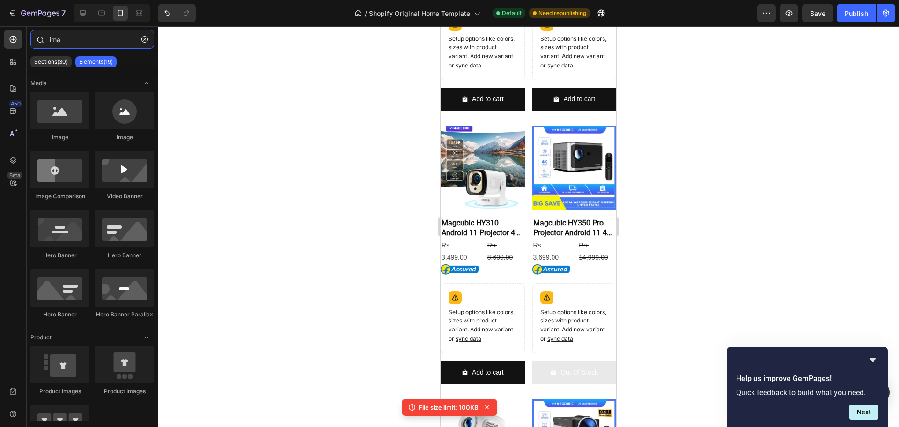
click at [98, 46] on input "ima" at bounding box center [92, 39] width 124 height 19
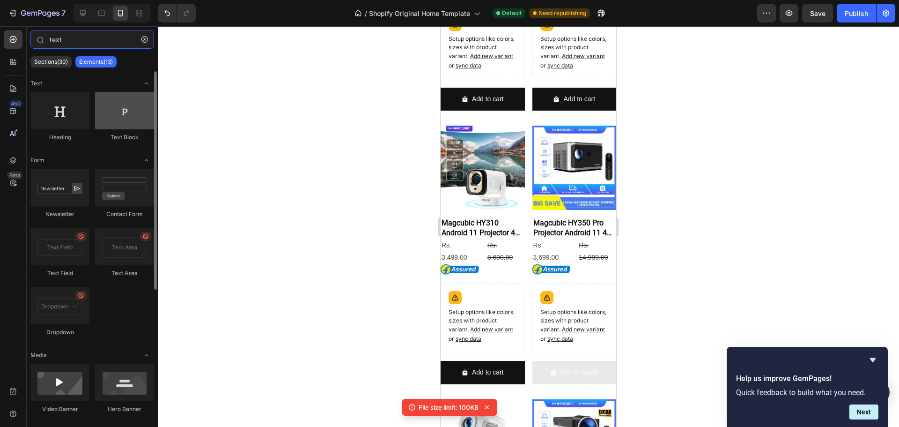
type input "text"
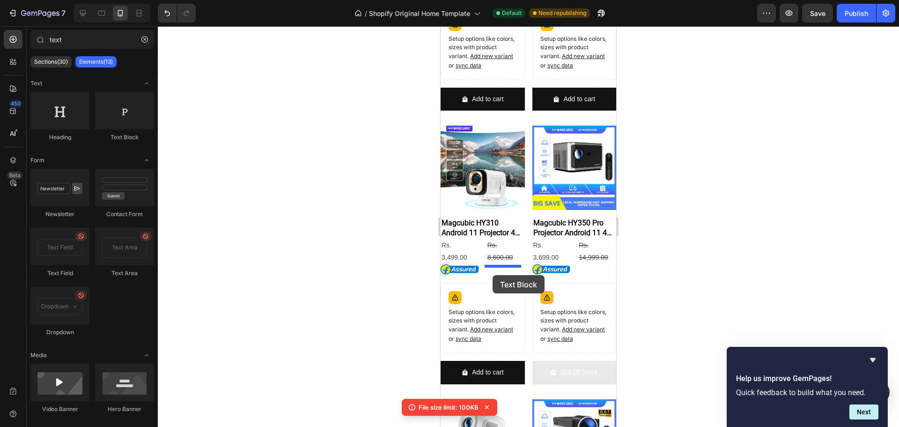
drag, startPoint x: 585, startPoint y: 150, endPoint x: 493, endPoint y: 275, distance: 155.4
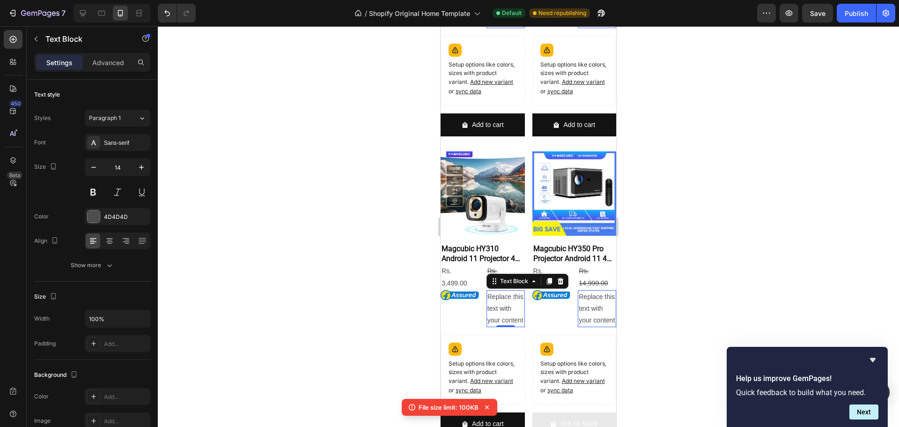
scroll to position [471, 0]
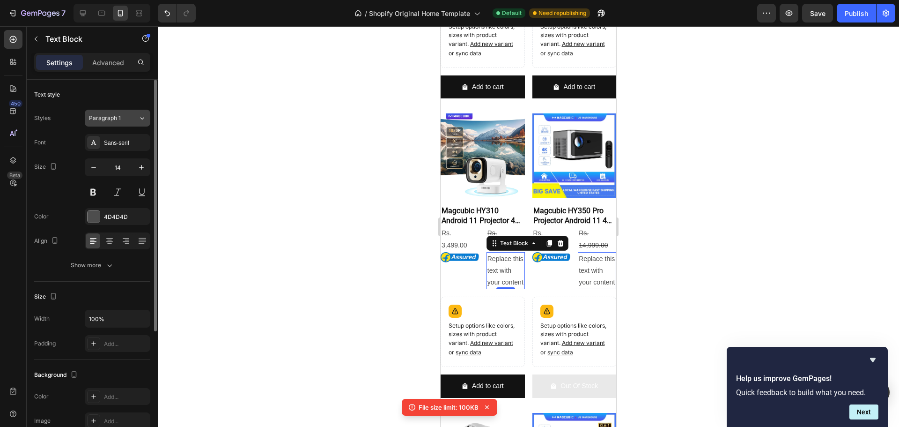
click at [114, 119] on span "Paragraph 1" at bounding box center [105, 118] width 32 height 8
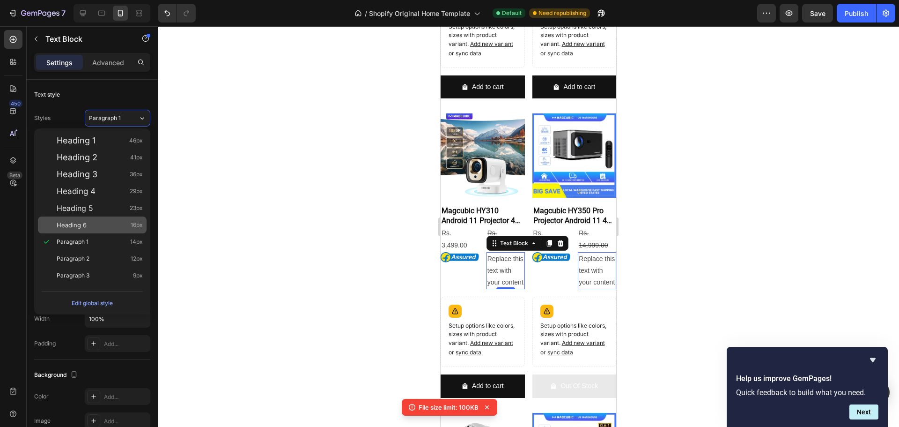
click at [93, 230] on div "Heading 6 16px" at bounding box center [92, 224] width 109 height 17
type input "16"
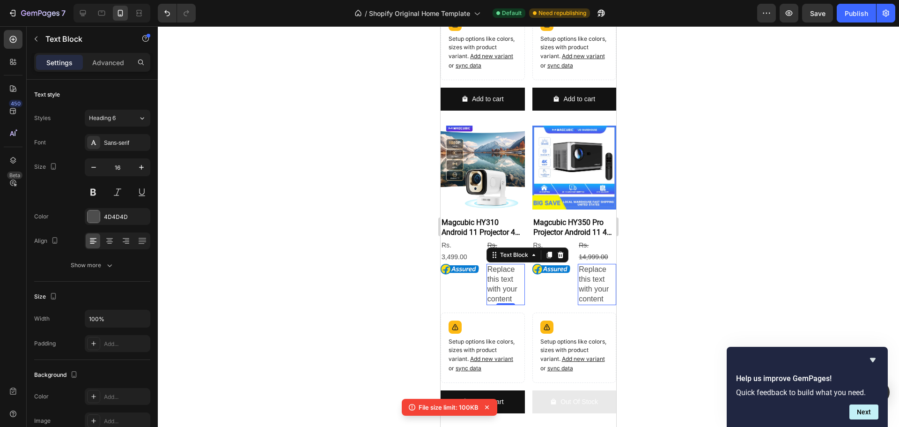
click at [498, 290] on div "Replace this text with your content" at bounding box center [506, 284] width 38 height 41
click at [498, 290] on p "Replace this text with your content" at bounding box center [506, 284] width 37 height 39
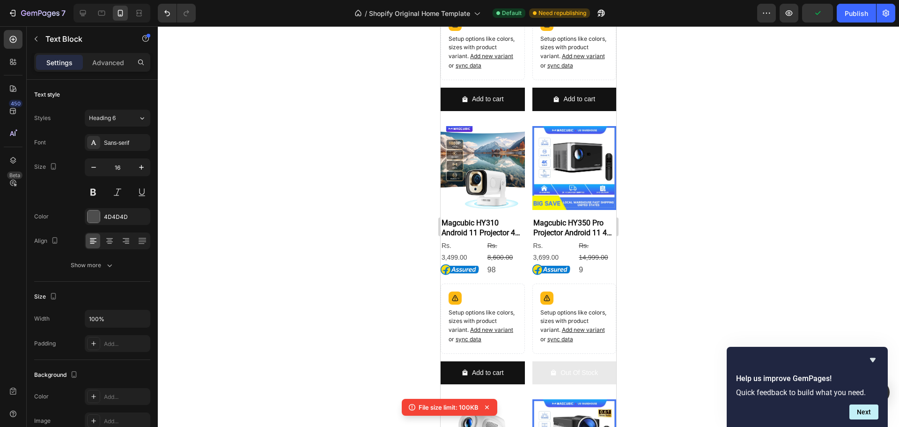
scroll to position [433, 0]
click at [506, 270] on p "98% Off" at bounding box center [506, 270] width 37 height 10
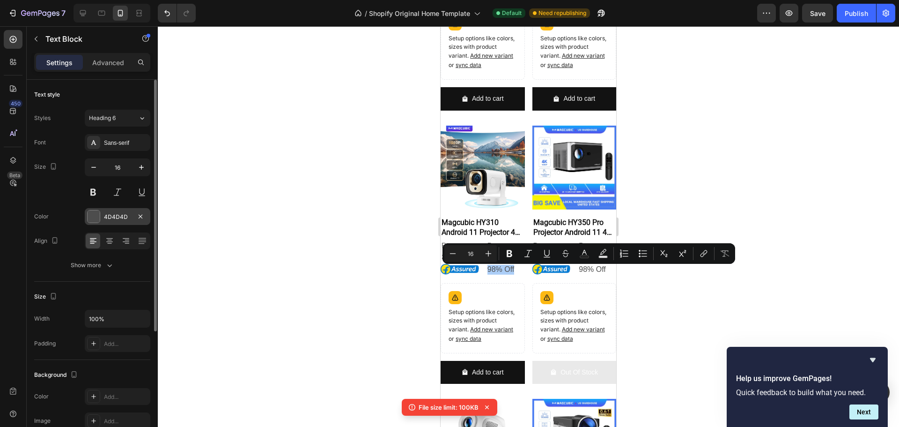
click at [94, 208] on div "4D4D4D" at bounding box center [118, 216] width 66 height 17
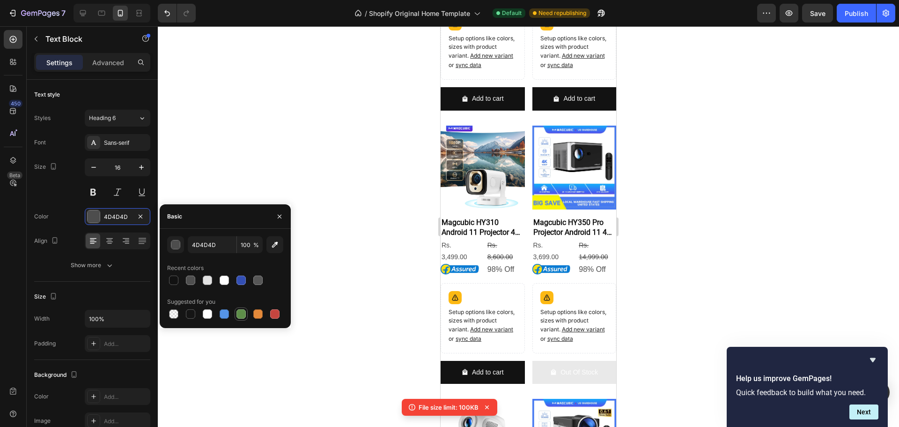
click at [245, 312] on div at bounding box center [241, 313] width 9 height 9
click at [171, 246] on div "button" at bounding box center [175, 244] width 9 height 9
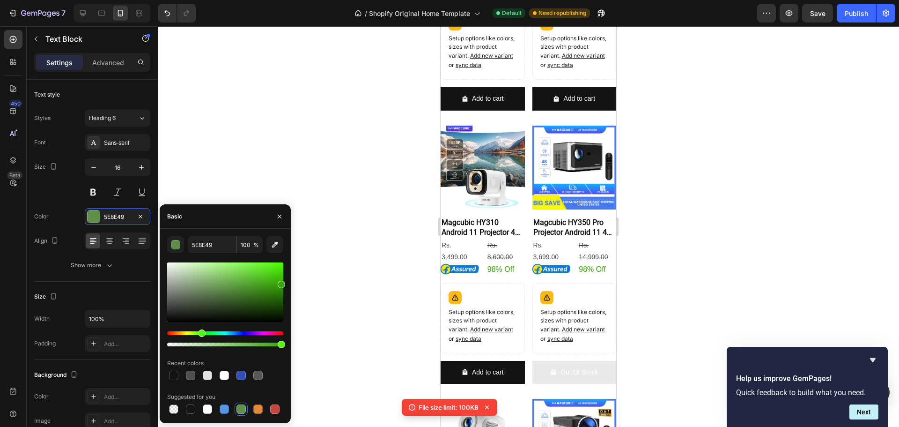
type input "33A801"
drag, startPoint x: 248, startPoint y: 280, endPoint x: 282, endPoint y: 282, distance: 34.3
click at [282, 282] on div at bounding box center [225, 291] width 116 height 59
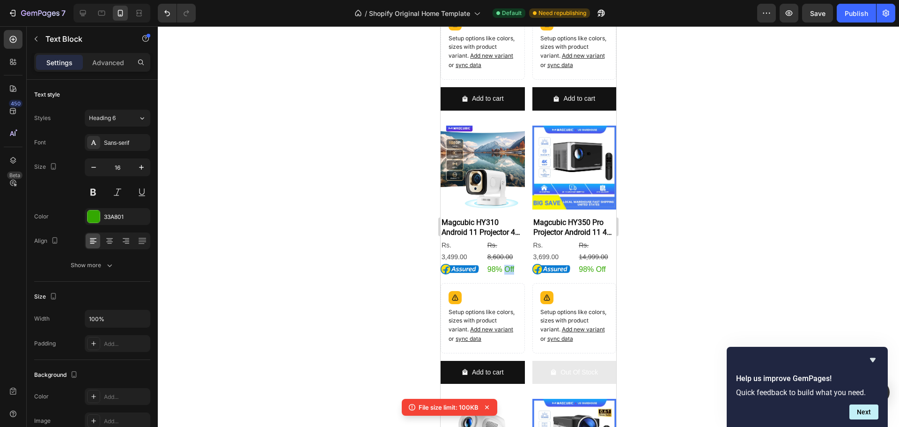
click at [504, 270] on p "98% Off" at bounding box center [506, 270] width 37 height 10
click at [505, 271] on p "98% OFF" at bounding box center [506, 270] width 37 height 10
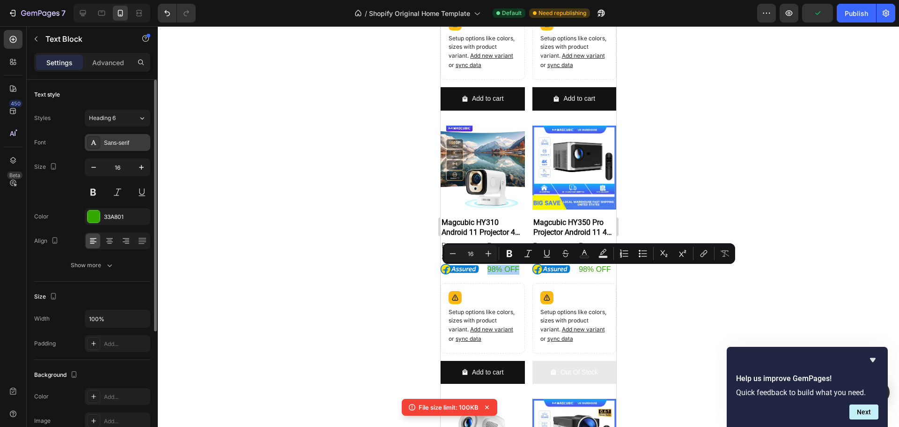
click at [123, 147] on div "Sans-serif" at bounding box center [126, 143] width 44 height 8
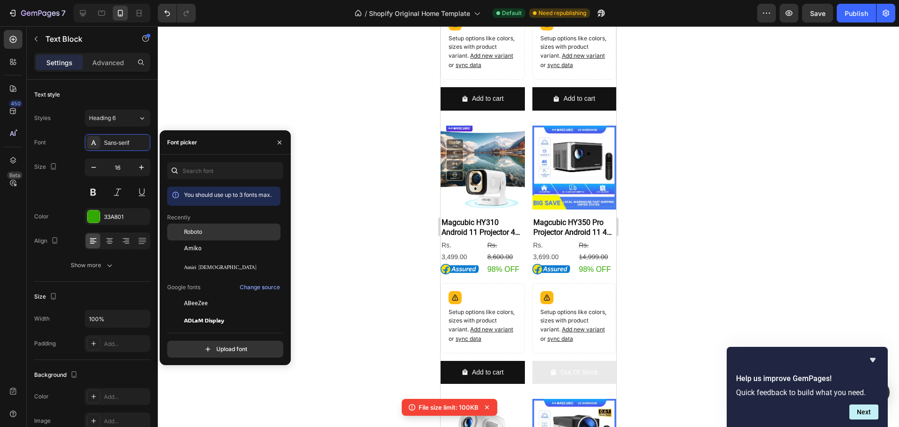
click at [203, 231] on div "Roboto" at bounding box center [231, 232] width 95 height 8
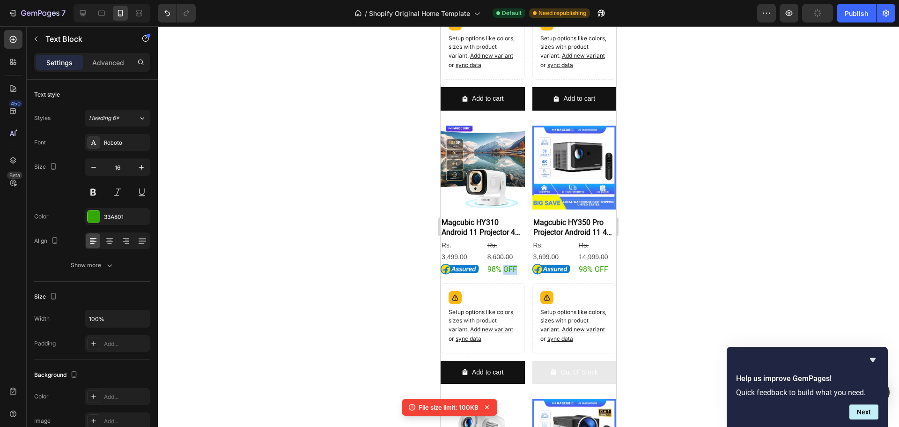
click at [505, 271] on p "98% OFF" at bounding box center [506, 270] width 37 height 10
click at [491, 250] on div "Rs. 8,600.00" at bounding box center [506, 250] width 38 height 25
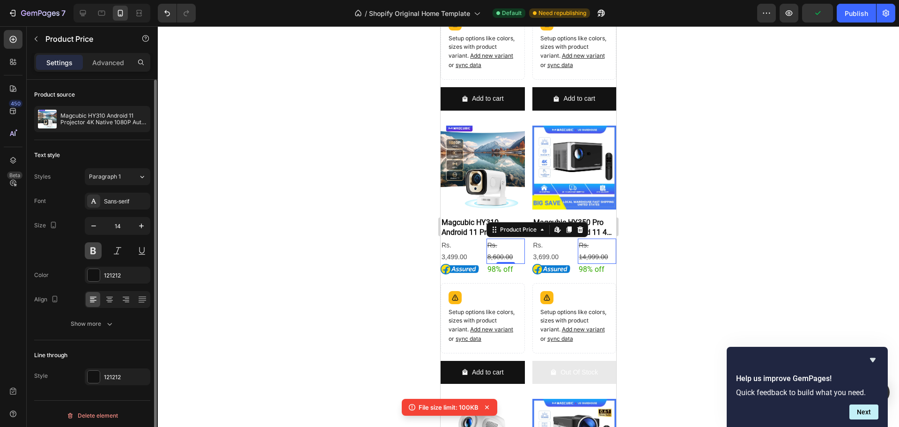
click at [88, 254] on button at bounding box center [93, 250] width 17 height 17
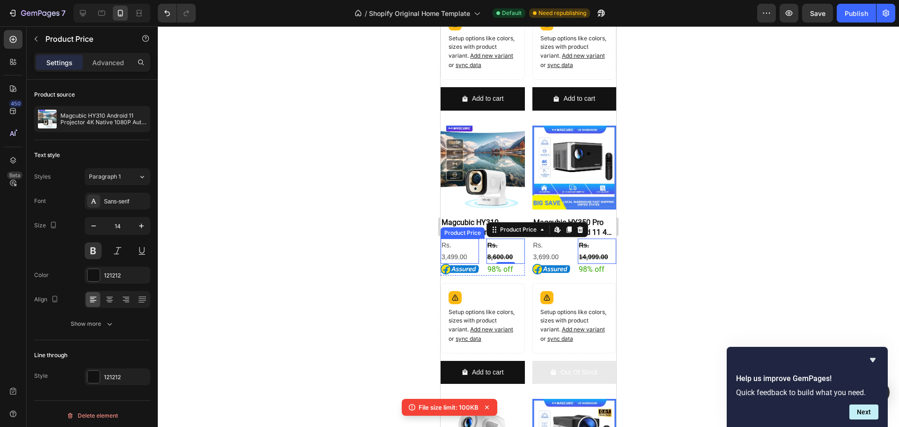
click at [468, 260] on div "Rs. 3,499.00" at bounding box center [460, 250] width 38 height 25
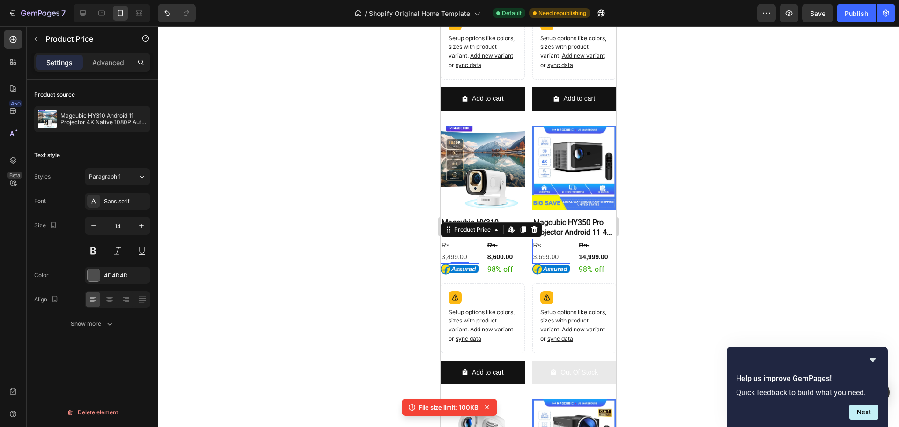
scroll to position [0, 0]
click at [98, 253] on button at bounding box center [93, 250] width 17 height 17
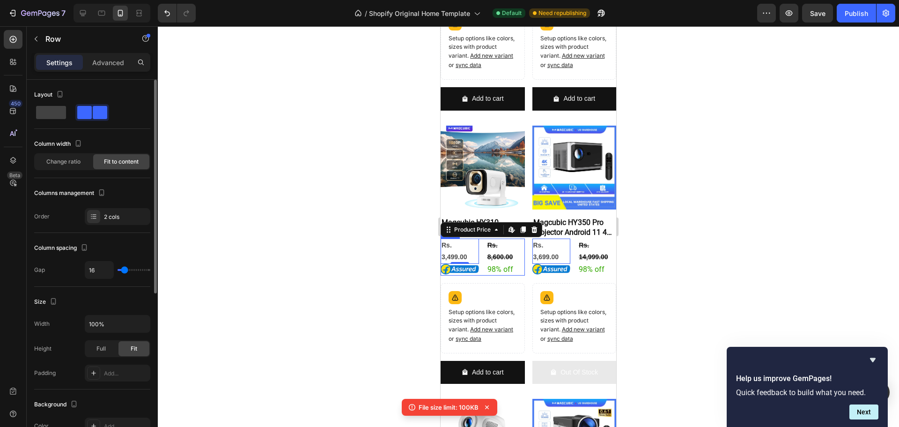
click at [482, 271] on div "Rs. 3,499.00 Product Price Edit content in Shopify 0 Product Price Edit content…" at bounding box center [483, 256] width 84 height 37
drag, startPoint x: 483, startPoint y: 284, endPoint x: 870, endPoint y: 297, distance: 387.2
click at [486, 278] on div "Rs. 3,499.00 Product Price Product Price Image Rs. 8,600.00 Product Price Produ…" at bounding box center [483, 260] width 84 height 44
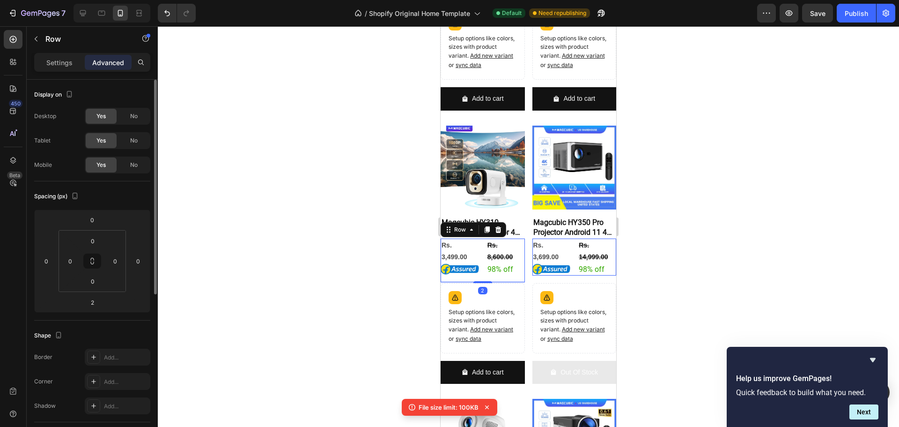
scroll to position [427, 0]
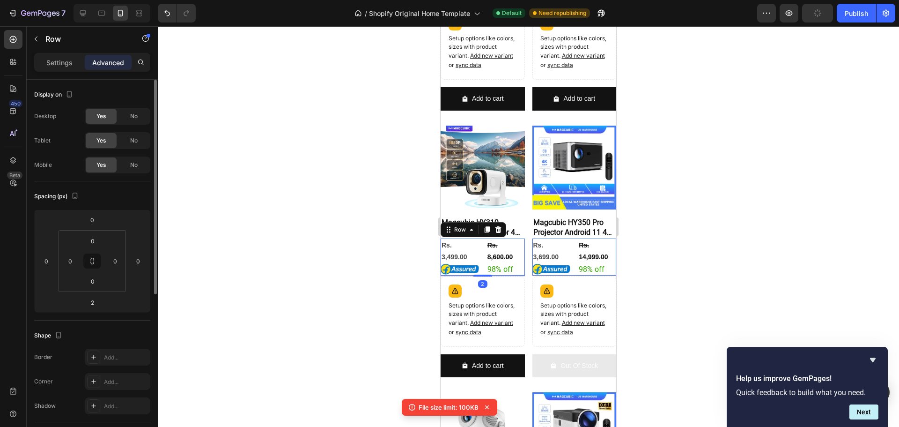
click at [396, 269] on div at bounding box center [529, 226] width 742 height 401
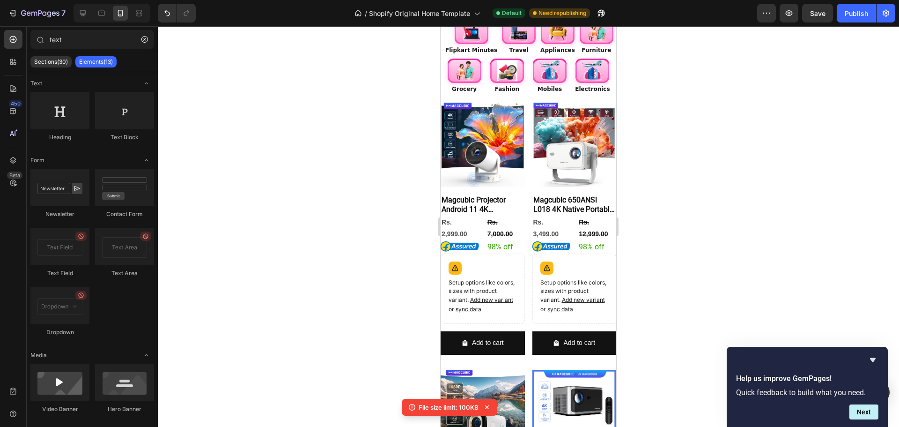
scroll to position [146, 0]
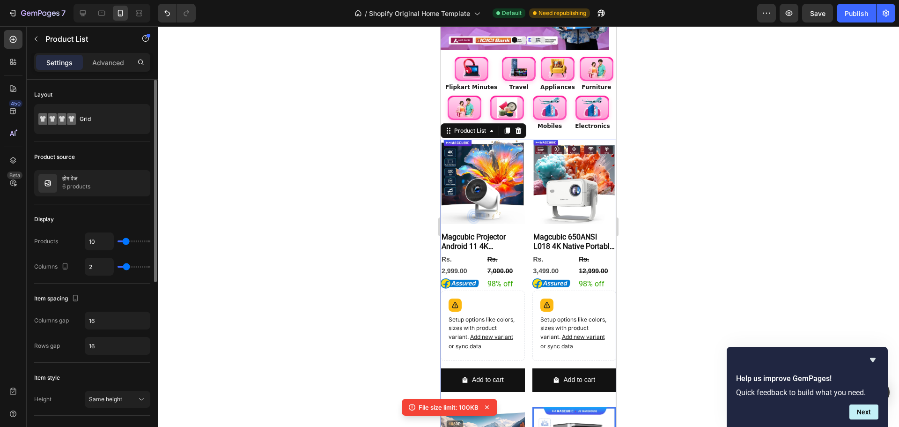
drag, startPoint x: 125, startPoint y: 241, endPoint x: 130, endPoint y: 238, distance: 6.5
type input "50"
click at [150, 242] on input "range" at bounding box center [134, 241] width 33 height 2
type input "50"
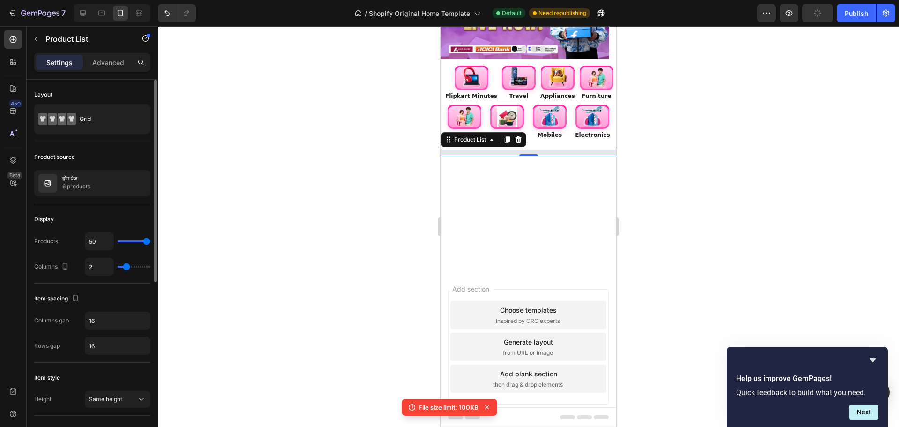
scroll to position [137, 0]
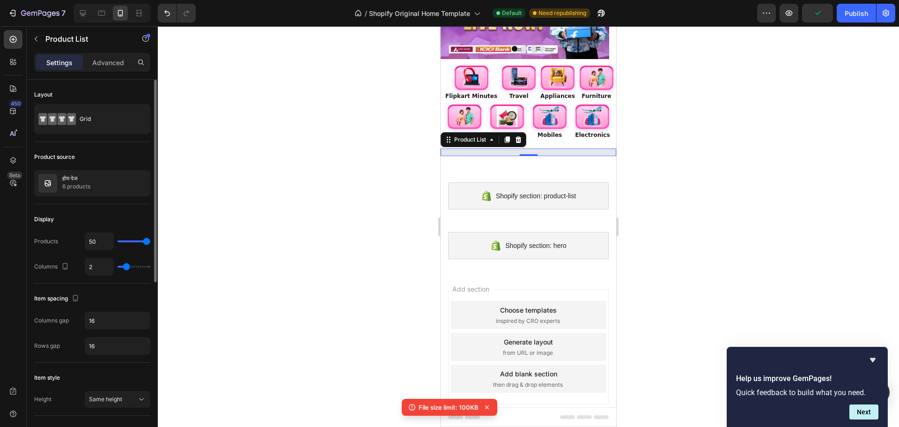
drag, startPoint x: 136, startPoint y: 239, endPoint x: 143, endPoint y: 241, distance: 7.3
click at [143, 241] on div "50" at bounding box center [118, 241] width 66 height 18
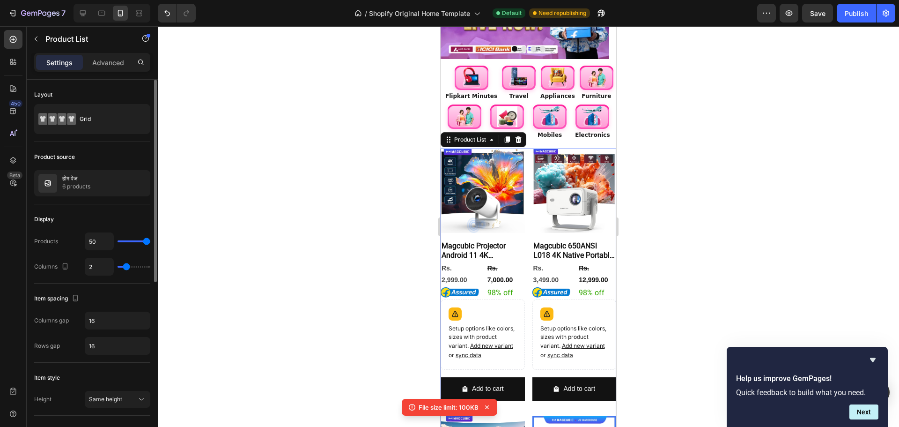
type input "6"
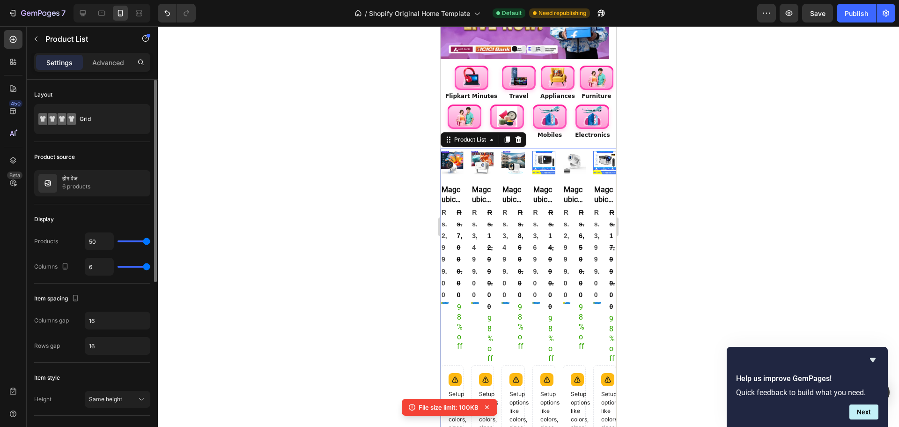
type input "5"
type input "4"
type input "3"
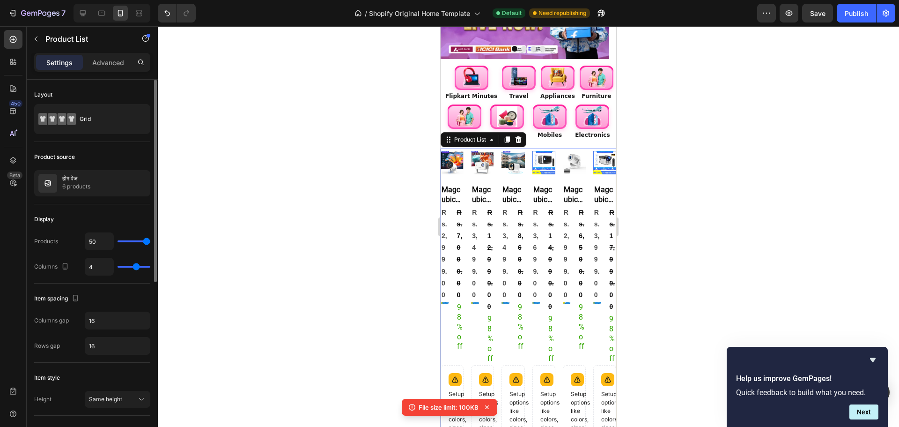
type input "3"
type input "2"
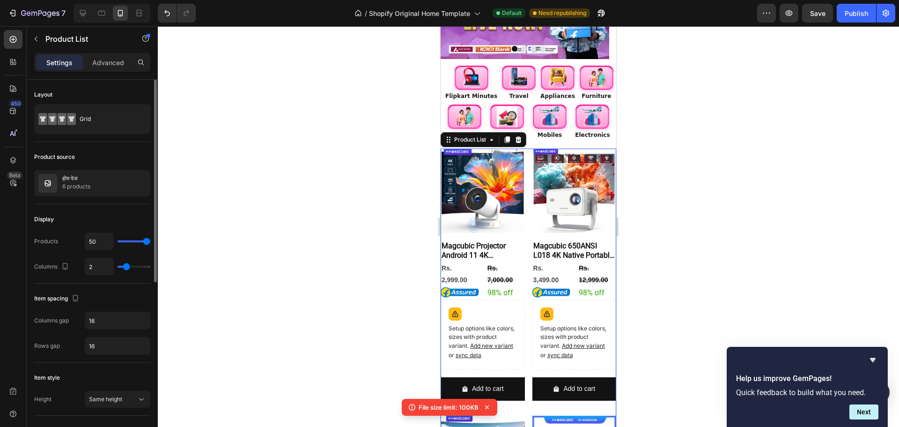
click at [126, 266] on input "range" at bounding box center [134, 267] width 33 height 2
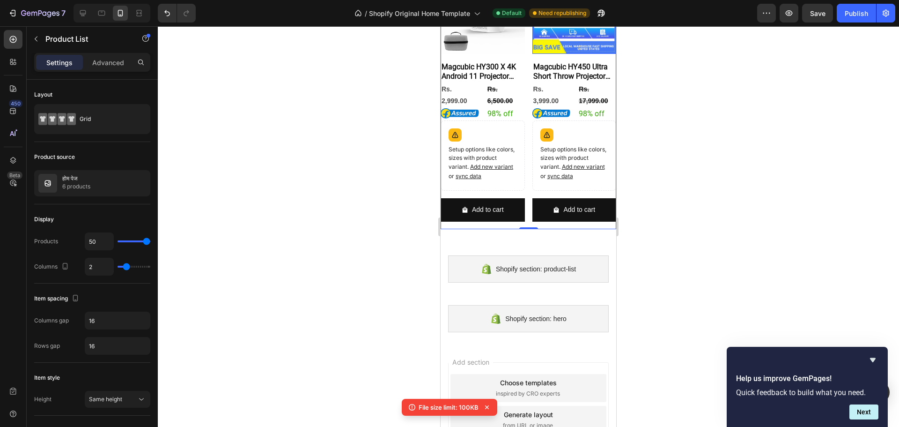
scroll to position [959, 0]
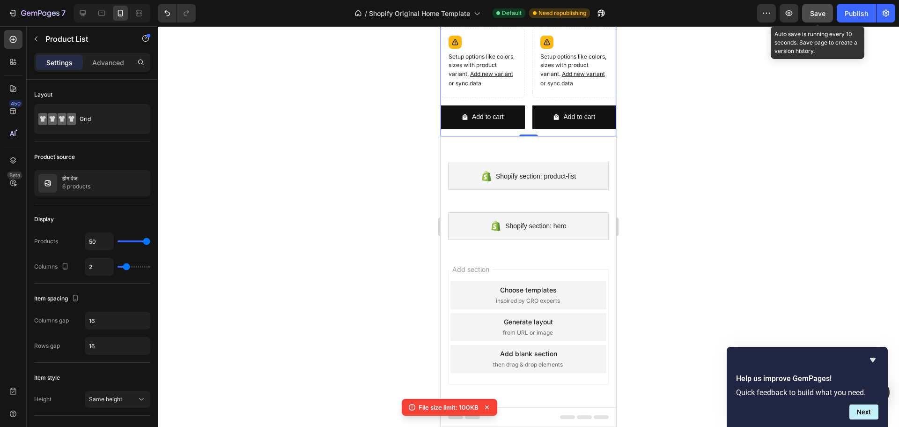
click at [826, 16] on span "Save" at bounding box center [817, 13] width 15 height 8
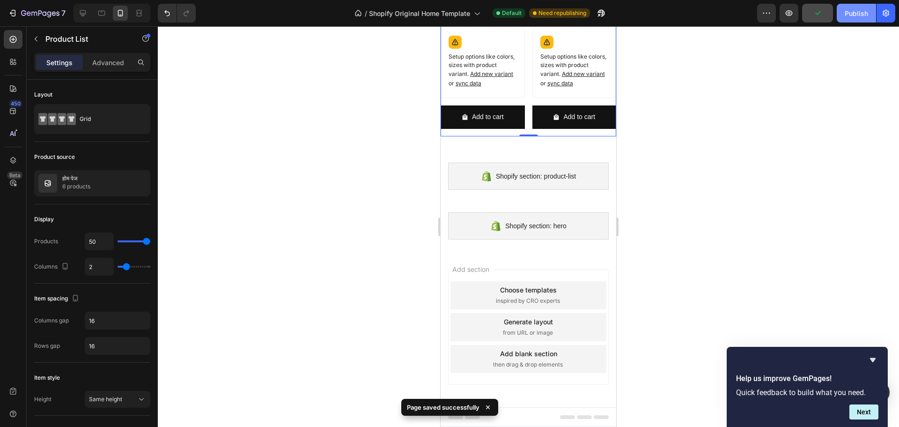
click at [854, 17] on div "Publish" at bounding box center [856, 13] width 23 height 10
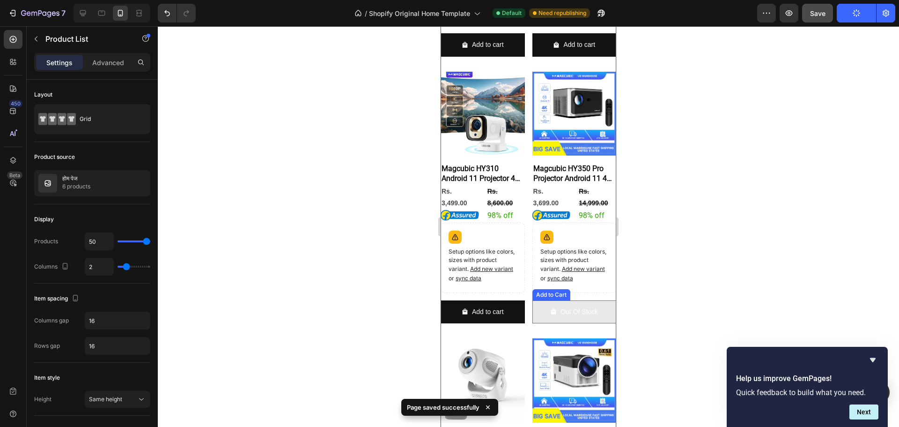
scroll to position [397, 0]
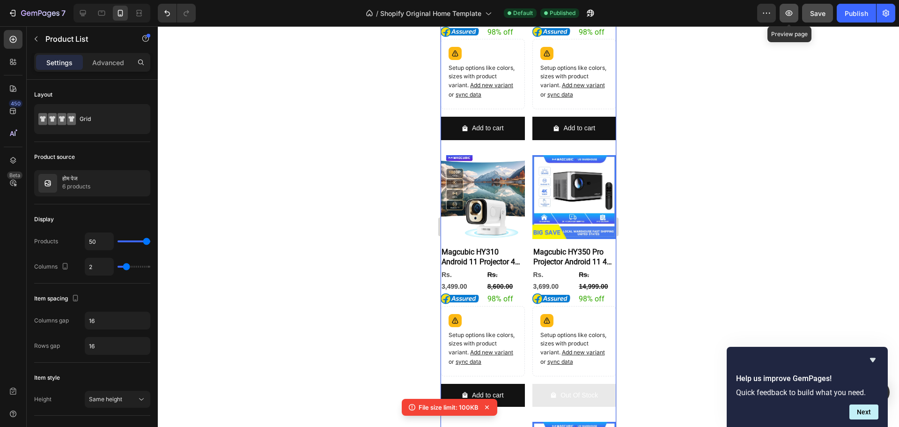
click at [791, 15] on icon "button" at bounding box center [789, 13] width 7 height 6
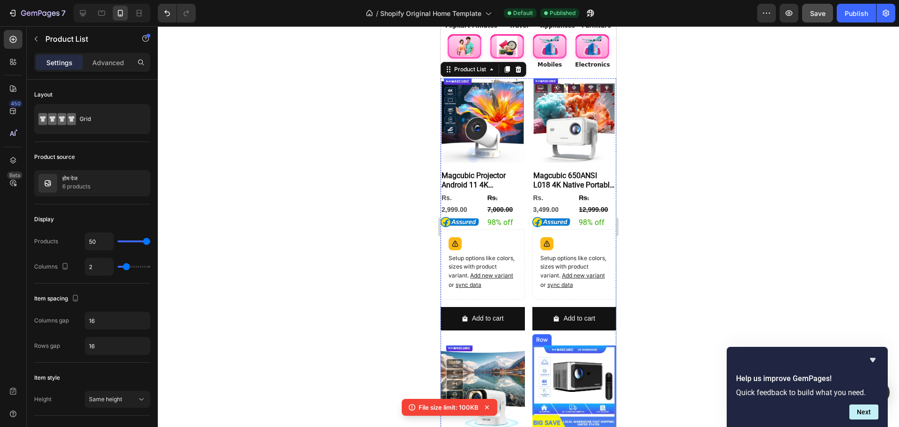
scroll to position [0, 0]
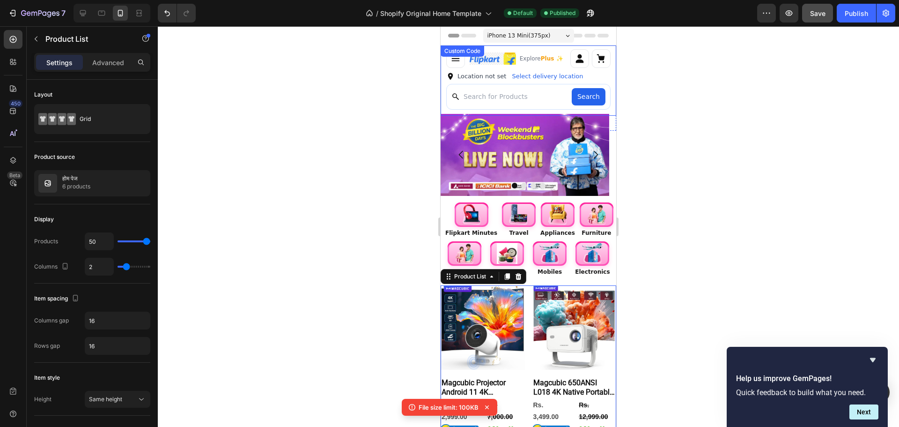
click at [547, 71] on div "Explore Plus ✨" at bounding box center [529, 58] width 176 height 26
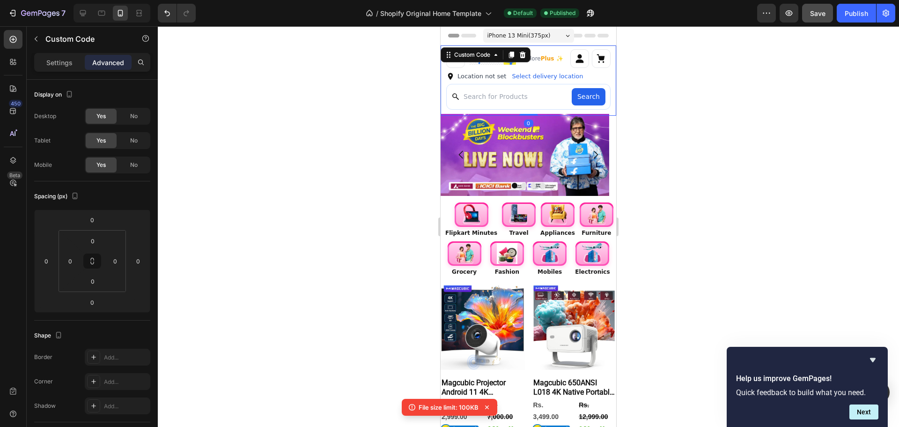
click at [601, 36] on icon at bounding box center [603, 36] width 11 height 4
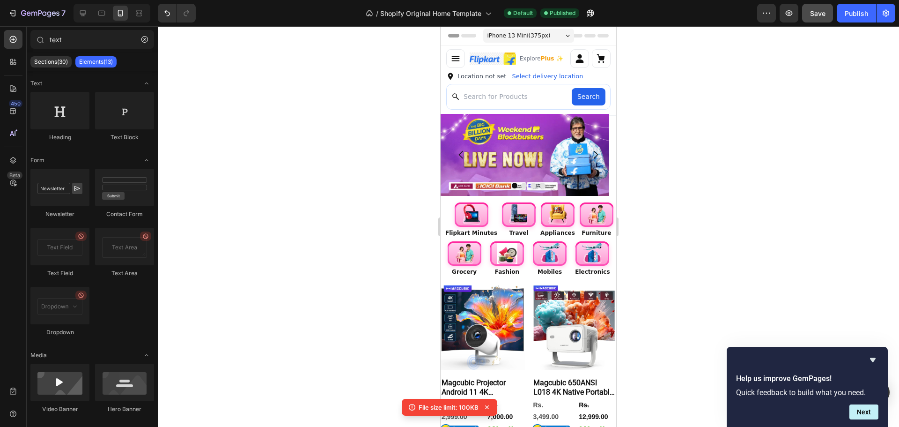
click at [601, 36] on icon at bounding box center [603, 36] width 11 height 4
click at [885, 13] on icon "button" at bounding box center [886, 13] width 2 height 2
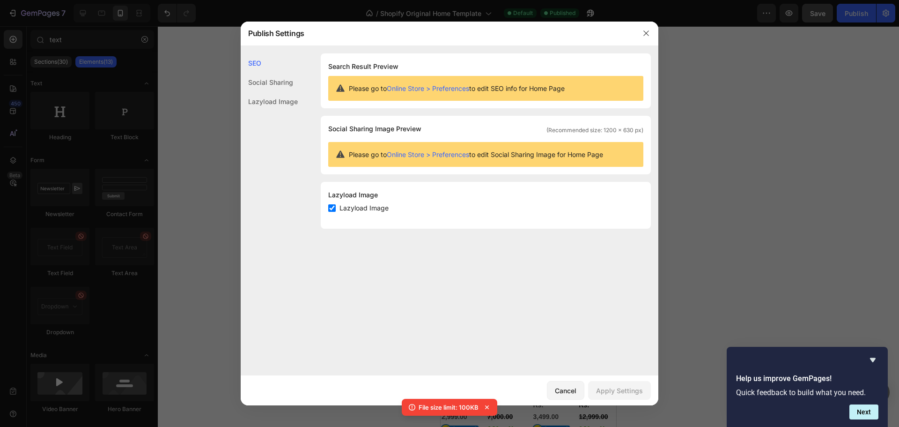
click at [298, 86] on div "SEO Search Result Preview Please go to Online Store > Preferences to edit SEO i…" at bounding box center [450, 144] width 418 height 183
click at [295, 84] on div "Social Sharing" at bounding box center [269, 82] width 57 height 19
click at [287, 105] on div "Lazyload Image" at bounding box center [269, 101] width 57 height 19
click at [648, 37] on icon "button" at bounding box center [646, 33] width 7 height 7
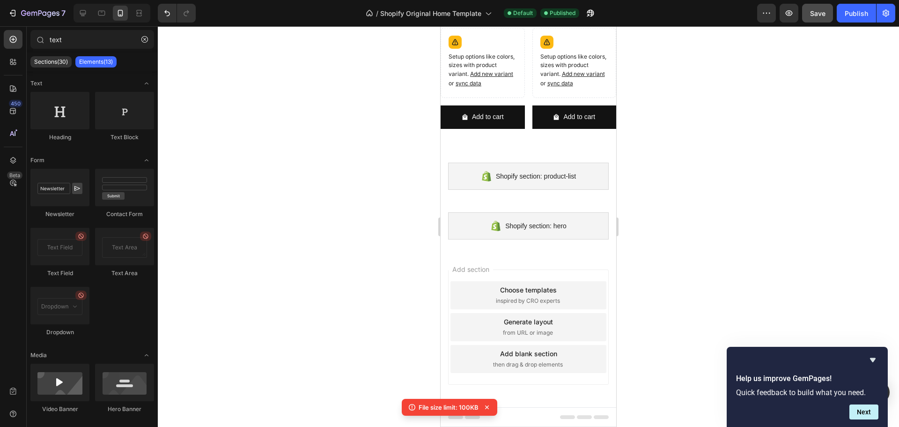
scroll to position [959, 0]
click at [885, 16] on icon "button" at bounding box center [886, 12] width 9 height 9
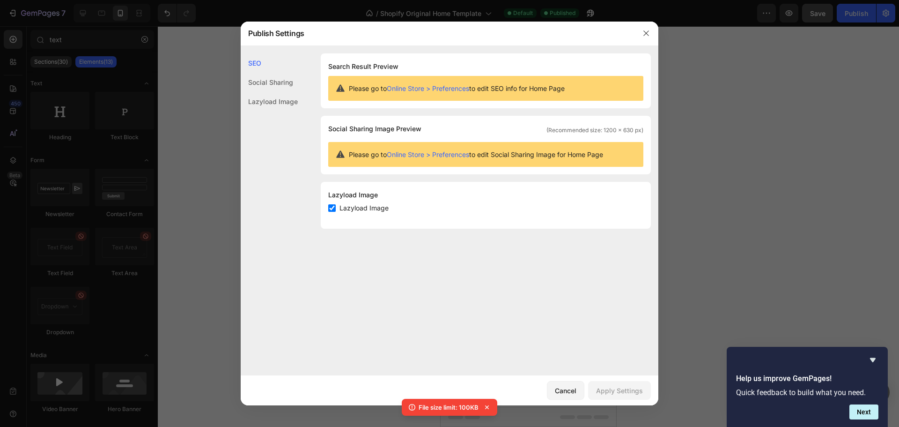
click at [292, 81] on div "Social Sharing" at bounding box center [269, 82] width 57 height 19
click at [294, 101] on div "Lazyload Image" at bounding box center [269, 101] width 57 height 19
click at [643, 35] on icon "button" at bounding box center [646, 33] width 7 height 7
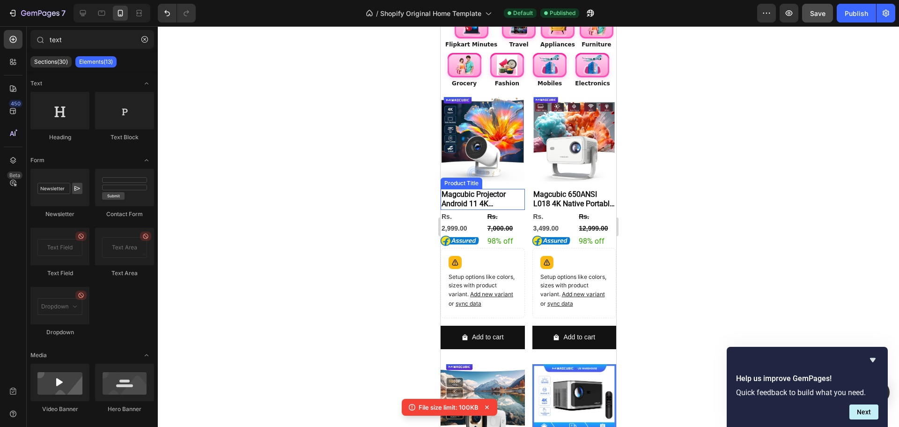
scroll to position [0, 0]
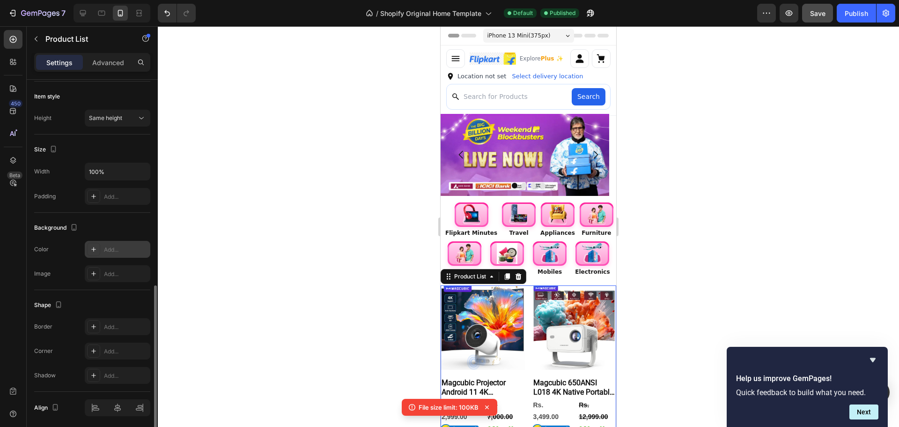
scroll to position [315, 0]
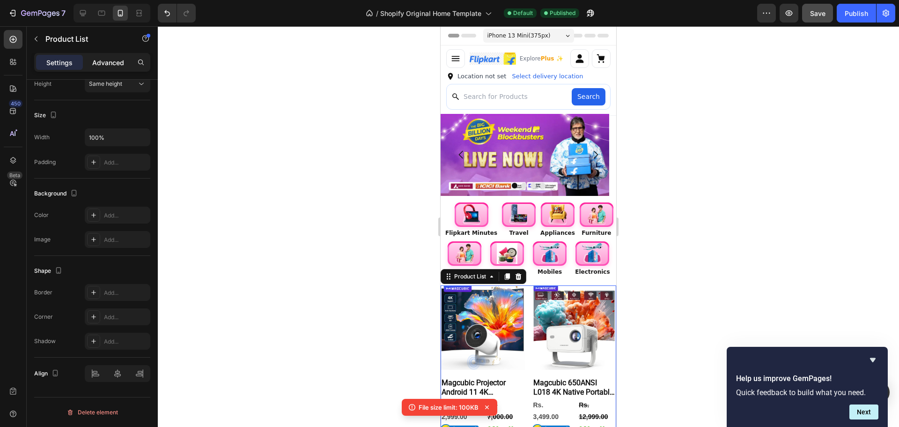
click at [102, 62] on p "Advanced" at bounding box center [108, 63] width 32 height 10
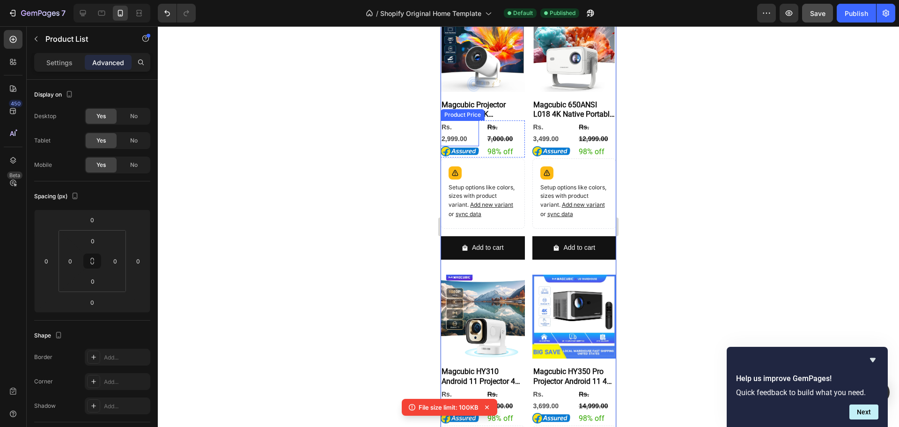
scroll to position [281, 0]
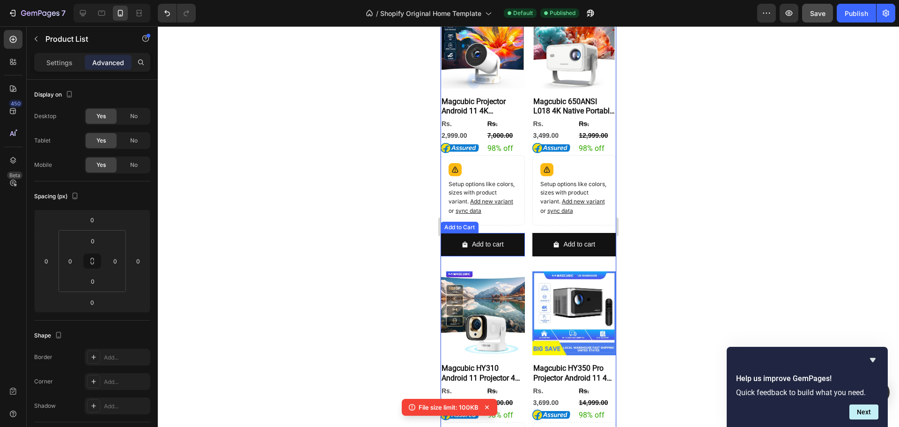
click at [456, 231] on div "Add to Cart" at bounding box center [460, 227] width 34 height 8
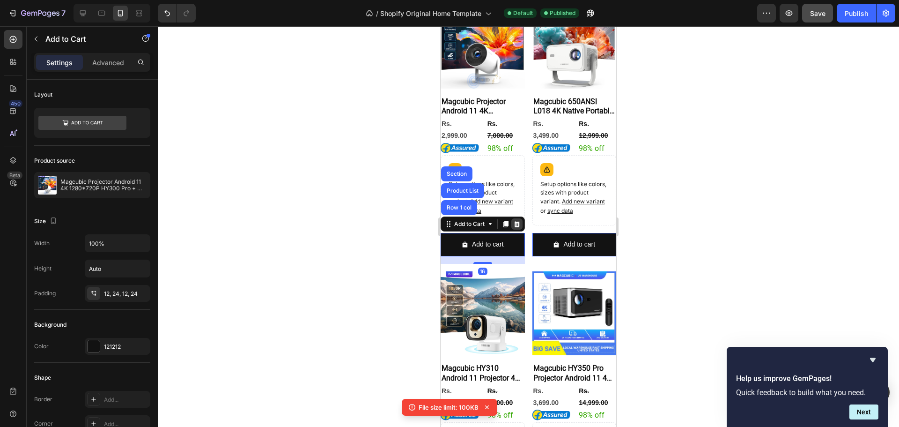
click at [517, 227] on icon at bounding box center [517, 224] width 6 height 7
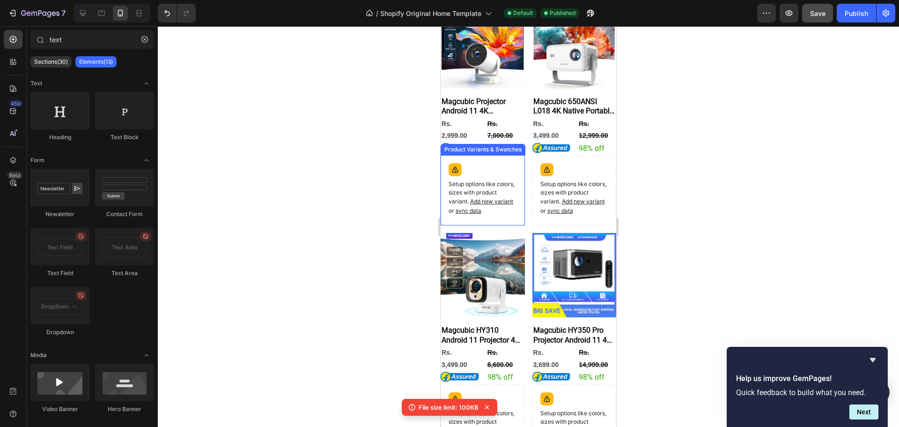
click at [503, 225] on div "Setup options like colors, sizes with product variant. Add new variant or sync …" at bounding box center [483, 190] width 84 height 70
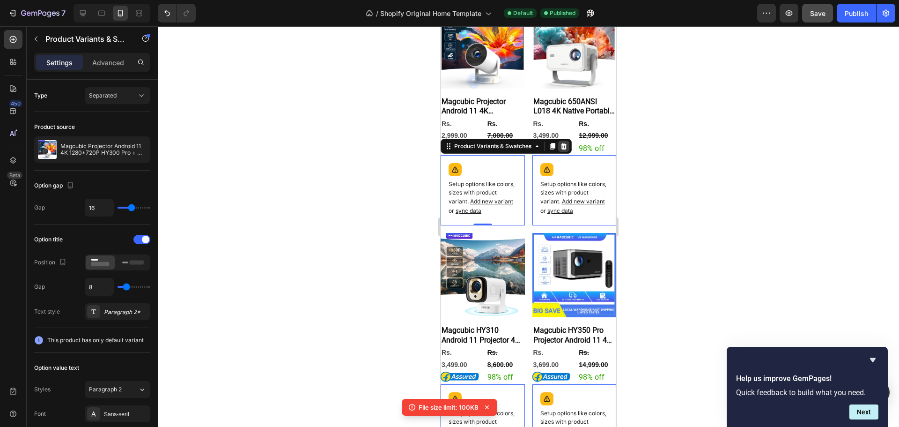
click at [566, 147] on div at bounding box center [563, 146] width 11 height 11
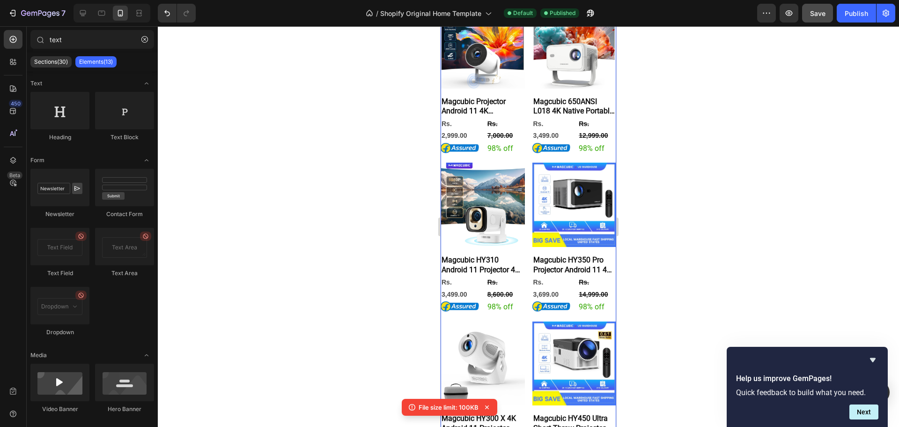
click at [517, 307] on div "Product Images Magcubic Projector Android 11 4K 1280*720P HY300 Pro + Dual Wifi…" at bounding box center [529, 238] width 176 height 468
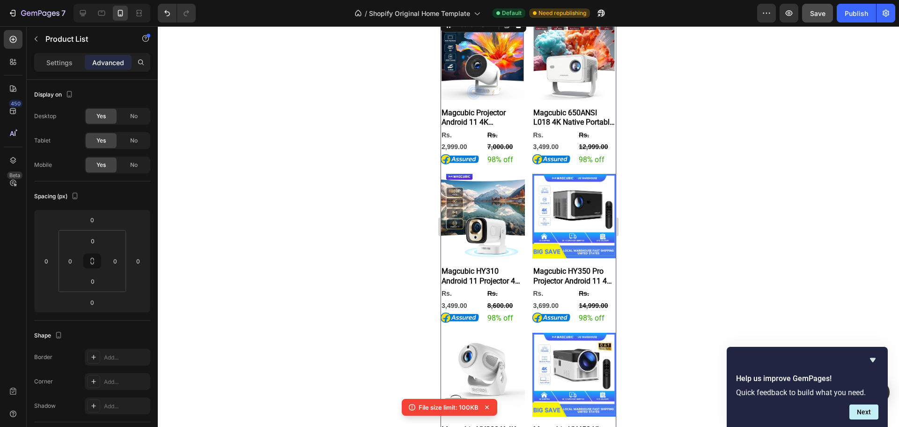
scroll to position [0, 0]
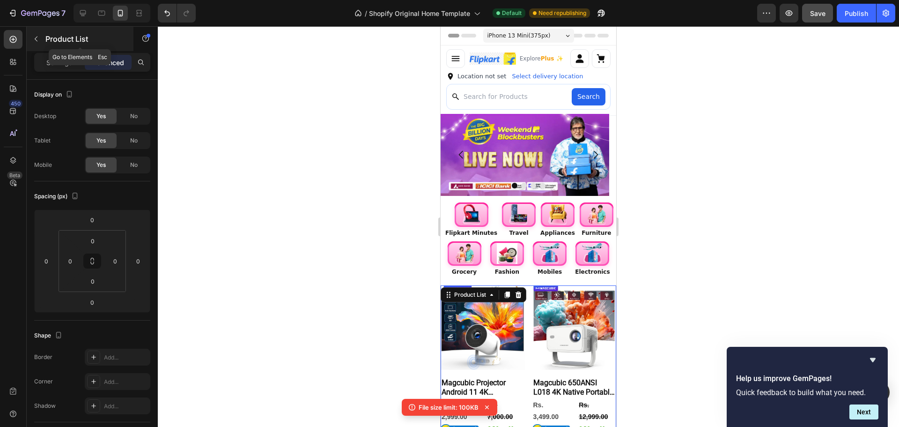
drag, startPoint x: 46, startPoint y: 37, endPoint x: 125, endPoint y: 54, distance: 80.9
click at [46, 37] on p "Product List" at bounding box center [85, 38] width 80 height 11
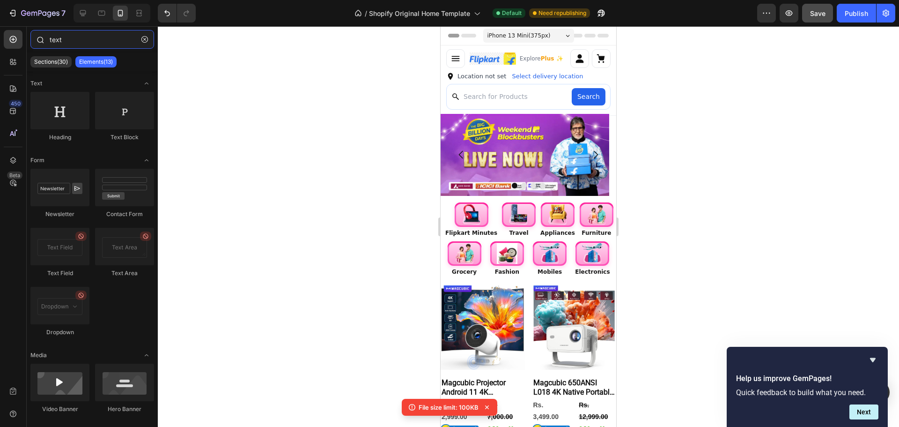
click at [97, 46] on input "text" at bounding box center [92, 39] width 124 height 19
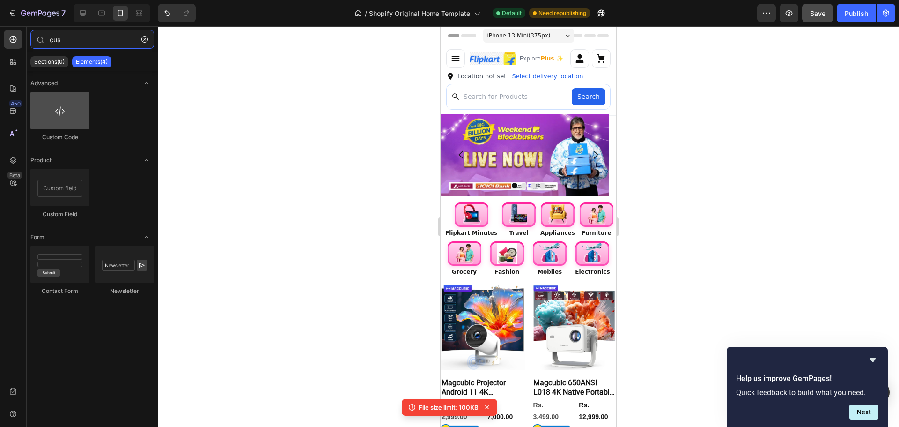
type input "cus"
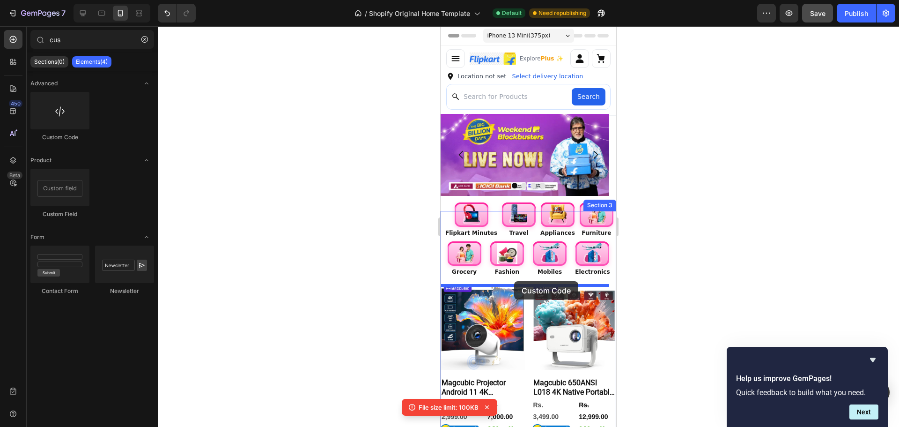
drag, startPoint x: 500, startPoint y: 147, endPoint x: 514, endPoint y: 281, distance: 134.7
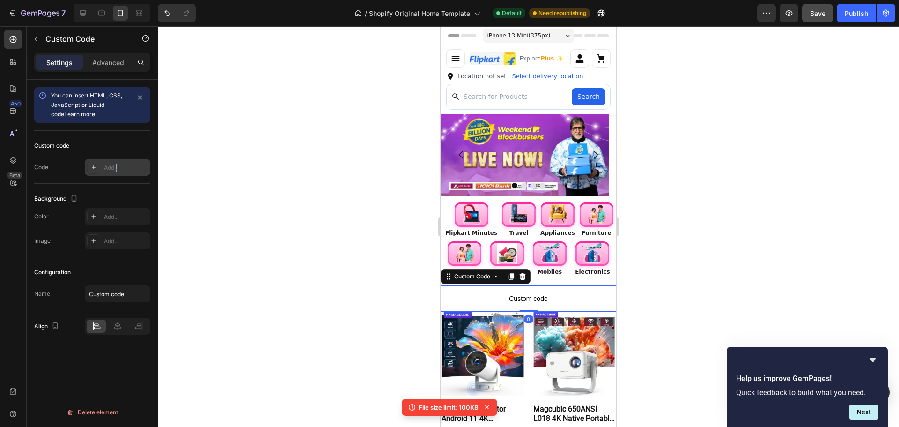
click at [117, 165] on div "Add..." at bounding box center [126, 167] width 44 height 8
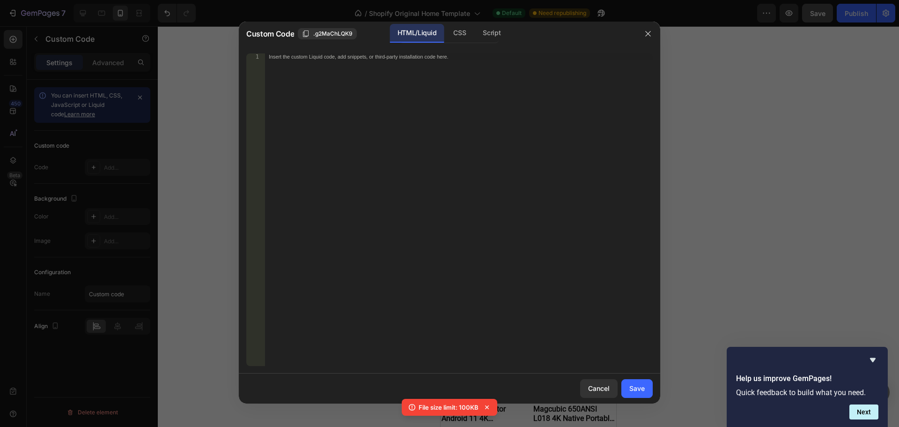
click at [384, 175] on div "Insert the custom Liquid code, add snippets, or third-party installation code h…" at bounding box center [459, 216] width 388 height 326
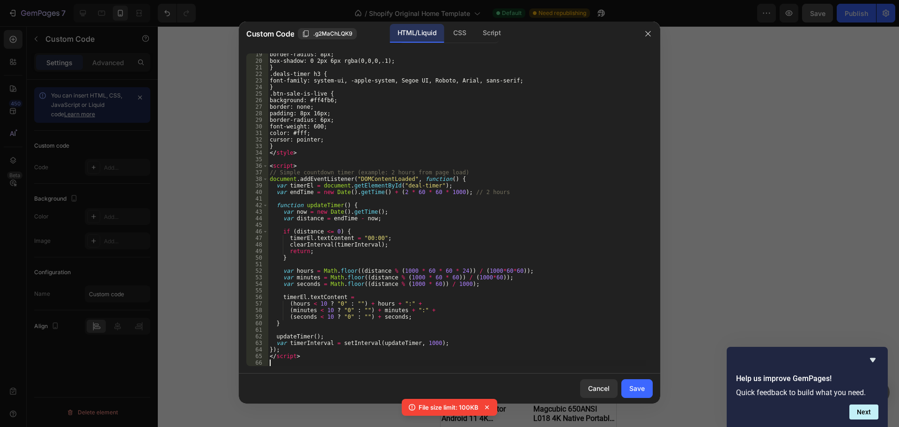
scroll to position [120, 0]
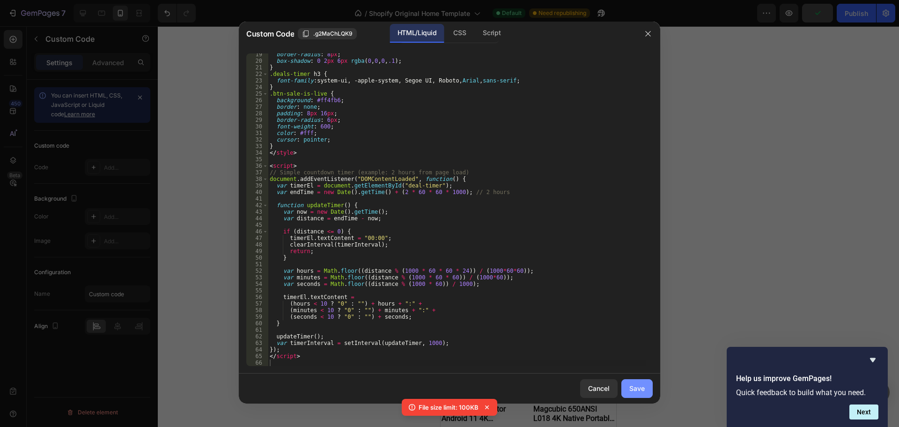
click at [647, 393] on button "Save" at bounding box center [637, 388] width 31 height 19
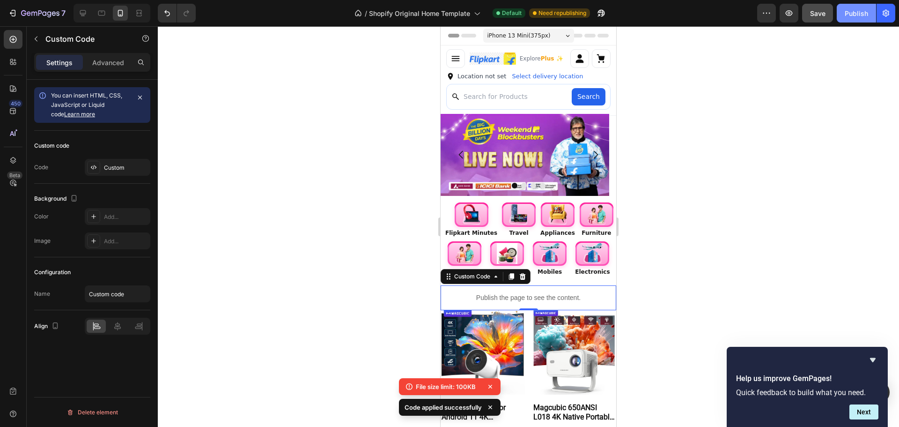
click at [842, 15] on button "Publish" at bounding box center [856, 13] width 39 height 19
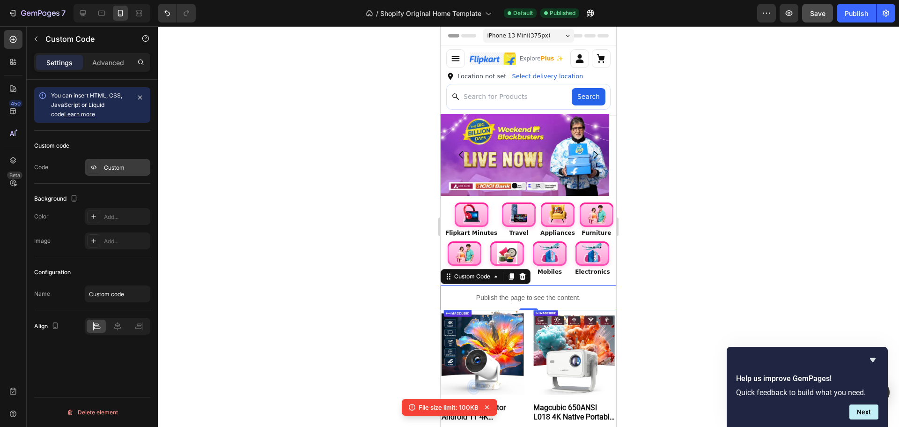
click at [106, 168] on div "Custom" at bounding box center [126, 167] width 44 height 8
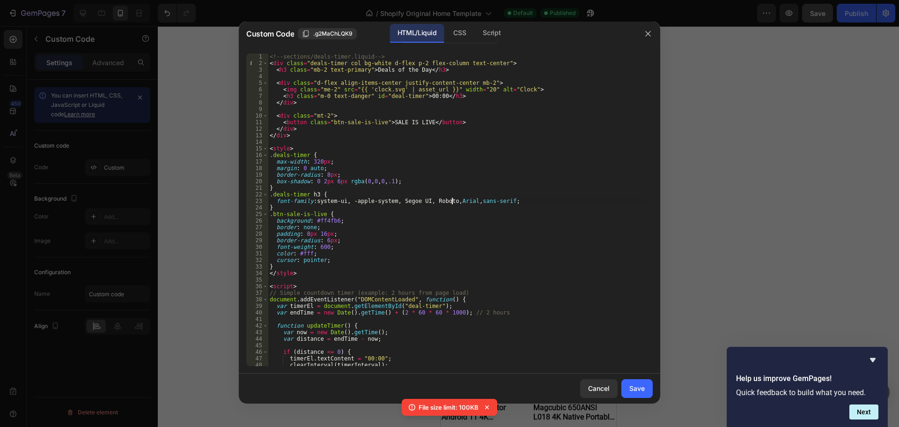
click at [451, 200] on div "<!-- sections/deals-timer.liquid --> < div class = "deals-timer col bg-white d-…" at bounding box center [457, 216] width 378 height 326
type textarea "</script>"
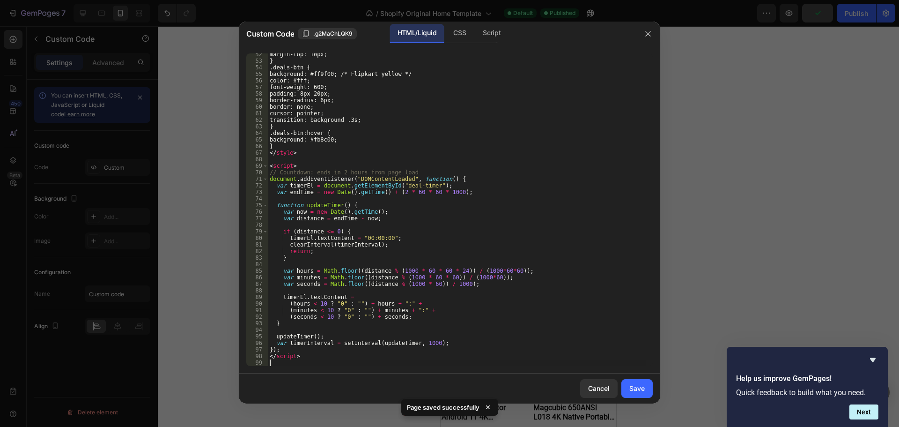
scroll to position [337, 0]
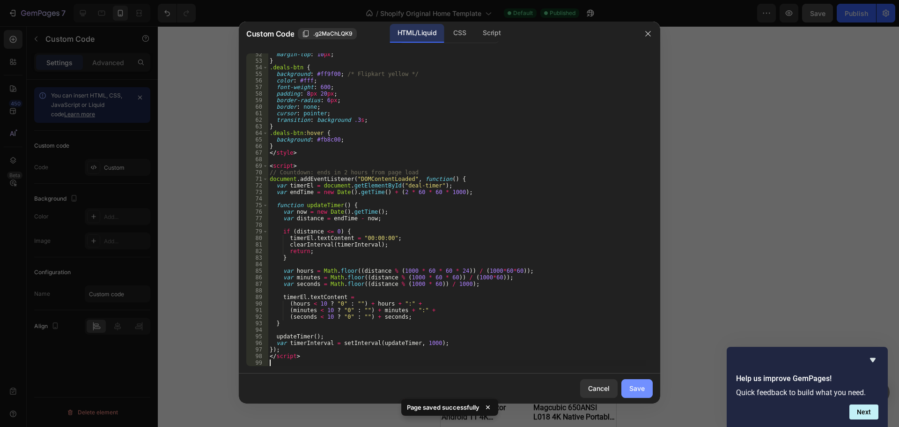
click at [638, 391] on div "Save" at bounding box center [637, 388] width 15 height 10
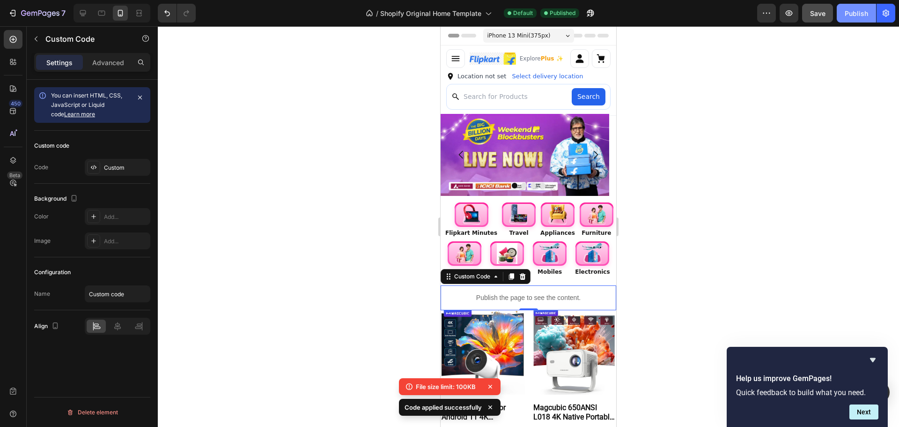
click at [855, 14] on div "Publish" at bounding box center [856, 13] width 23 height 10
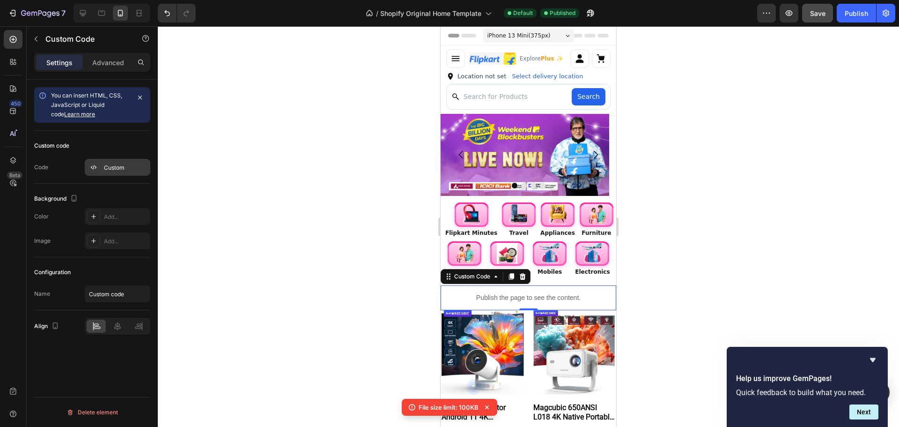
click at [126, 170] on div "Custom" at bounding box center [126, 167] width 44 height 8
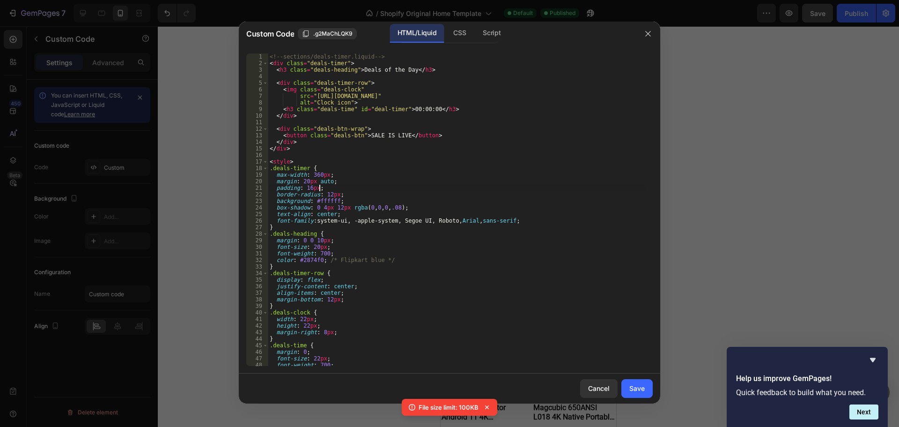
click at [459, 190] on div "<!-- sections/deals-timer.liquid --> < div class = "deals-timer" > < h3 class =…" at bounding box center [457, 216] width 378 height 326
type textarea "</script>"
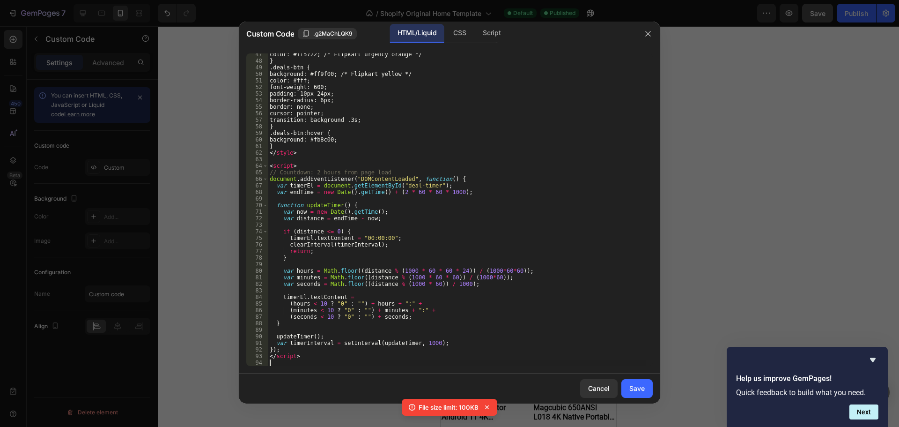
scroll to position [311, 0]
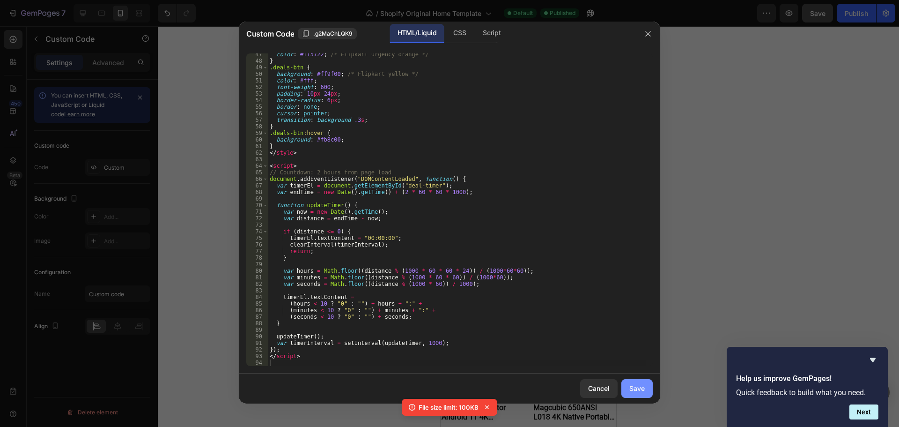
click at [645, 392] on button "Save" at bounding box center [637, 388] width 31 height 19
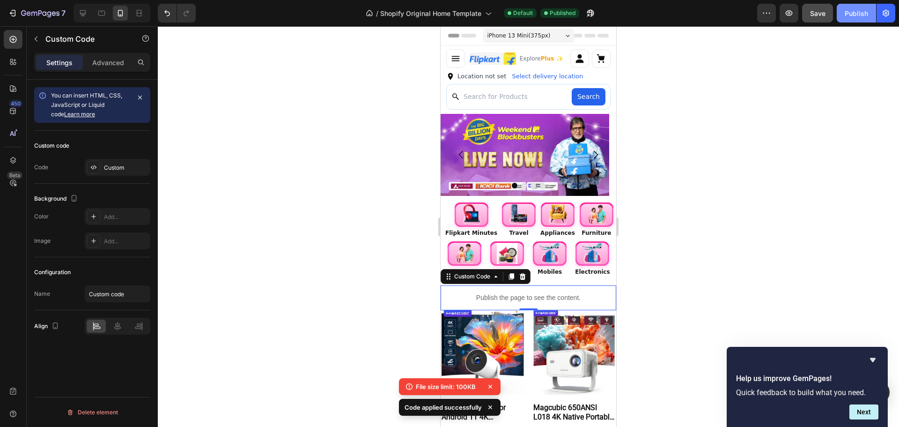
click at [849, 7] on button "Publish" at bounding box center [856, 13] width 39 height 19
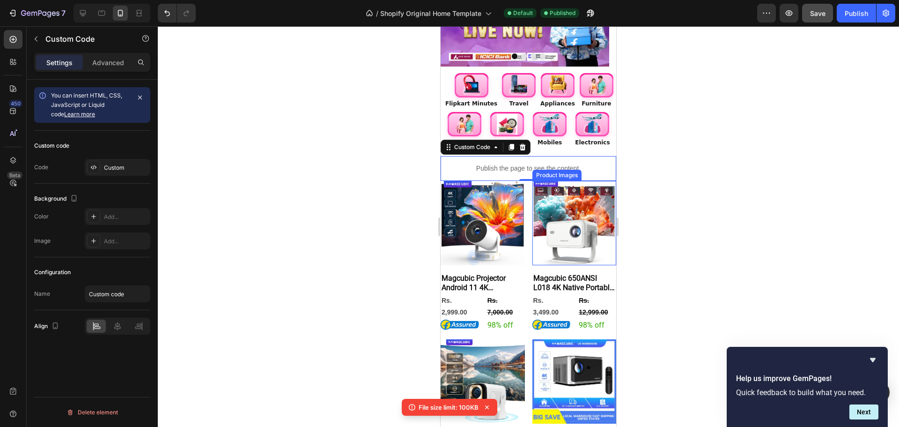
scroll to position [141, 0]
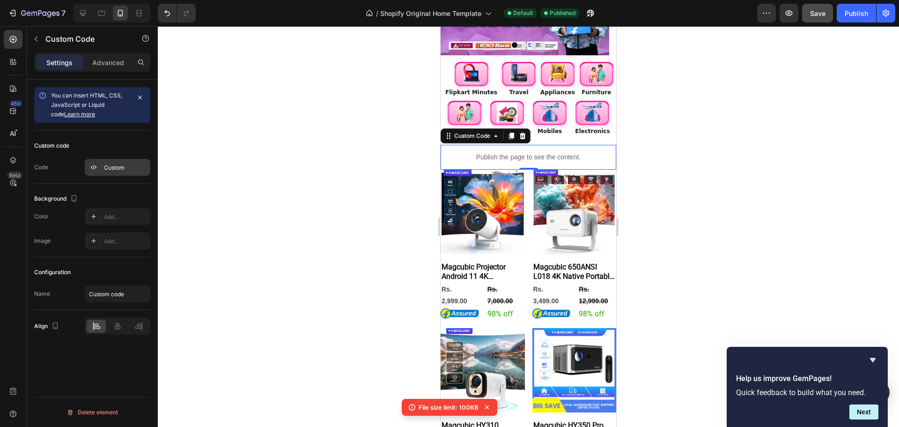
click at [114, 166] on div "Custom" at bounding box center [126, 167] width 44 height 8
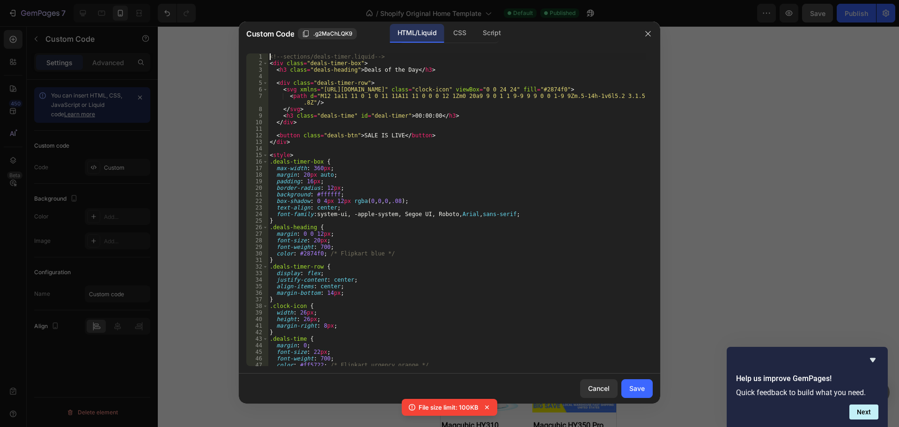
click at [260, 170] on div "17" at bounding box center [257, 168] width 22 height 7
click at [386, 187] on div "<!-- sections/deals-timer.liquid --> < div class = "deals-timer-box" > < h3 cla…" at bounding box center [457, 216] width 378 height 326
type textarea "</script>"
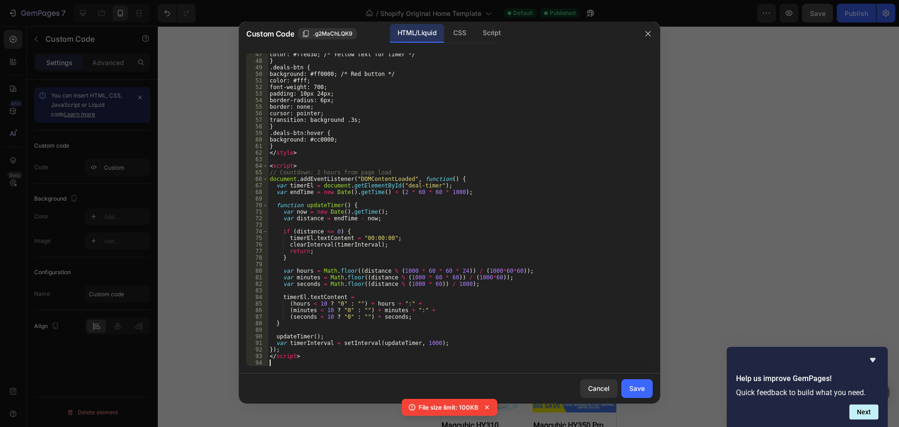
scroll to position [311, 0]
click at [645, 388] on button "Save" at bounding box center [637, 388] width 31 height 19
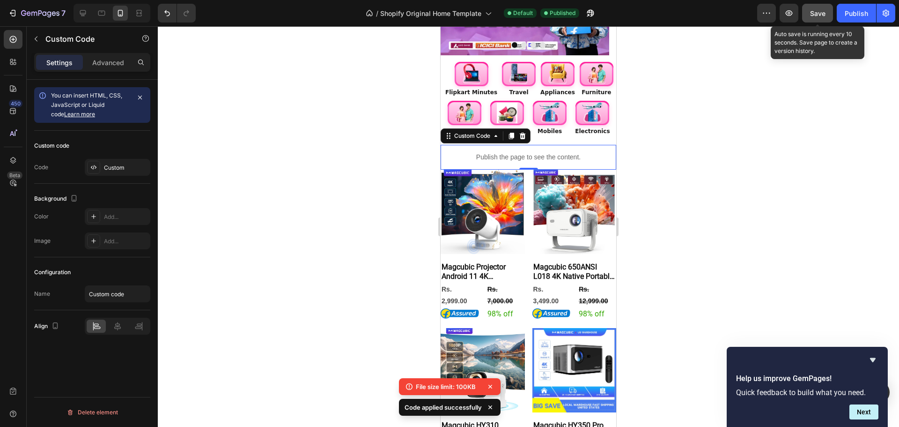
click at [817, 16] on span "Save" at bounding box center [817, 13] width 15 height 8
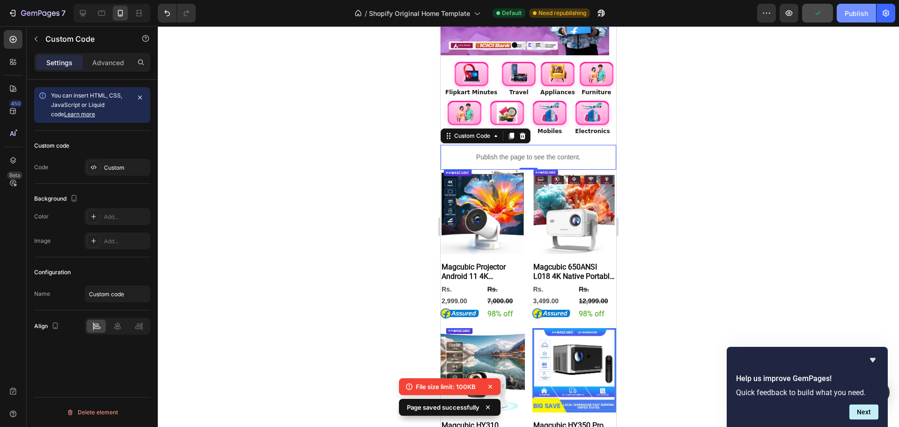
click at [859, 14] on div "Publish" at bounding box center [856, 13] width 23 height 10
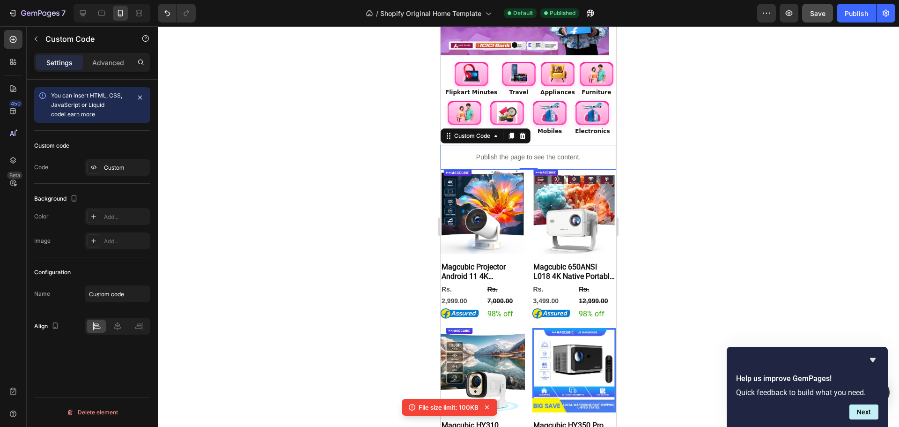
click at [119, 176] on div "Custom code Code Custom" at bounding box center [92, 157] width 116 height 53
click at [118, 172] on div "Custom" at bounding box center [118, 167] width 66 height 17
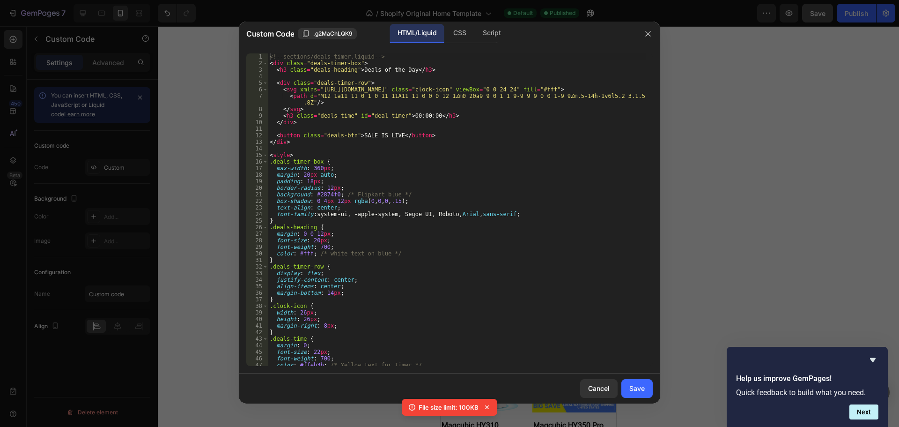
click at [415, 215] on div "<!-- sections/deals-timer.liquid --> < div class = "deals-timer-box" > < h3 cla…" at bounding box center [457, 216] width 378 height 326
type textarea "</script>"
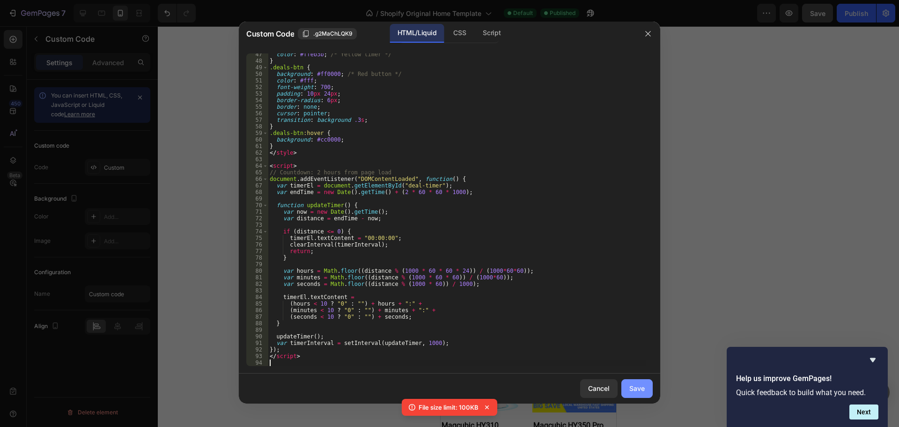
click at [624, 380] on button "Save" at bounding box center [637, 388] width 31 height 19
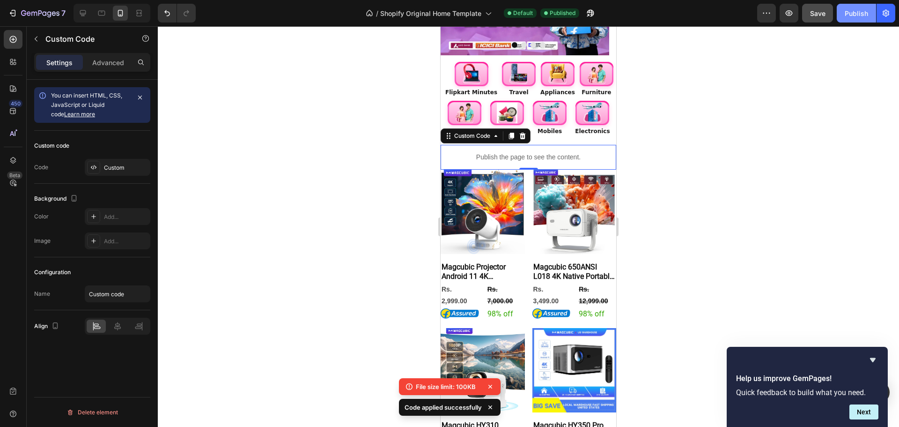
drag, startPoint x: 849, startPoint y: 25, endPoint x: 850, endPoint y: 18, distance: 7.2
click at [849, 25] on div "7 / Shopify Original Home Template Default Published Preview Save Publish" at bounding box center [449, 13] width 899 height 27
click at [851, 17] on div "Publish" at bounding box center [856, 13] width 23 height 10
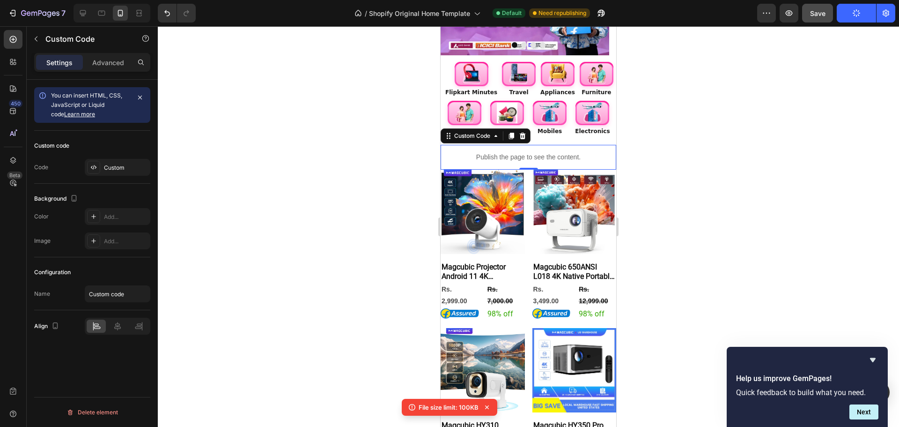
click at [488, 408] on icon at bounding box center [487, 407] width 4 height 4
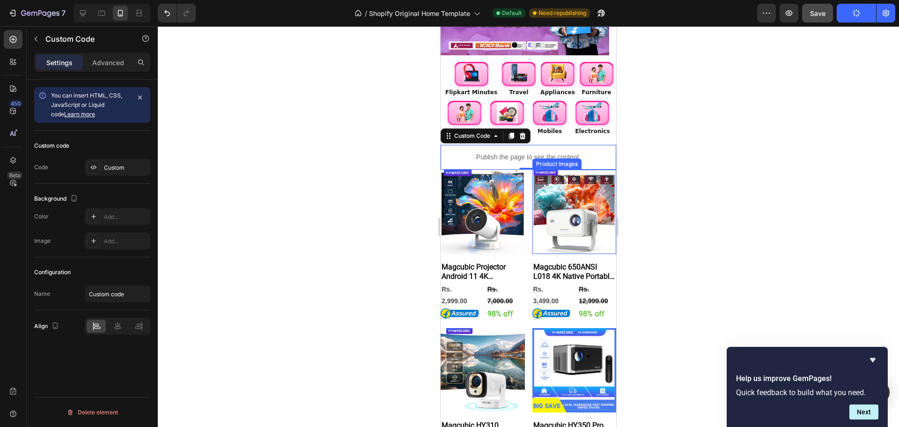
scroll to position [0, 0]
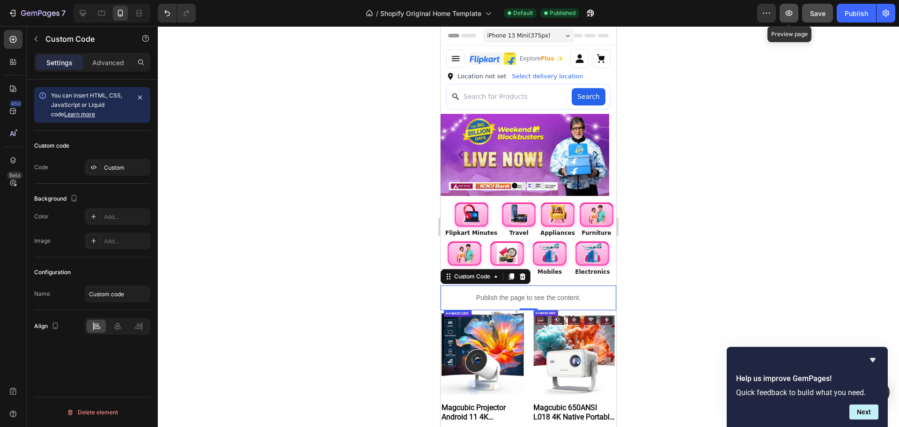
click at [784, 19] on button "button" at bounding box center [789, 13] width 19 height 19
click at [119, 173] on div "Custom" at bounding box center [118, 167] width 66 height 17
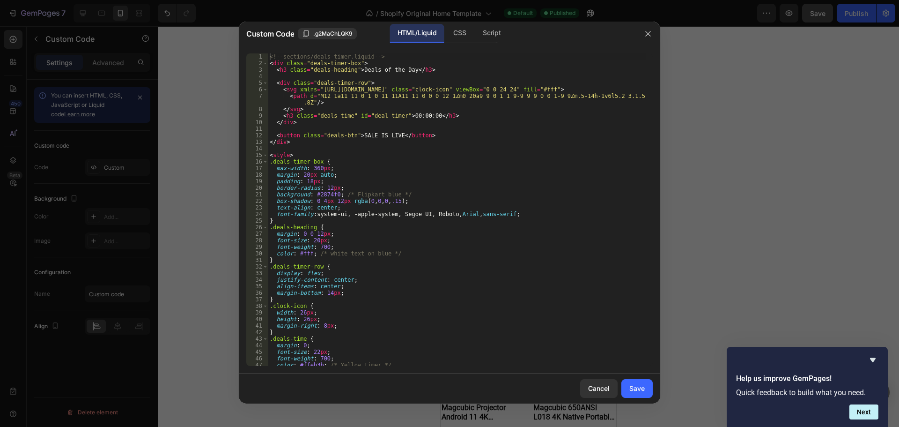
click at [469, 177] on div "<!-- sections/deals-timer.liquid --> < div class = "deals-timer-box" > < h3 cla…" at bounding box center [457, 216] width 378 height 326
type textarea "</script>"
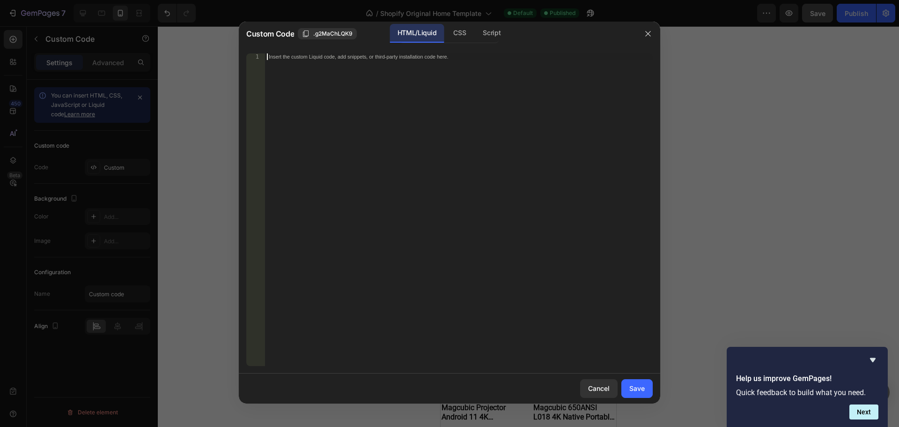
scroll to position [396, 0]
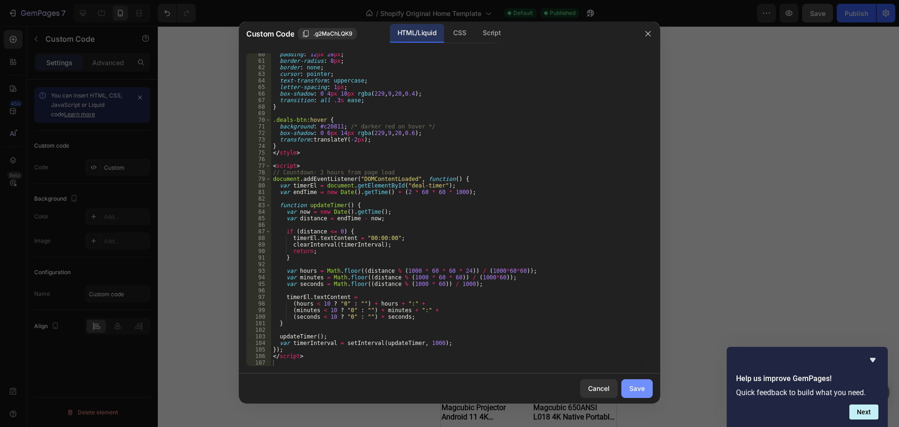
click at [626, 392] on button "Save" at bounding box center [637, 388] width 31 height 19
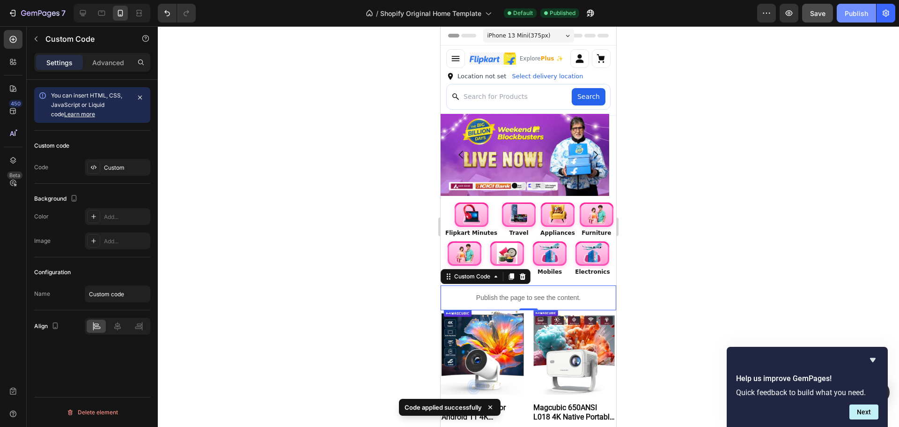
click at [863, 17] on div "Publish" at bounding box center [856, 13] width 23 height 10
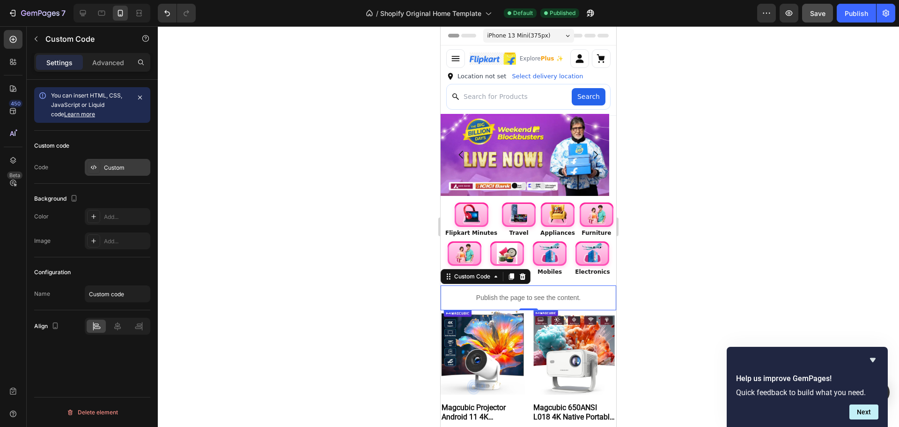
click at [108, 170] on div "Custom" at bounding box center [126, 167] width 44 height 8
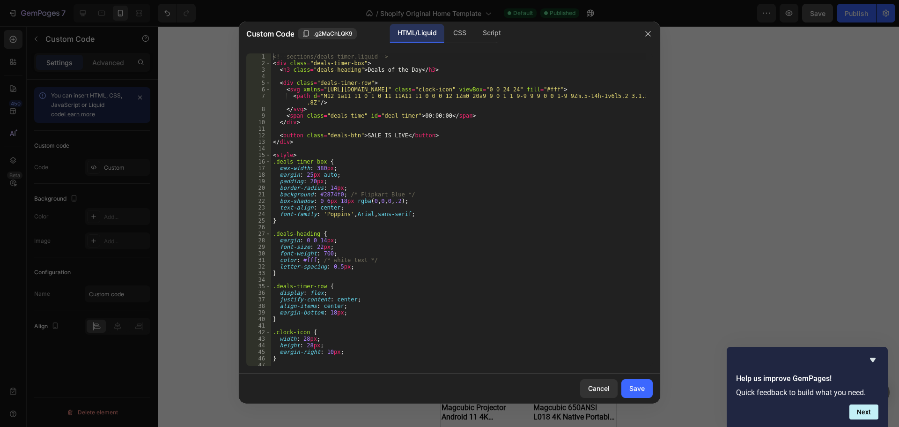
click at [456, 192] on div "<!-- sections/deals-timer.liquid --> < div class = "deals-timer-box" > < h3 cla…" at bounding box center [458, 216] width 375 height 326
type textarea "</script>"
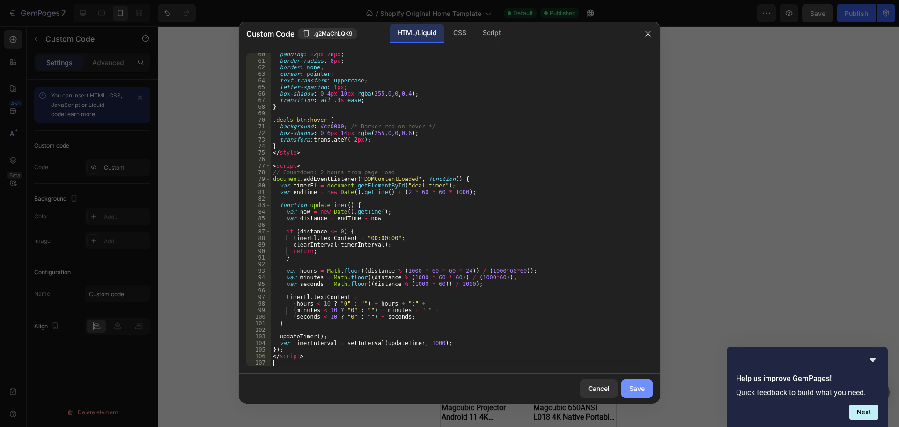
click at [642, 383] on button "Save" at bounding box center [637, 388] width 31 height 19
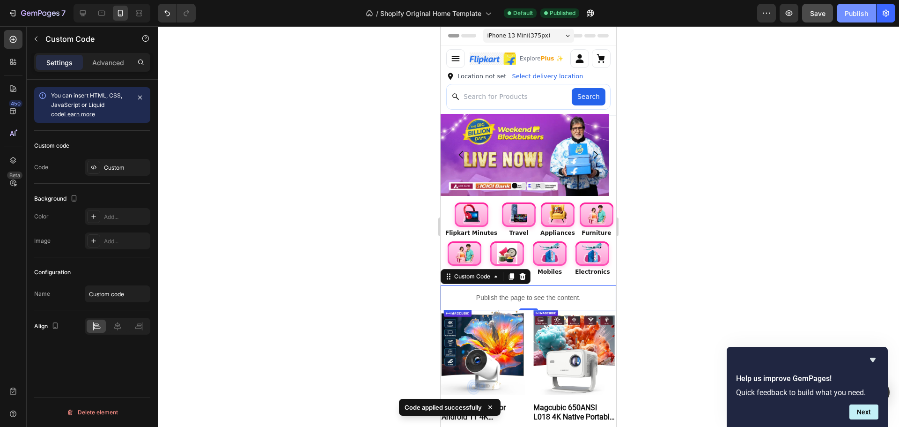
click at [861, 7] on button "Publish" at bounding box center [856, 13] width 39 height 19
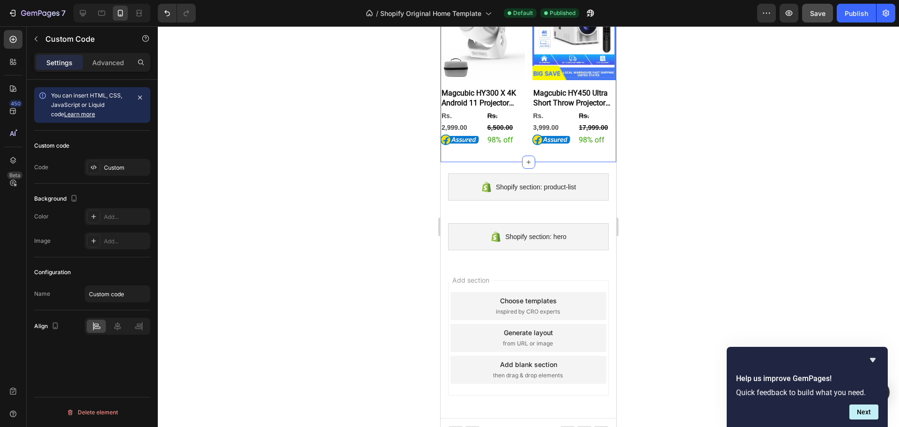
scroll to position [0, 0]
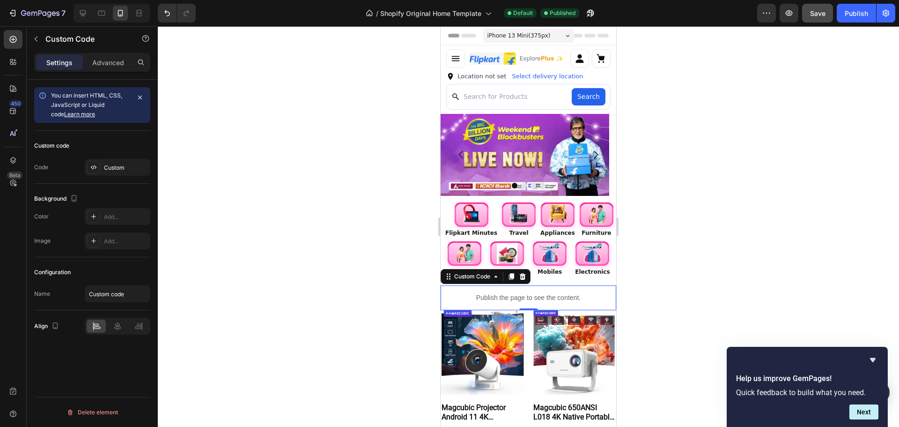
drag, startPoint x: 562, startPoint y: 291, endPoint x: 556, endPoint y: 290, distance: 6.3
click at [563, 291] on div "Publish the page to see the content." at bounding box center [529, 297] width 176 height 25
click at [130, 164] on div "Custom" at bounding box center [126, 167] width 44 height 8
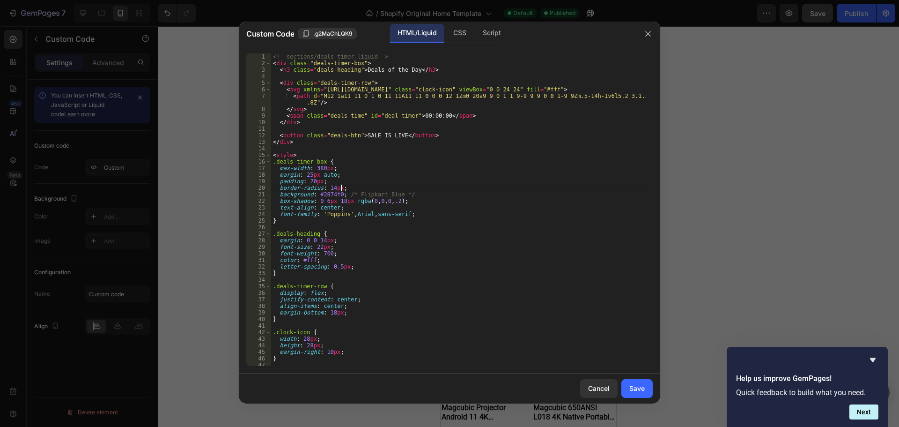
click at [476, 186] on div "<!-- sections/deals-timer.liquid --> < div class = "deals-timer-box" > < h3 cla…" at bounding box center [458, 216] width 375 height 326
type textarea "</script>"
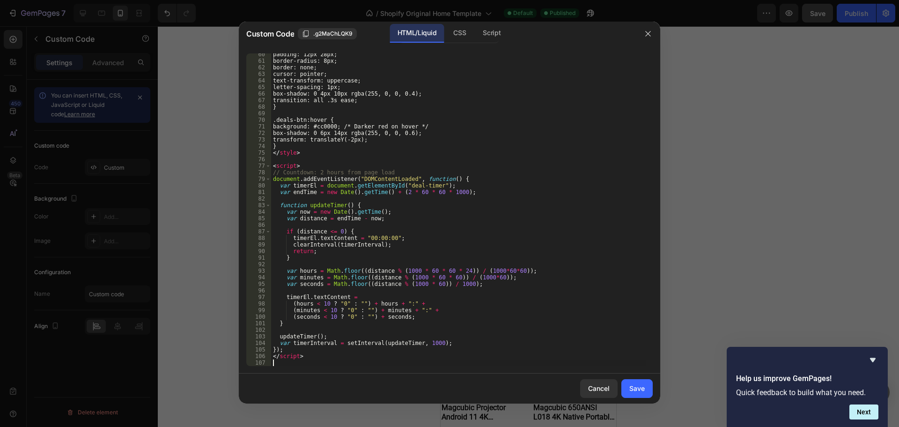
scroll to position [396, 0]
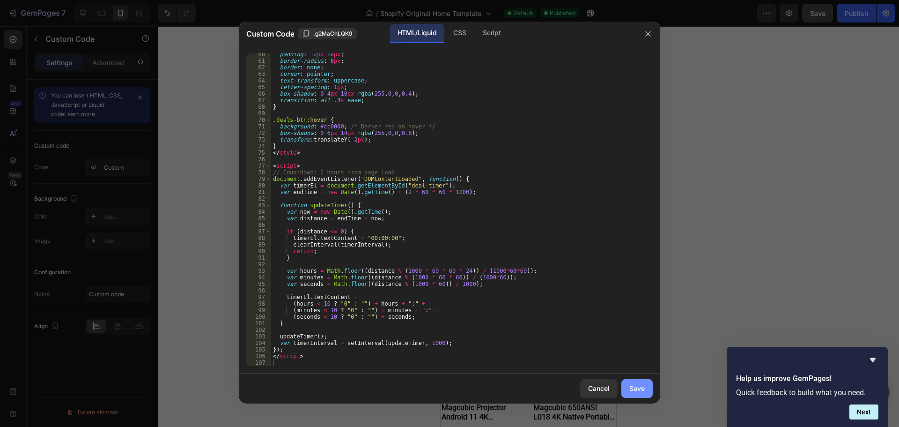
click at [637, 386] on div "Save" at bounding box center [637, 388] width 15 height 10
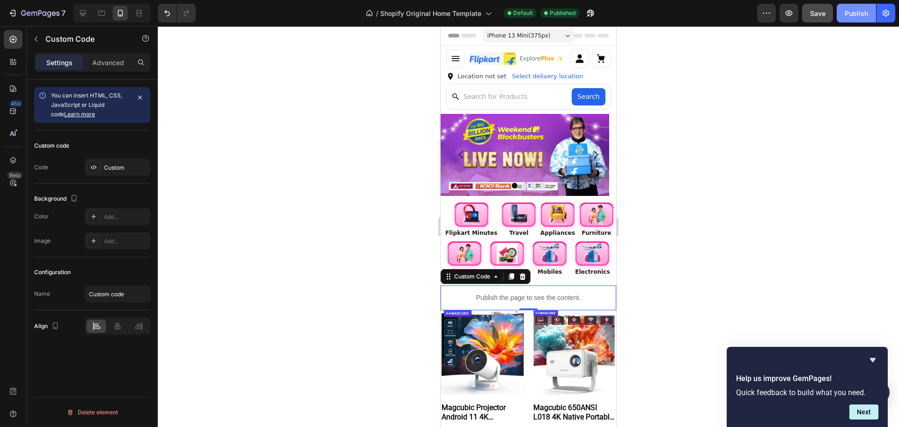
click at [843, 21] on button "Publish" at bounding box center [856, 13] width 39 height 19
click at [100, 165] on div at bounding box center [93, 167] width 13 height 13
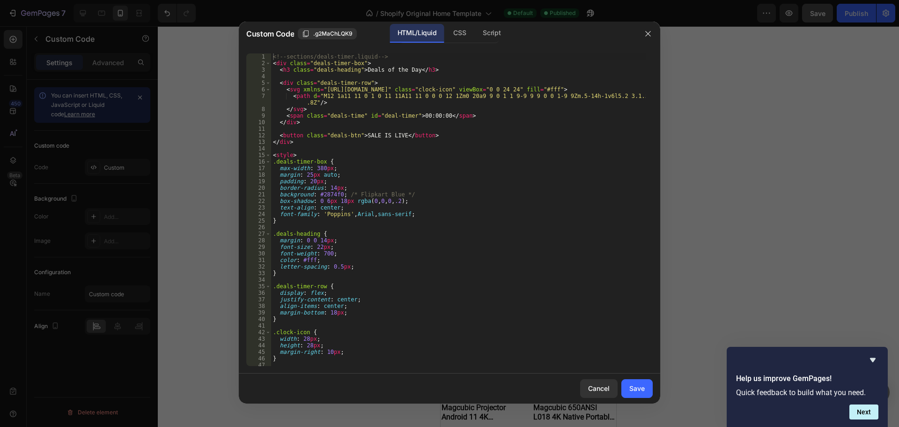
click at [289, 212] on div "<!-- sections/deals-timer.liquid --> < div class = "deals-timer-box" > < h3 cla…" at bounding box center [458, 216] width 375 height 326
type textarea "</script>"
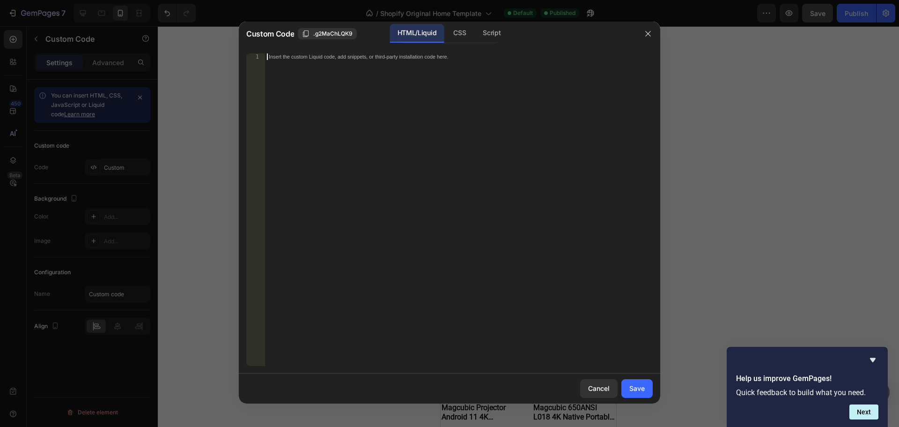
scroll to position [402, 0]
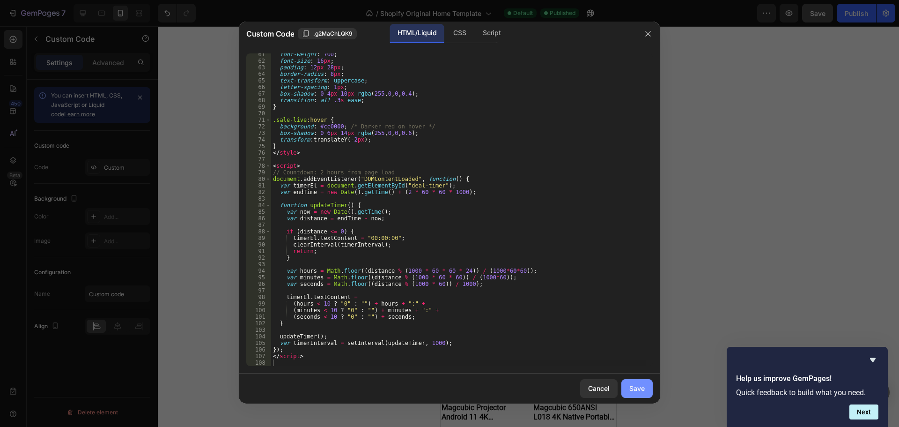
click at [646, 388] on button "Save" at bounding box center [637, 388] width 31 height 19
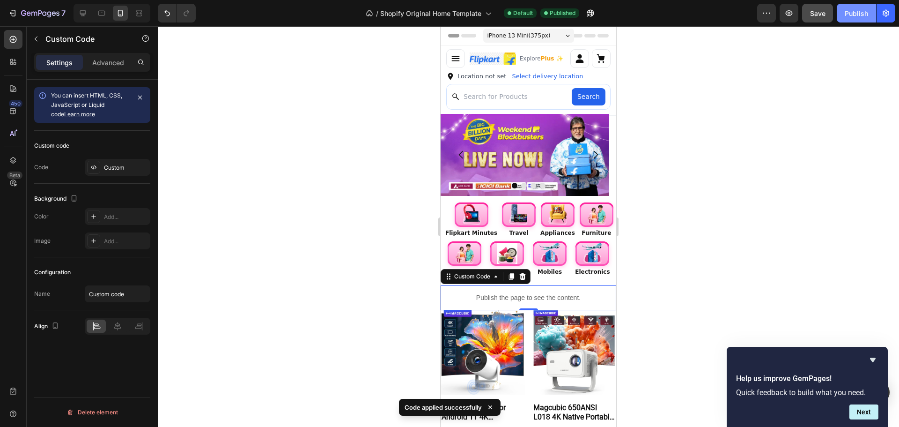
click at [845, 16] on button "Publish" at bounding box center [856, 13] width 39 height 19
click at [112, 60] on p "Advanced" at bounding box center [108, 63] width 32 height 10
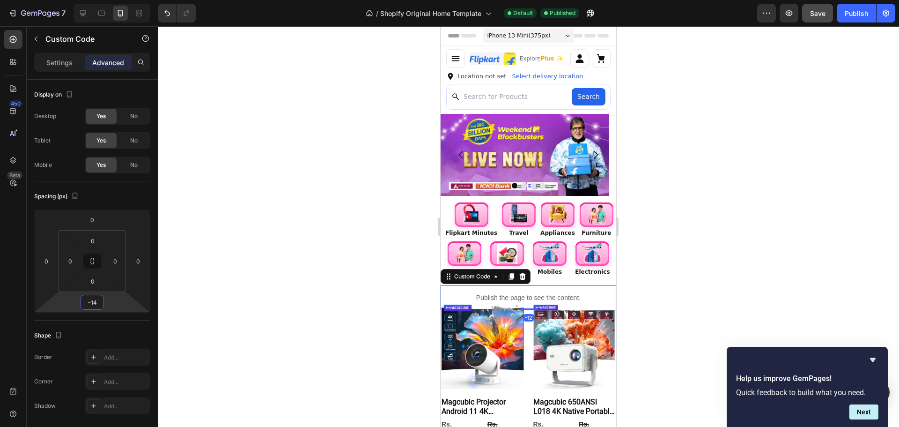
type input "-22"
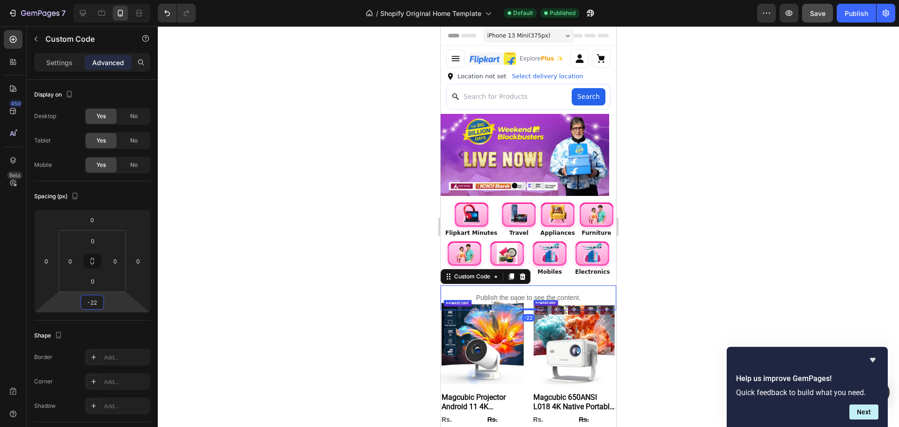
drag, startPoint x: 114, startPoint y: 308, endPoint x: 120, endPoint y: 313, distance: 8.0
click at [120, 0] on html "7 / Shopify Original Home Template Default Published Preview Save Publish 450 B…" at bounding box center [449, 0] width 899 height 0
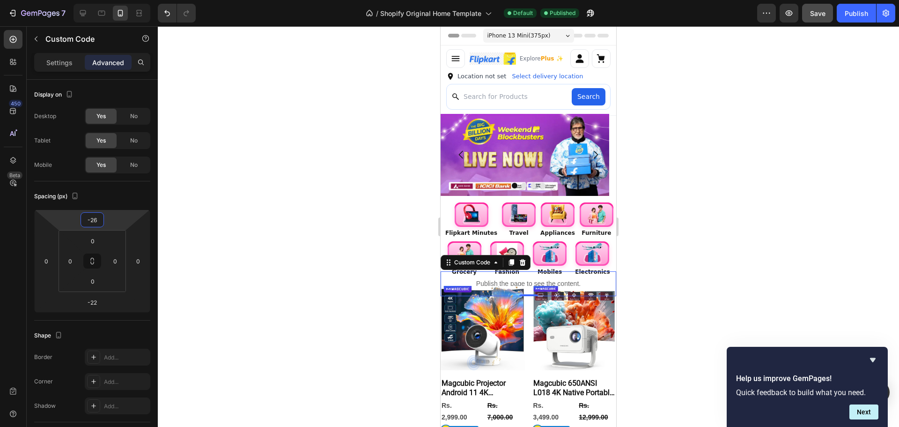
type input "-22"
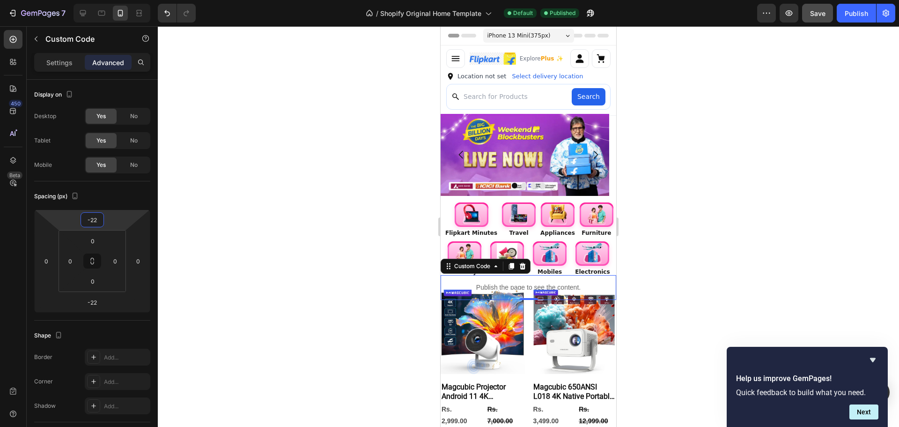
drag, startPoint x: 108, startPoint y: 222, endPoint x: 108, endPoint y: 227, distance: 5.2
click at [108, 0] on html "7 / Shopify Original Home Template Default Published Preview Save Publish 450 B…" at bounding box center [449, 0] width 899 height 0
click at [846, 15] on div "Publish" at bounding box center [856, 13] width 23 height 10
click at [60, 56] on div "Settings" at bounding box center [59, 62] width 47 height 15
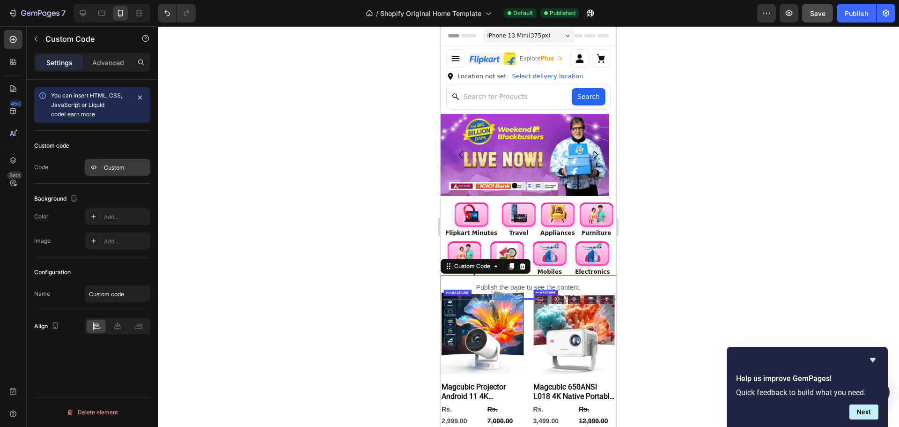
click at [107, 166] on div "Custom" at bounding box center [126, 167] width 44 height 8
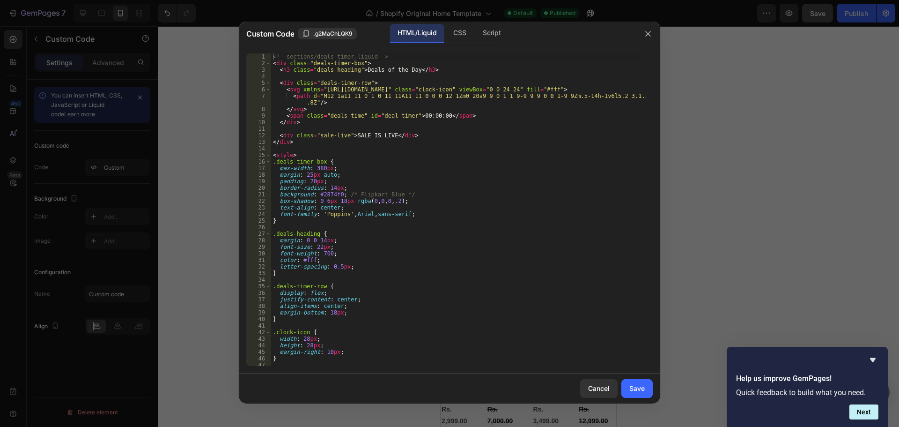
click at [397, 209] on div "<!-- sections/deals-timer.liquid --> < div class = "deals-timer-box" > < h3 cla…" at bounding box center [458, 216] width 375 height 326
type textarea "</script>"
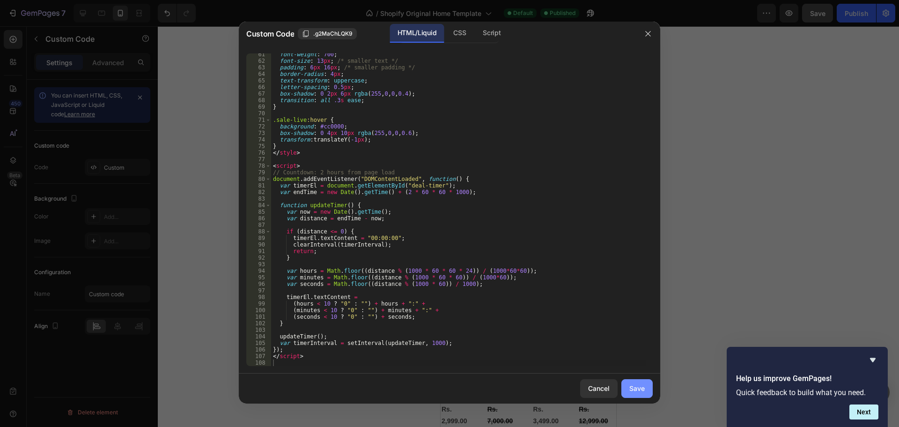
click at [647, 389] on button "Save" at bounding box center [637, 388] width 31 height 19
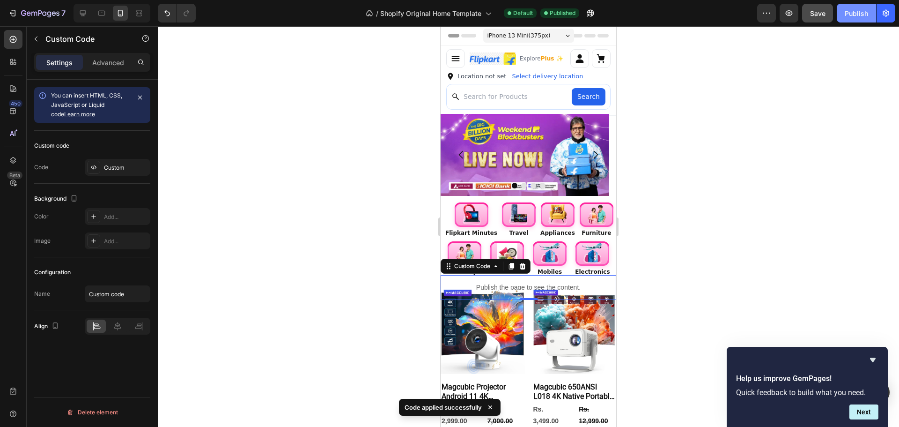
click at [864, 13] on div "Publish" at bounding box center [856, 13] width 23 height 10
click at [88, 65] on div "Advanced" at bounding box center [108, 62] width 47 height 15
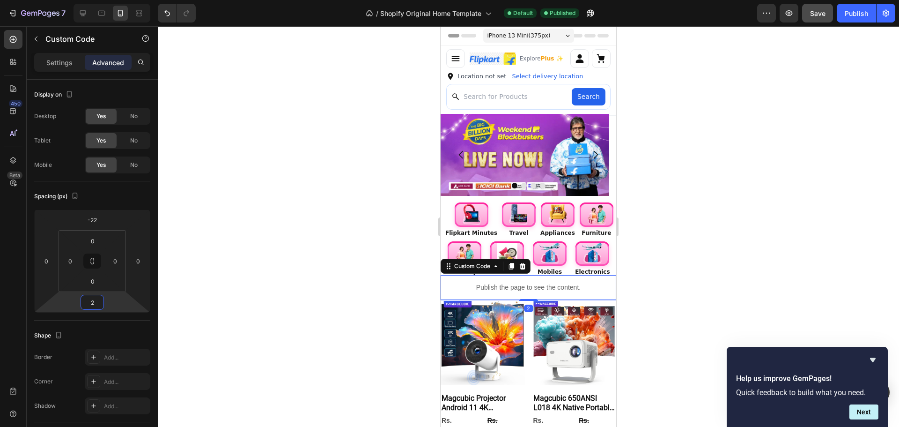
type input "-2"
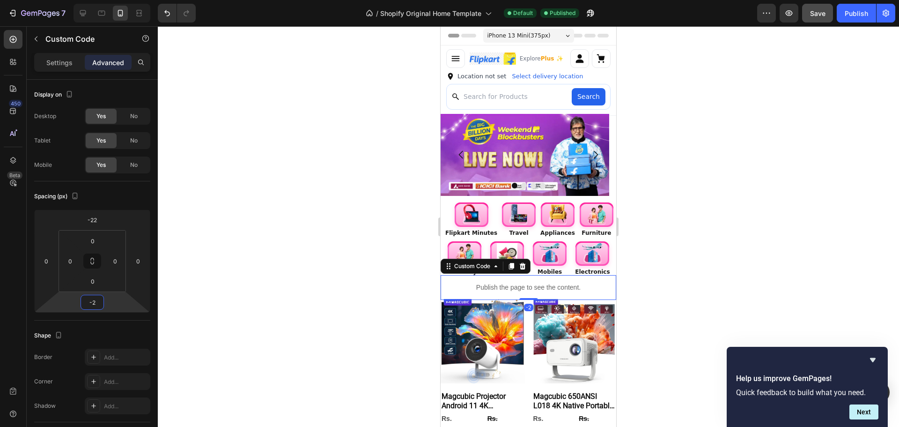
drag, startPoint x: 119, startPoint y: 308, endPoint x: 123, endPoint y: 304, distance: 6.0
click at [123, 0] on html "7 / Shopify Original Home Template Default Published Preview Save Publish 450 B…" at bounding box center [449, 0] width 899 height 0
click at [849, 17] on div "Publish" at bounding box center [856, 13] width 23 height 10
